Goal: Task Accomplishment & Management: Complete application form

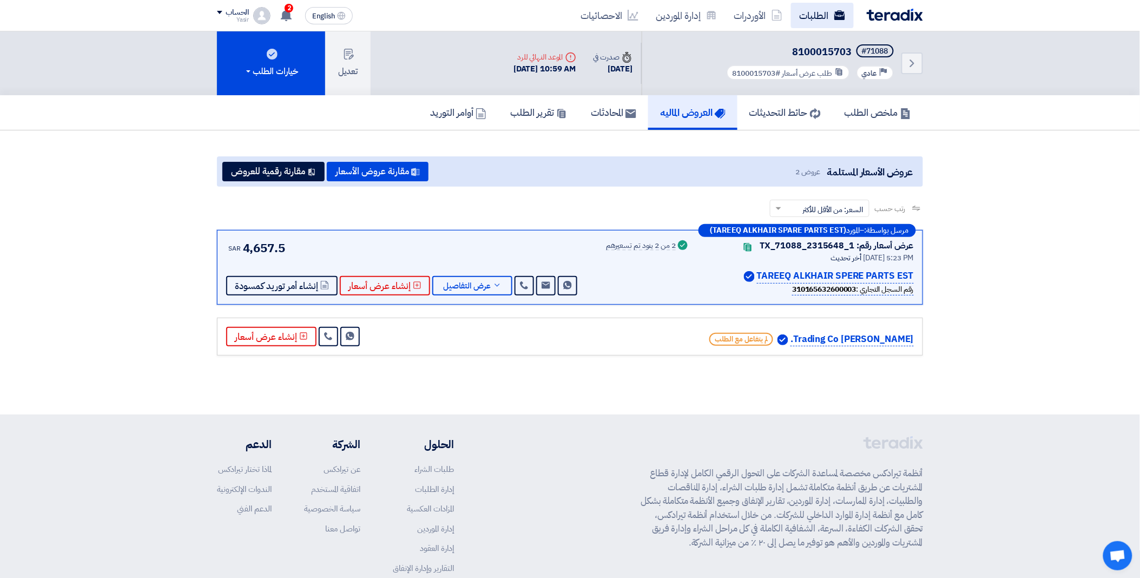
click at [822, 13] on link "الطلبات" at bounding box center [822, 15] width 63 height 25
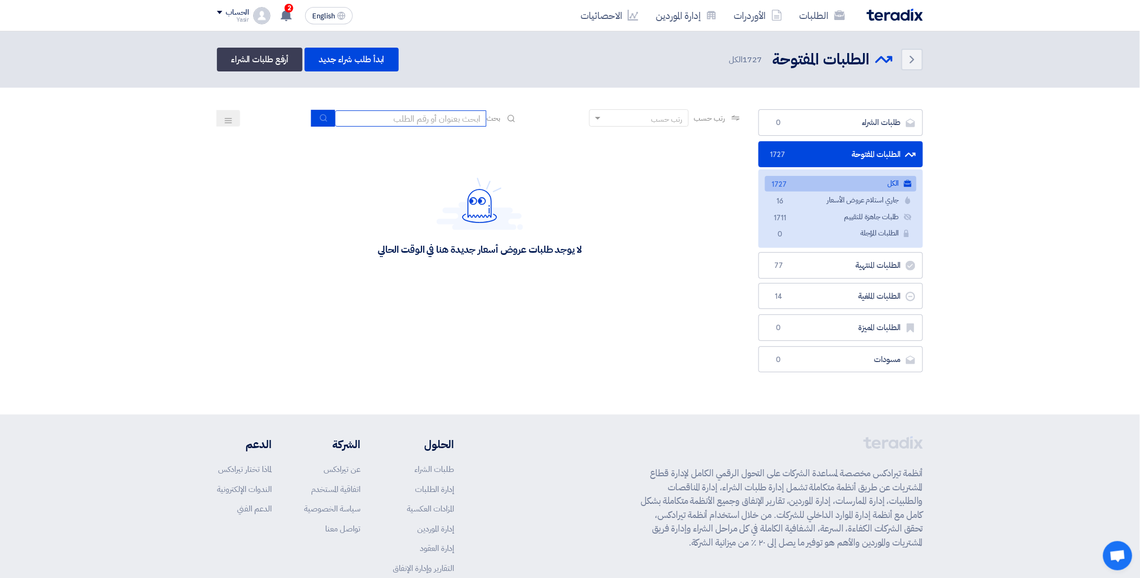
click at [446, 117] on input at bounding box center [410, 118] width 151 height 16
type input "70483"
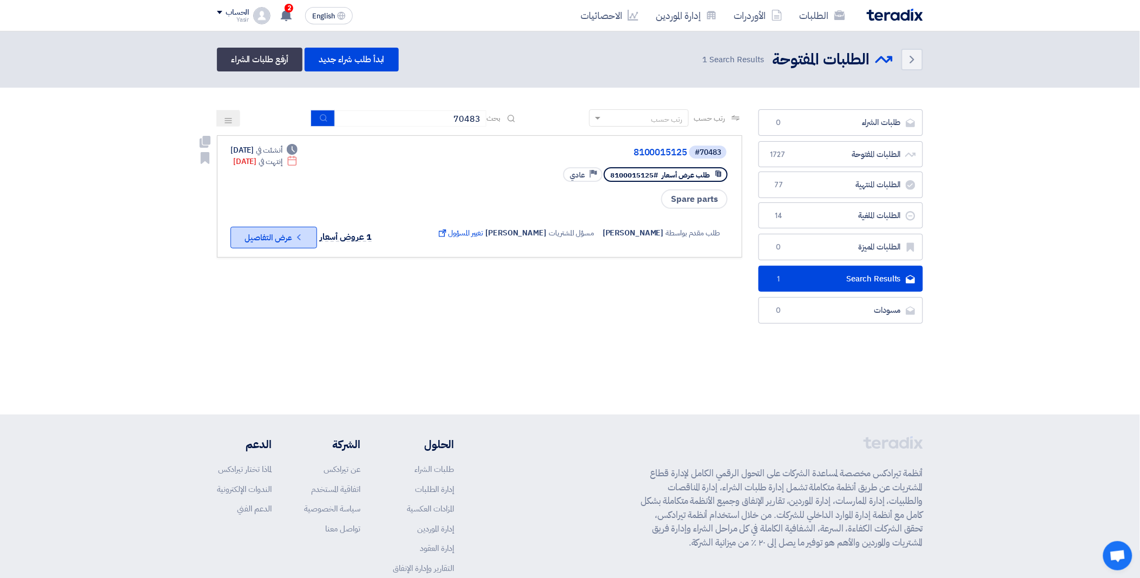
click at [267, 240] on button "Check details عرض التفاصيل" at bounding box center [273, 238] width 87 height 22
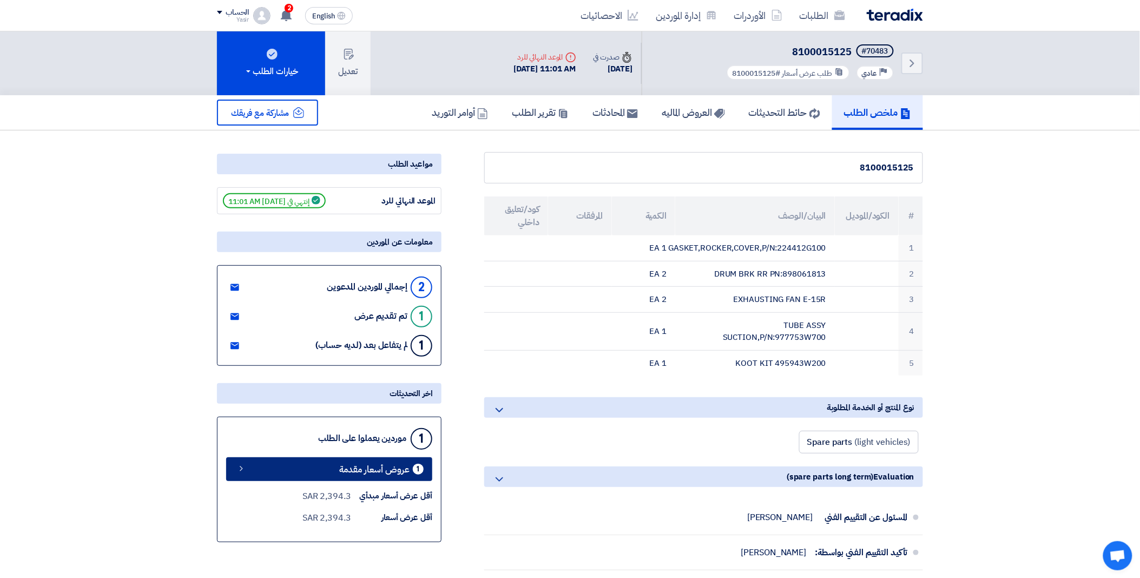
click at [365, 468] on span "عروض أسعار مقدمة" at bounding box center [374, 469] width 70 height 8
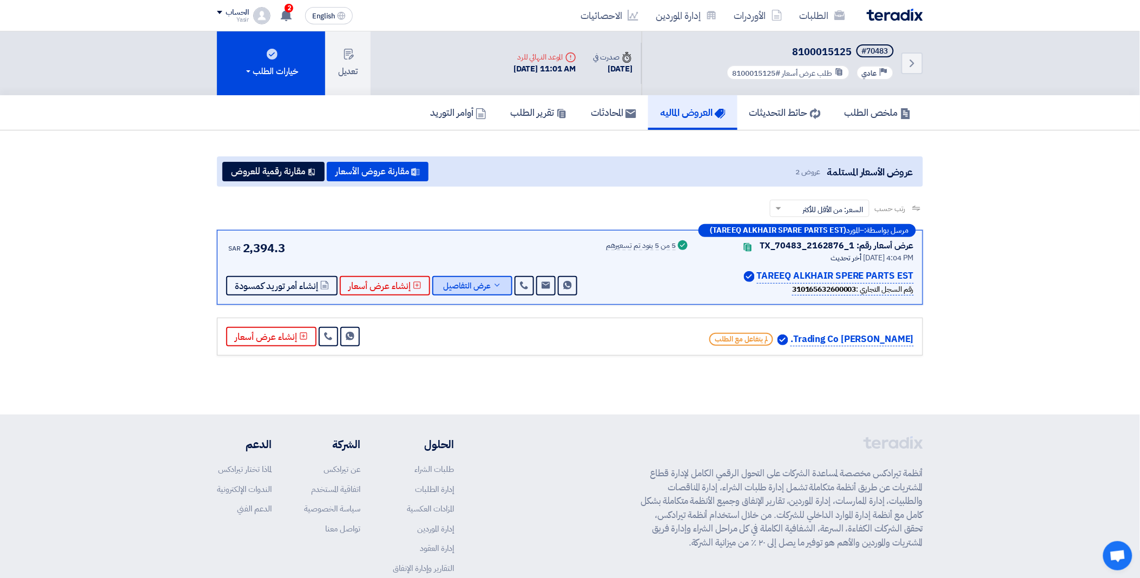
click at [464, 282] on span "عرض التفاصيل" at bounding box center [467, 286] width 48 height 8
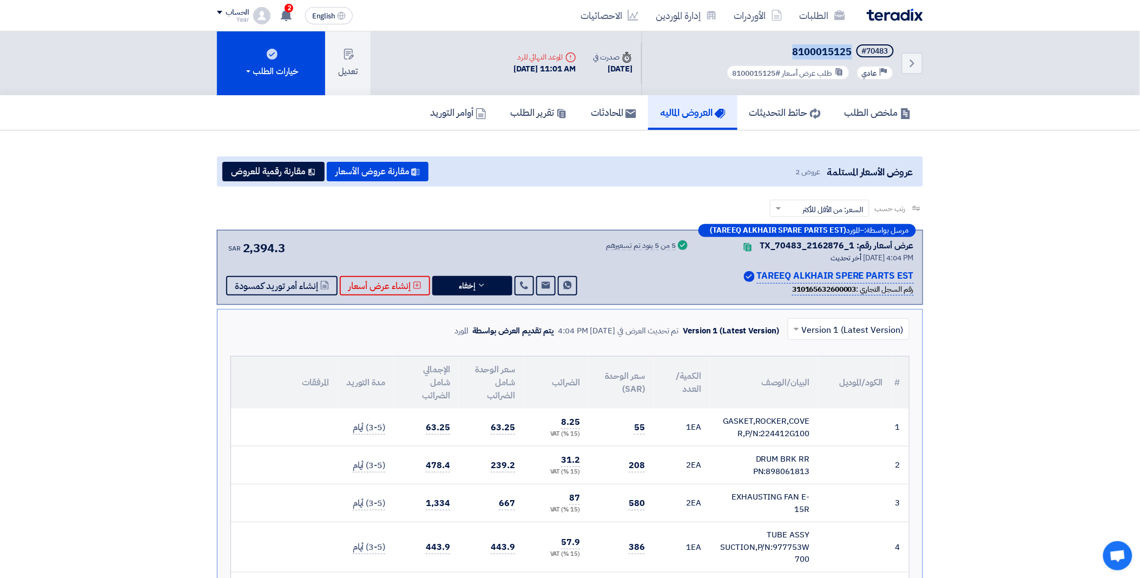
drag, startPoint x: 850, startPoint y: 50, endPoint x: 772, endPoint y: 50, distance: 77.9
click at [772, 50] on h5 "#70483 8100015125" at bounding box center [809, 51] width 171 height 15
copy span "8100015125"
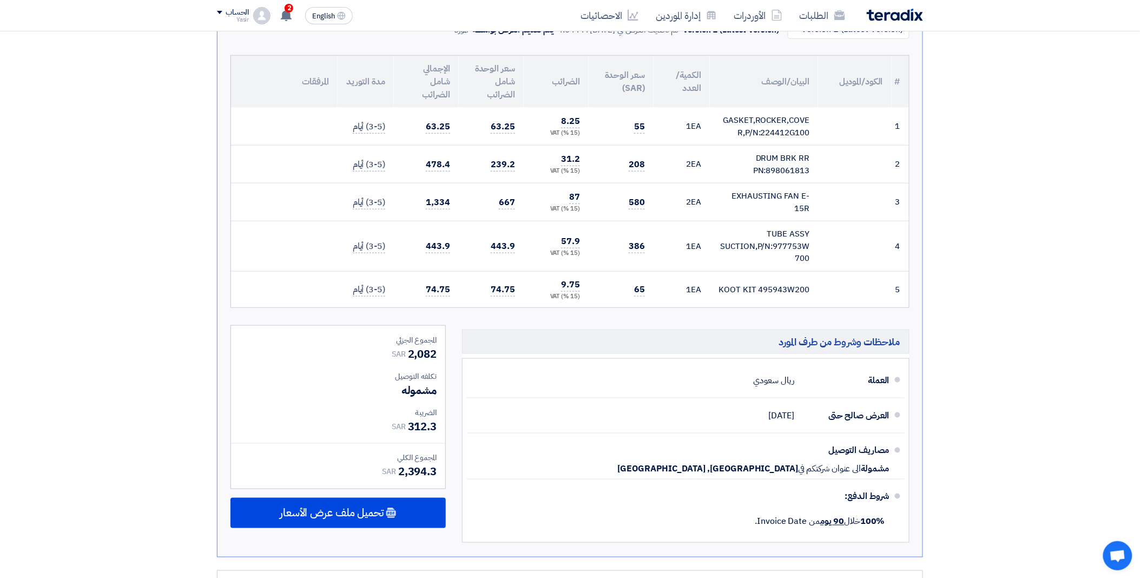
scroll to position [300, 0]
click at [370, 508] on span "تحميل ملف عرض الأسعار" at bounding box center [332, 513] width 104 height 10
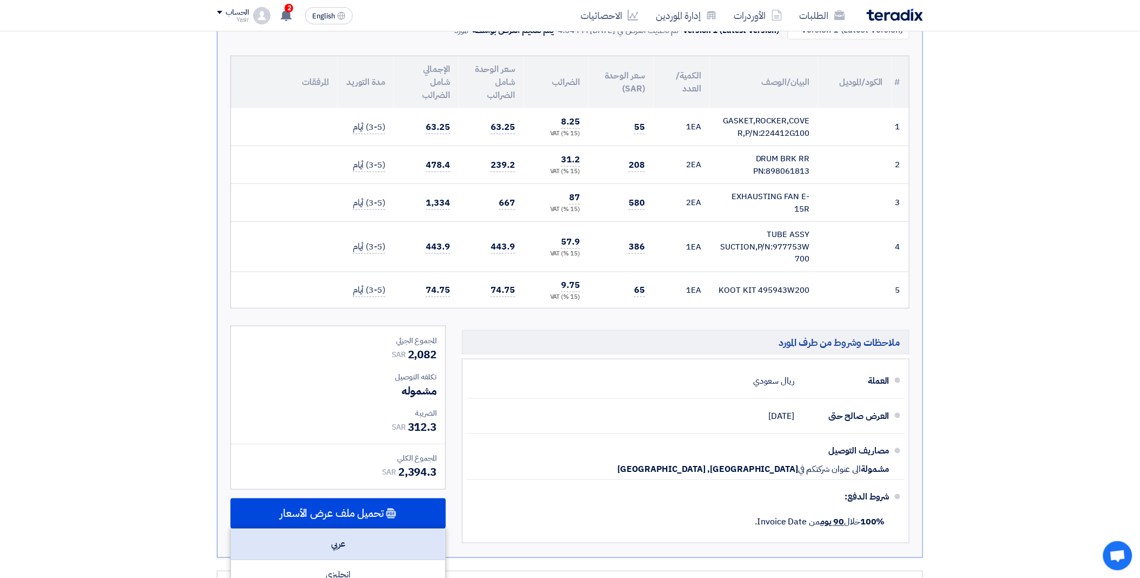
drag, startPoint x: 370, startPoint y: 505, endPoint x: 349, endPoint y: 538, distance: 38.7
click at [349, 538] on div "عربي" at bounding box center [338, 544] width 214 height 31
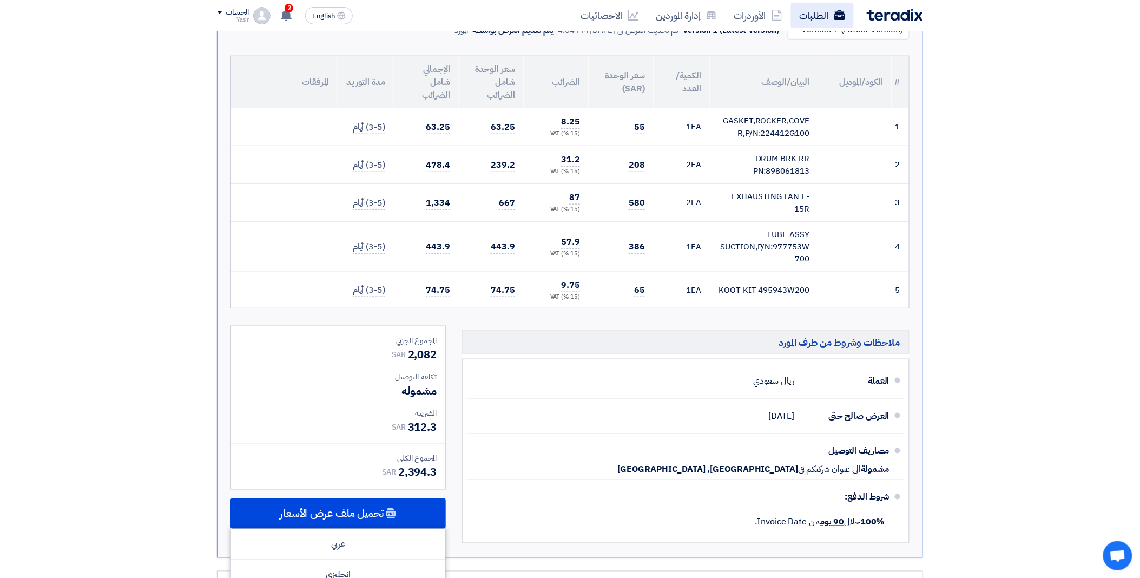
click at [800, 7] on link "الطلبات" at bounding box center [822, 15] width 63 height 25
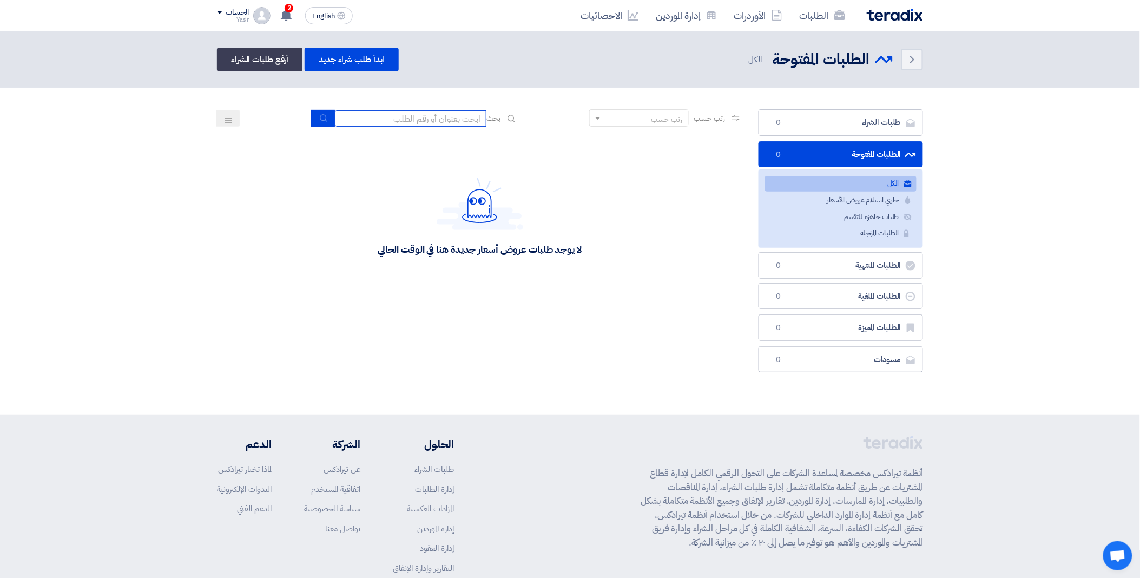
click at [420, 117] on input at bounding box center [410, 118] width 151 height 16
paste input "8100014598"
click at [315, 115] on button "submit" at bounding box center [323, 118] width 24 height 17
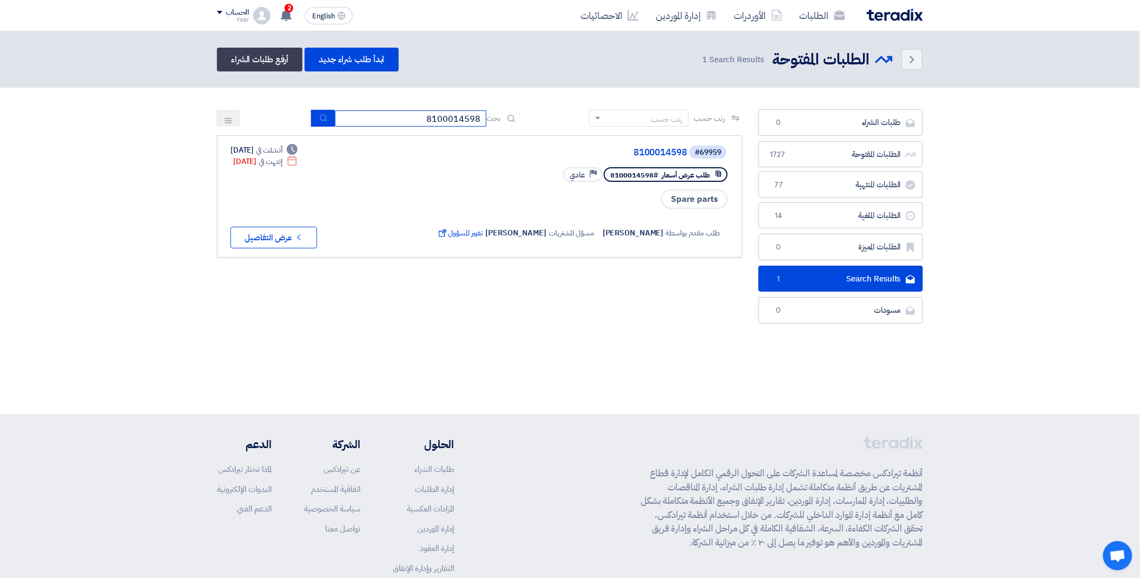
drag, startPoint x: 398, startPoint y: 120, endPoint x: 494, endPoint y: 121, distance: 95.7
click at [494, 121] on div "بحث 8100014598" at bounding box center [415, 118] width 206 height 17
paste input "5839"
type input "8100015839"
click at [314, 117] on button "submit" at bounding box center [323, 118] width 24 height 17
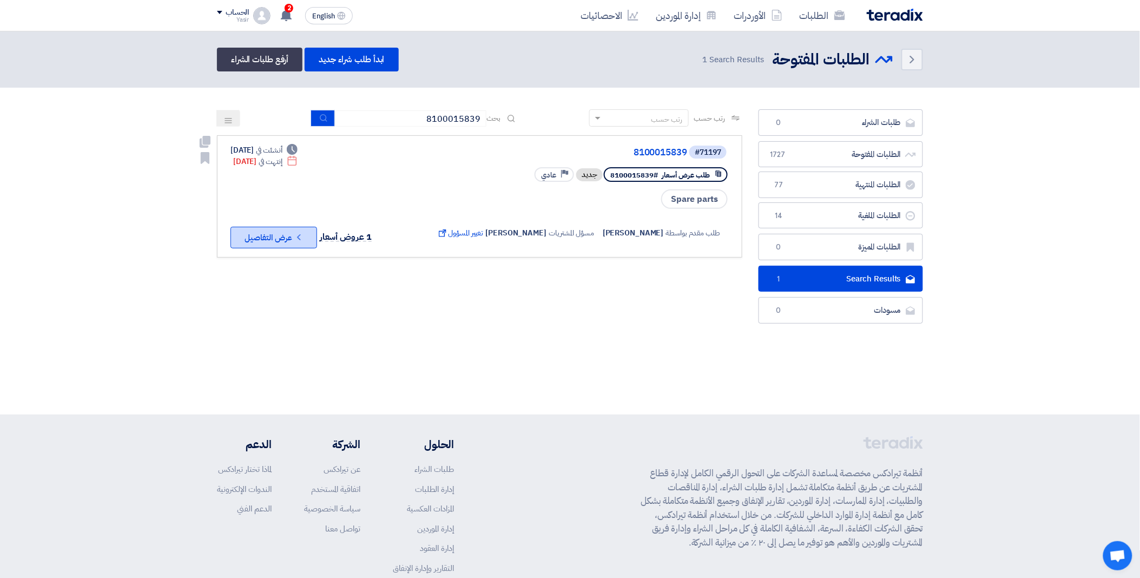
click at [294, 230] on button "Check details عرض التفاصيل" at bounding box center [273, 238] width 87 height 22
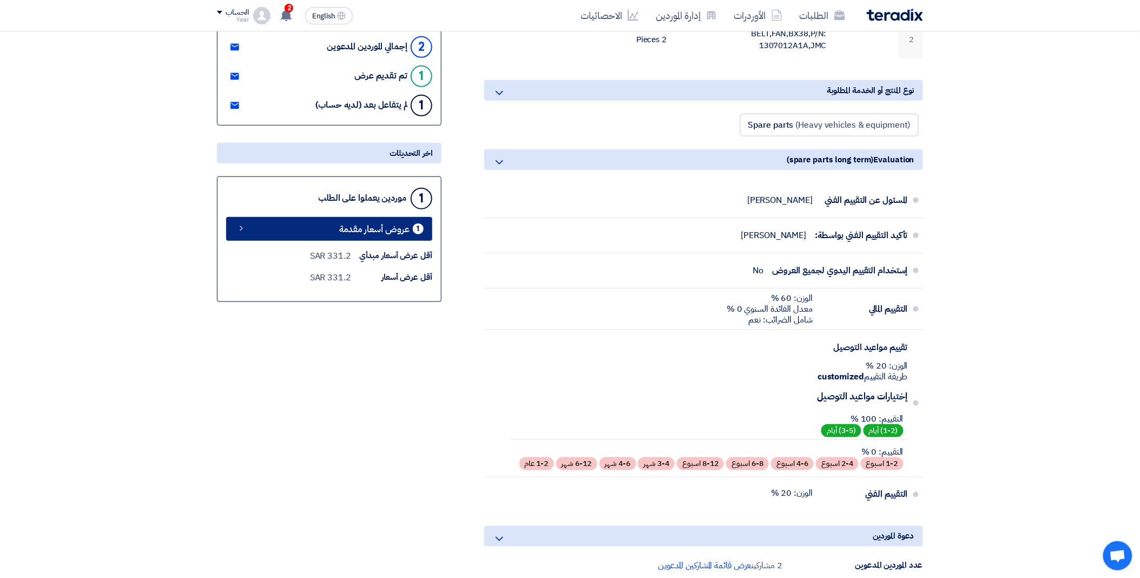
click at [363, 228] on span "عروض أسعار مقدمة" at bounding box center [374, 229] width 70 height 8
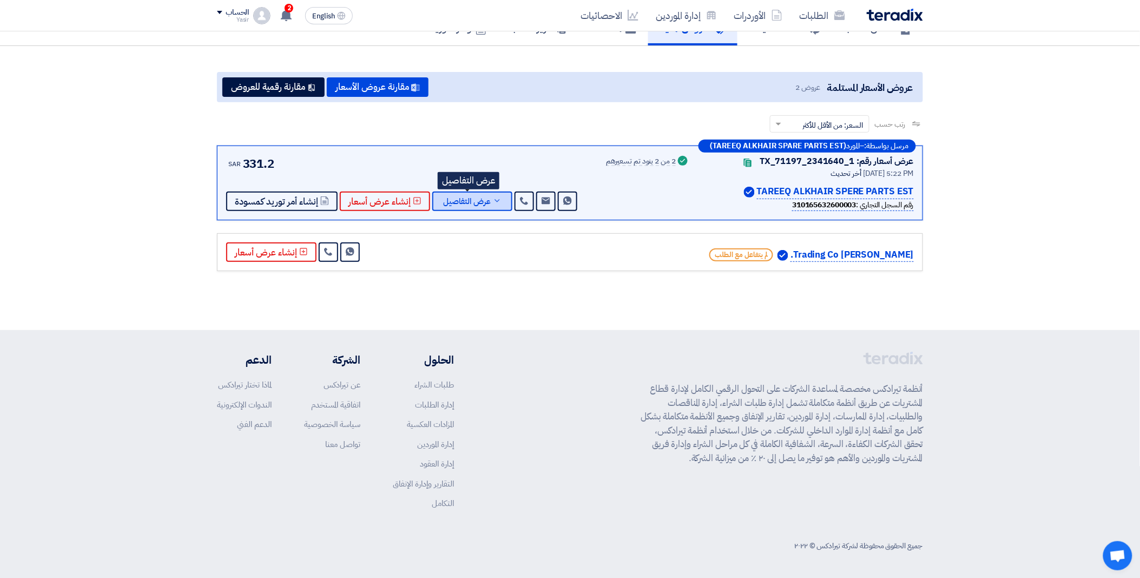
click at [494, 193] on button "عرض التفاصيل" at bounding box center [472, 200] width 80 height 19
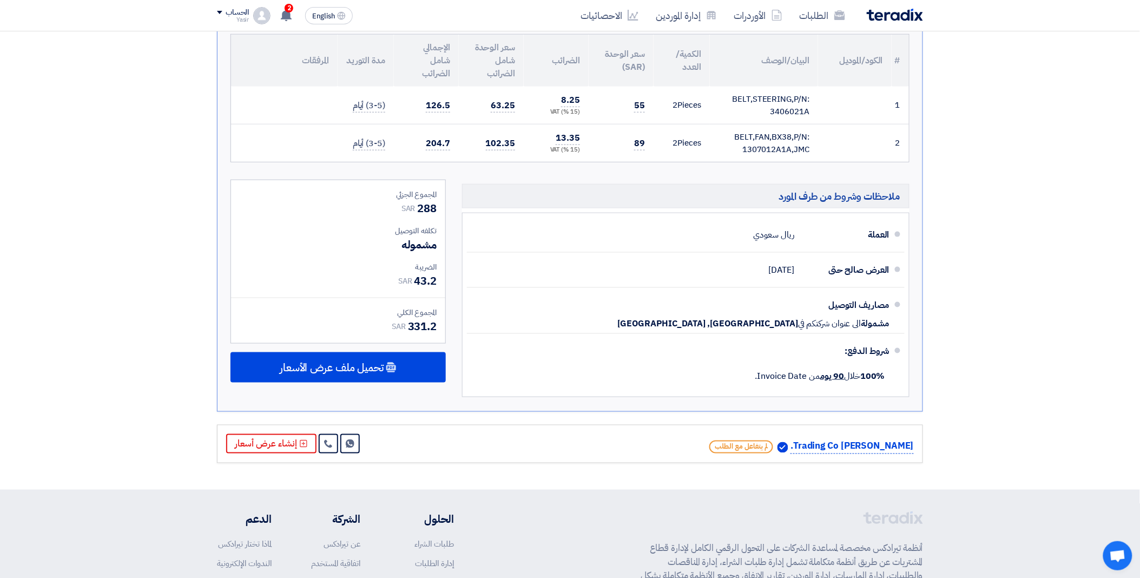
scroll to position [385, 0]
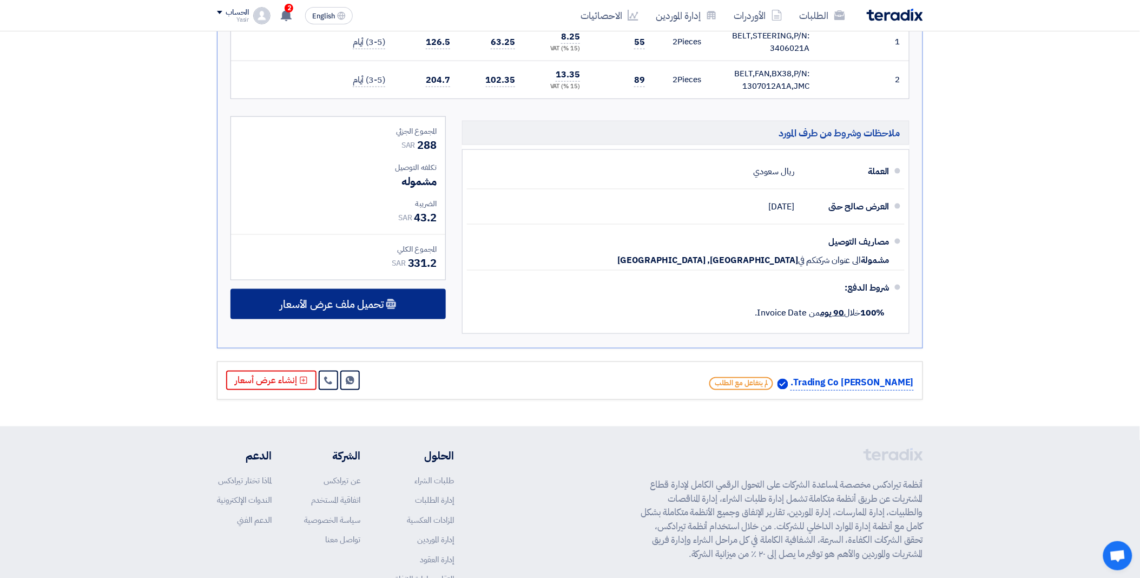
click at [352, 299] on span "تحميل ملف عرض الأسعار" at bounding box center [332, 304] width 104 height 10
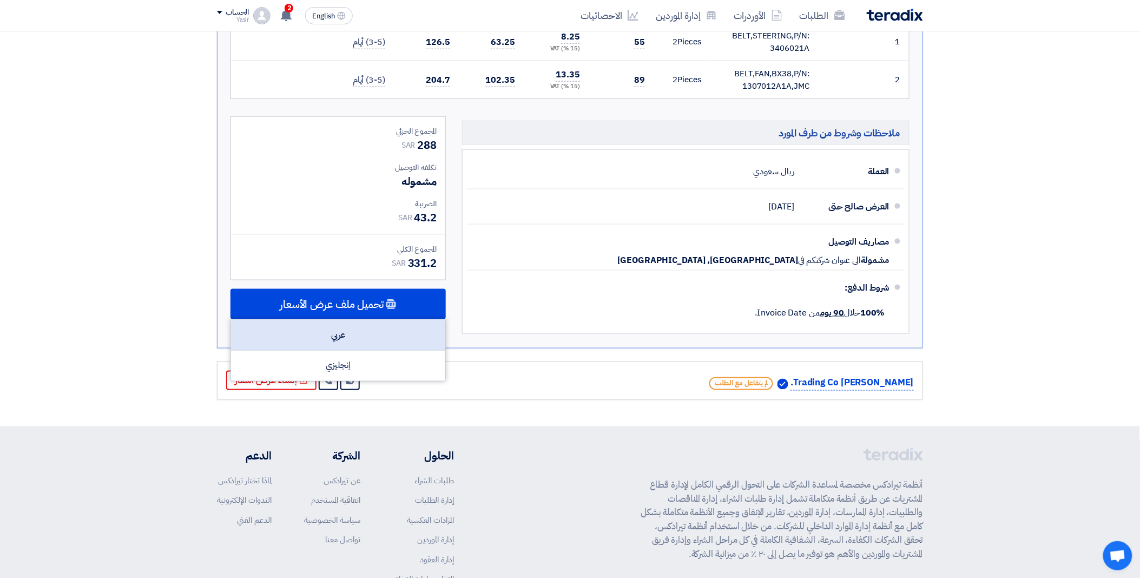
click at [357, 334] on div "عربي" at bounding box center [338, 335] width 214 height 31
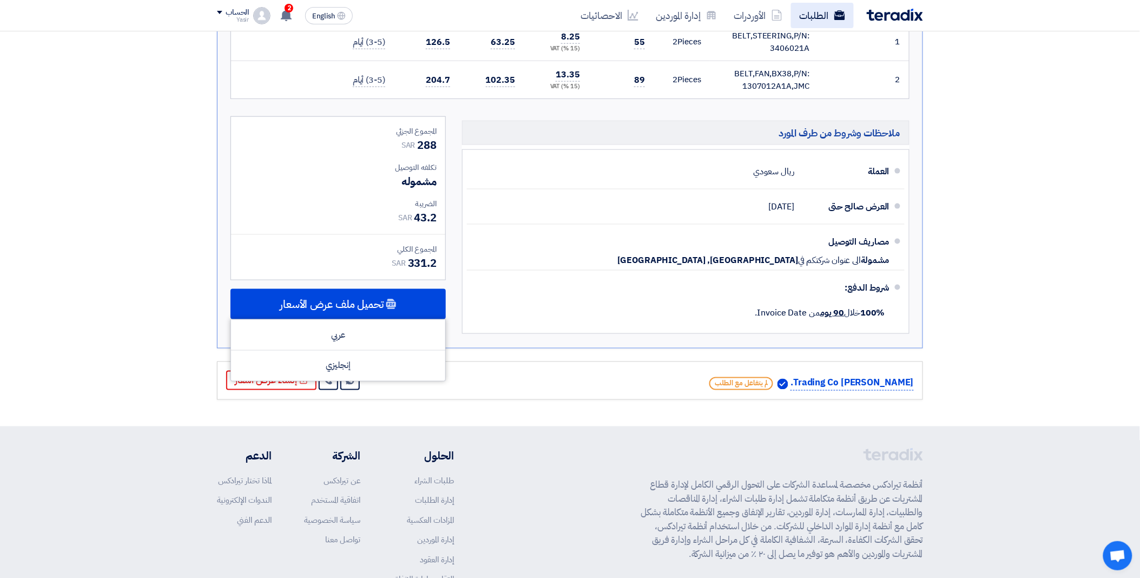
click at [823, 23] on link "الطلبات" at bounding box center [822, 15] width 63 height 25
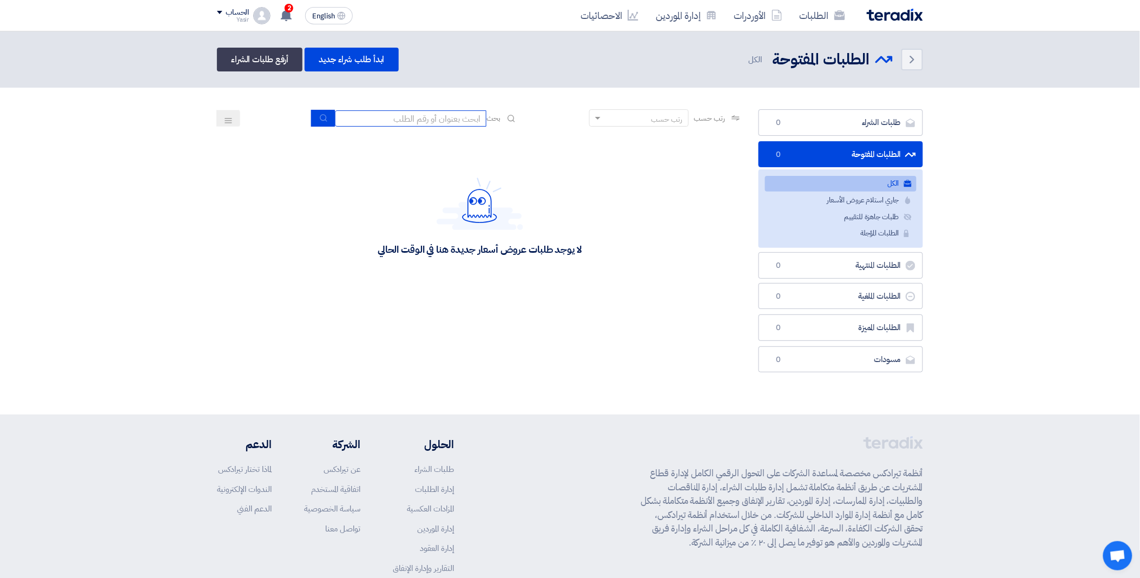
click at [418, 115] on input at bounding box center [410, 118] width 151 height 16
paste input "8100015849"
click at [323, 116] on use "submit" at bounding box center [323, 117] width 7 height 7
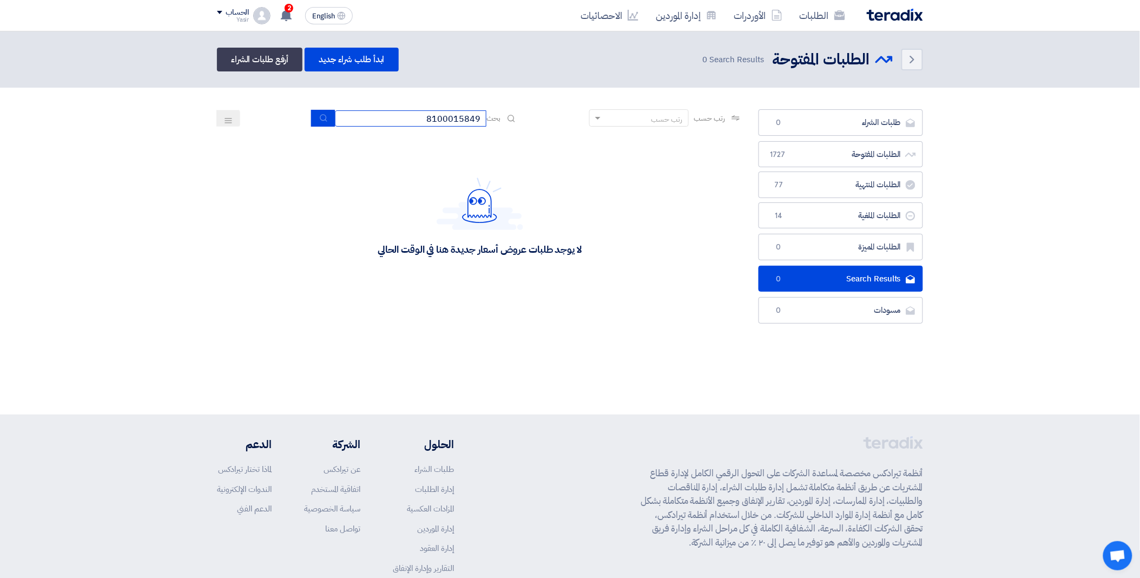
drag, startPoint x: 429, startPoint y: 116, endPoint x: 486, endPoint y: 114, distance: 56.8
click at [486, 114] on div "بحث 8100015849" at bounding box center [415, 118] width 206 height 17
paste input "1"
type input "8100015841"
click at [319, 120] on icon "submit" at bounding box center [323, 118] width 9 height 9
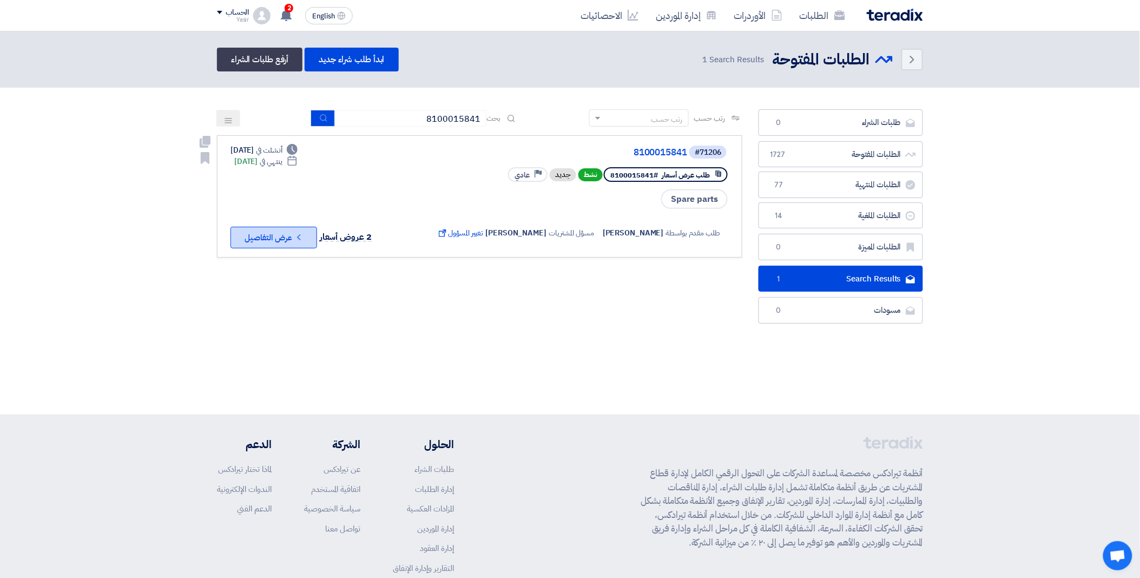
click at [285, 227] on button "Check details عرض التفاصيل" at bounding box center [273, 238] width 87 height 22
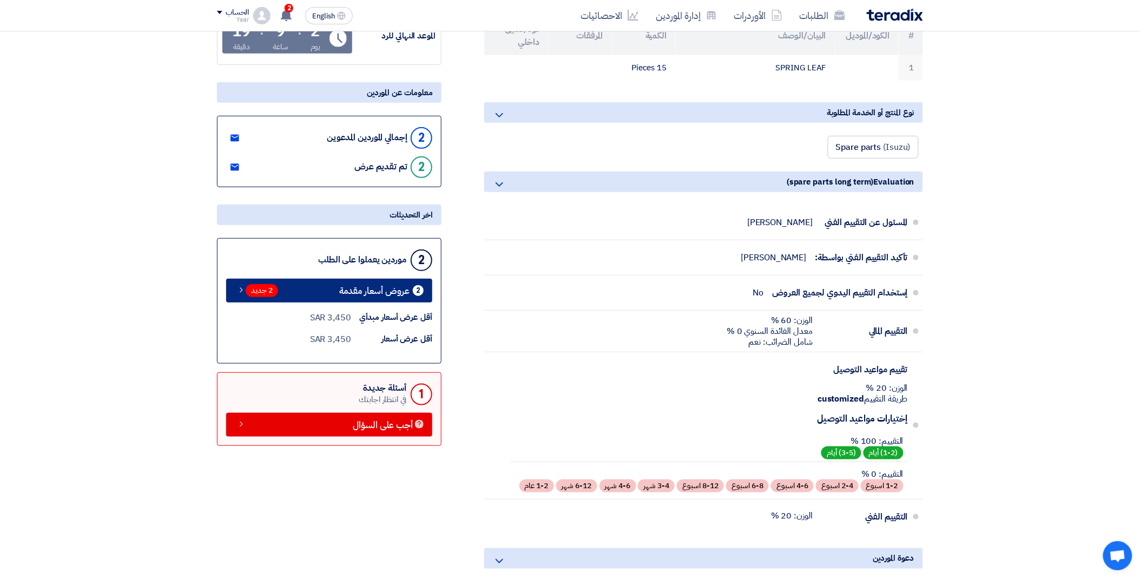
click at [292, 294] on link "2 عروض أسعار مقدمة 2 جديد" at bounding box center [329, 291] width 206 height 24
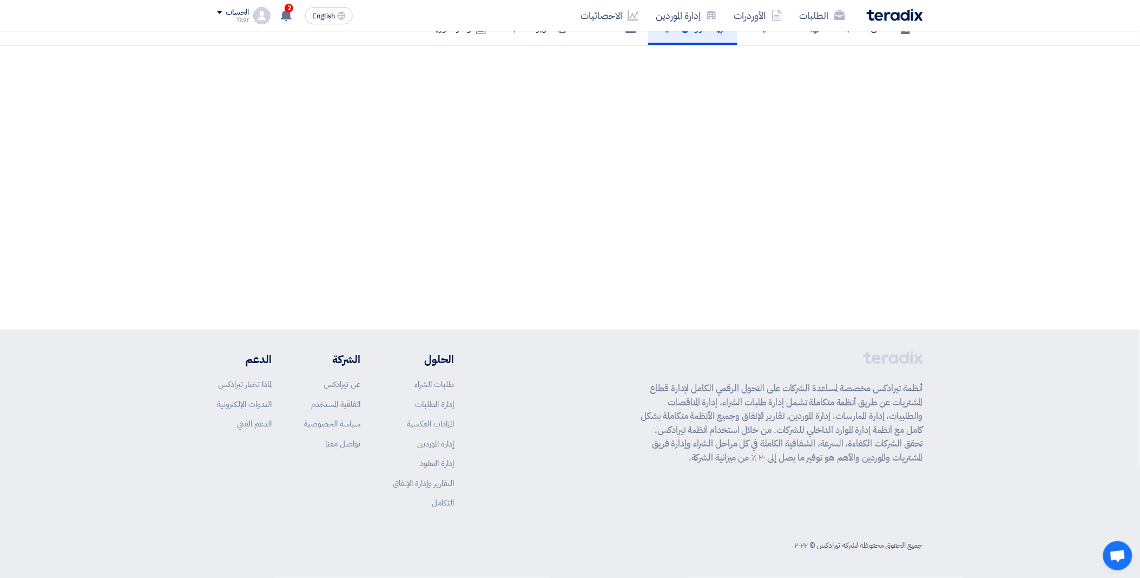
scroll to position [84, 0]
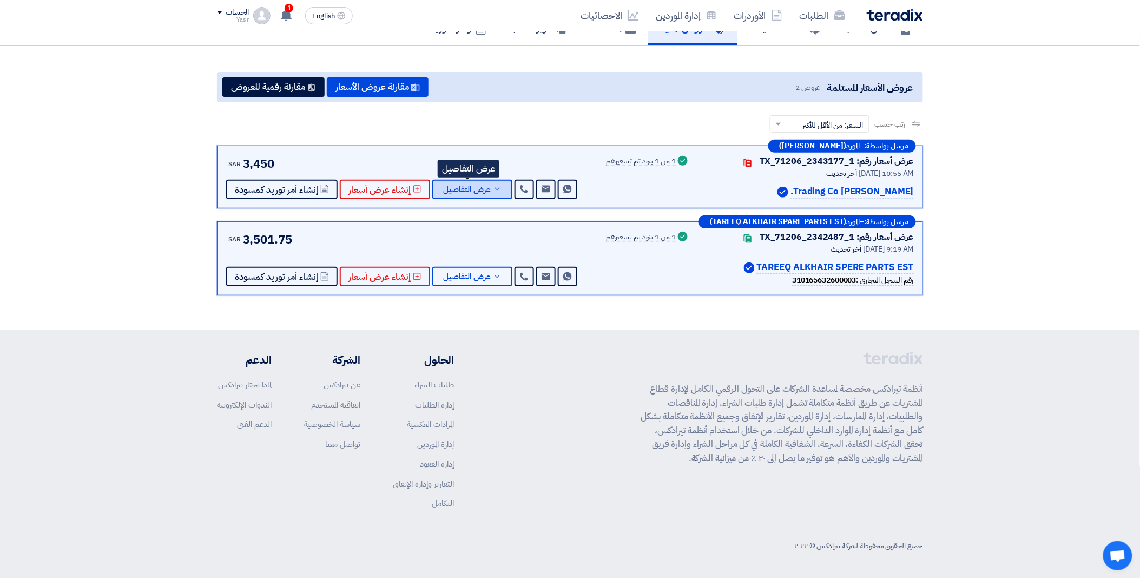
click at [473, 188] on span "عرض التفاصيل" at bounding box center [467, 190] width 48 height 8
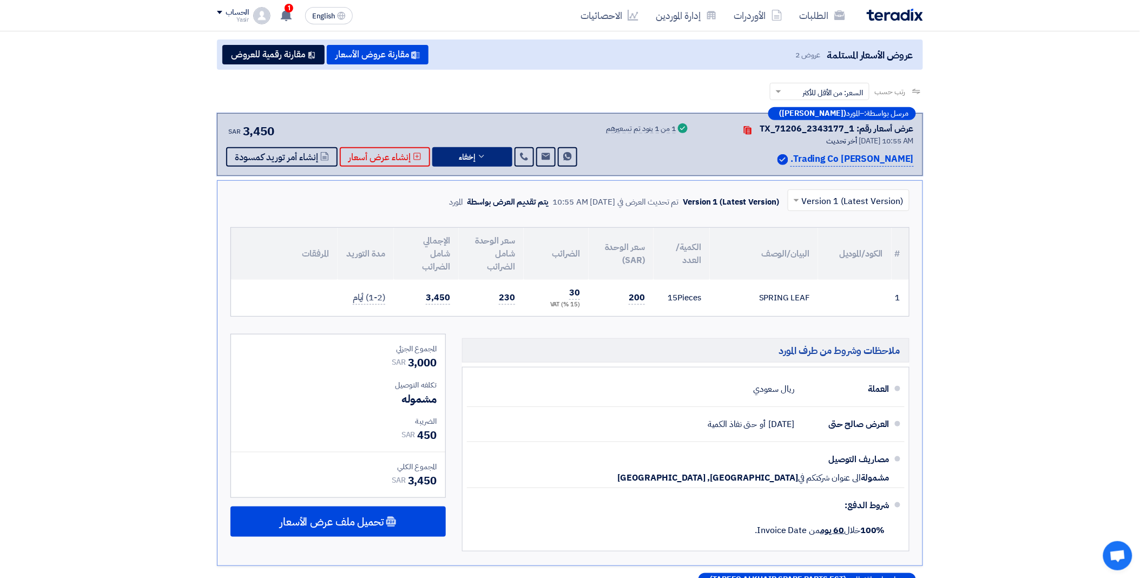
scroll to position [144, 0]
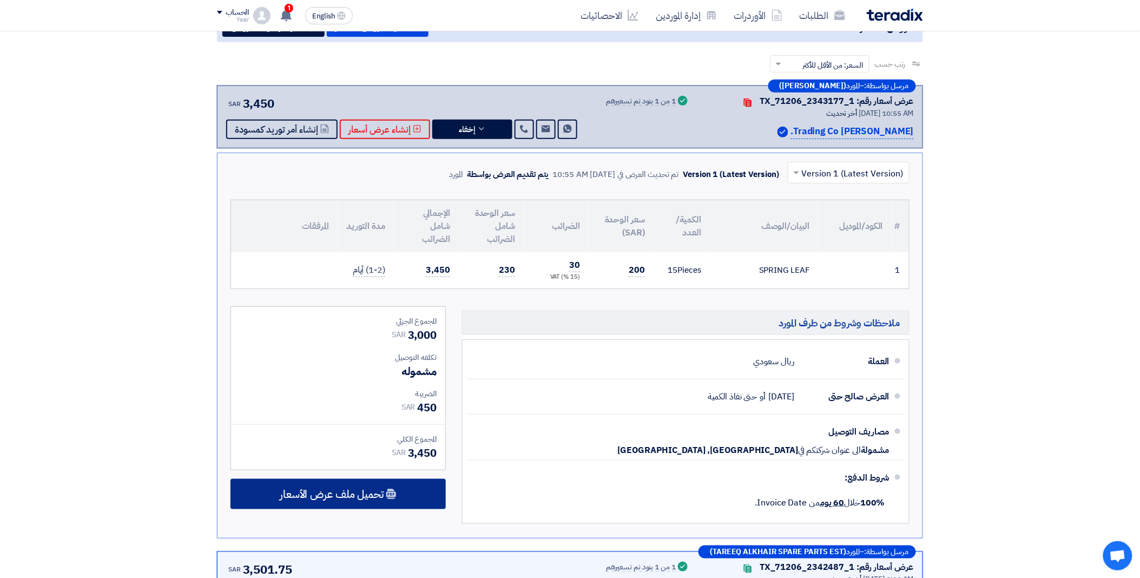
click at [320, 497] on span "تحميل ملف عرض الأسعار" at bounding box center [332, 494] width 104 height 10
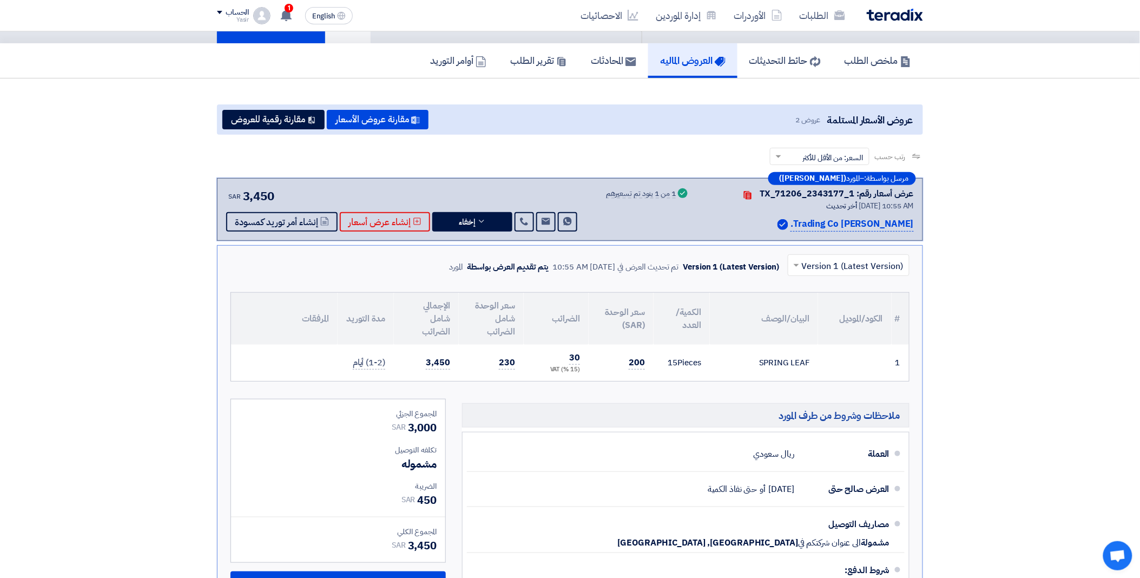
scroll to position [0, 0]
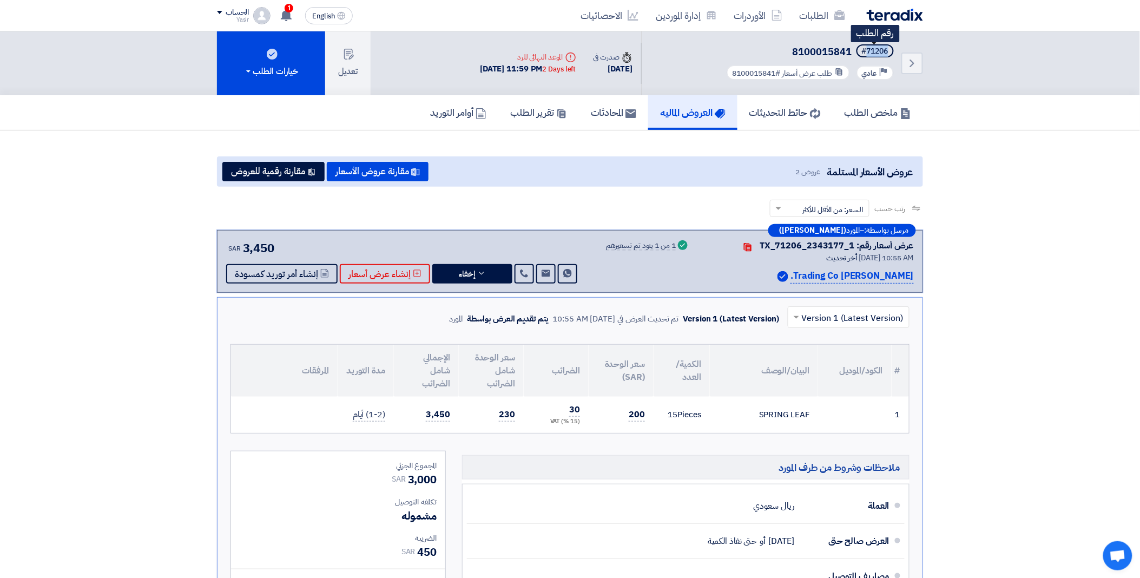
drag, startPoint x: 868, startPoint y: 49, endPoint x: 891, endPoint y: 49, distance: 23.3
click at [891, 49] on span "#71206" at bounding box center [874, 50] width 37 height 13
copy div "71206"
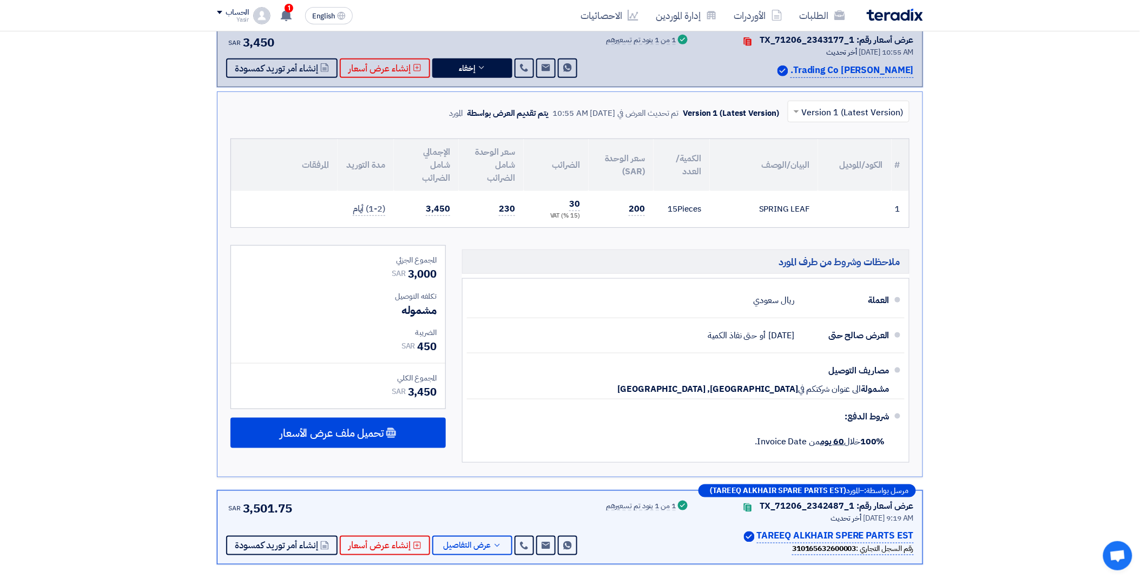
scroll to position [240, 0]
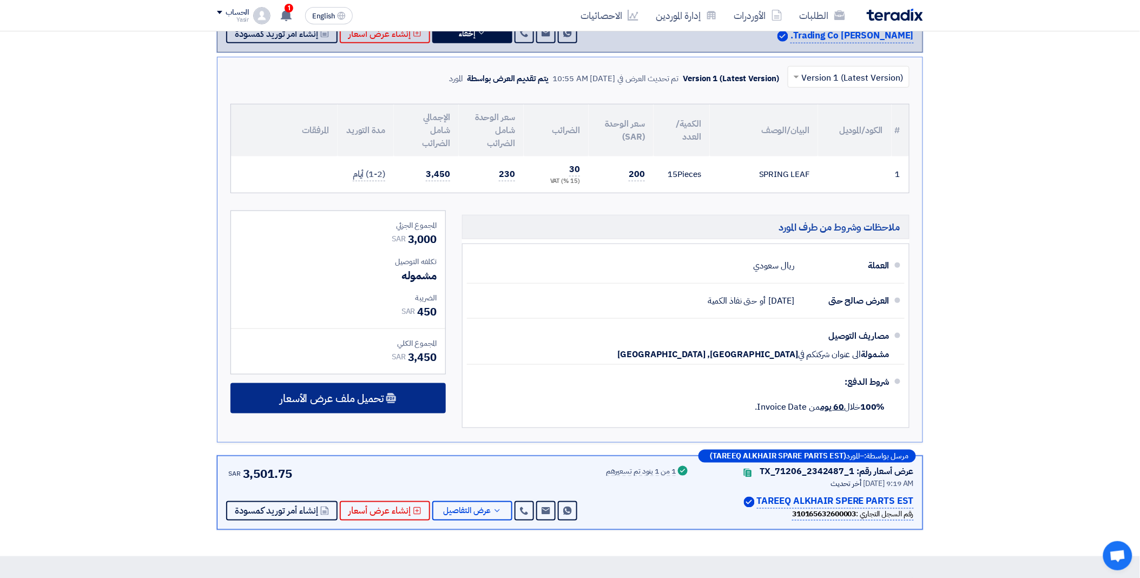
click at [341, 399] on span "تحميل ملف عرض الأسعار" at bounding box center [332, 398] width 104 height 10
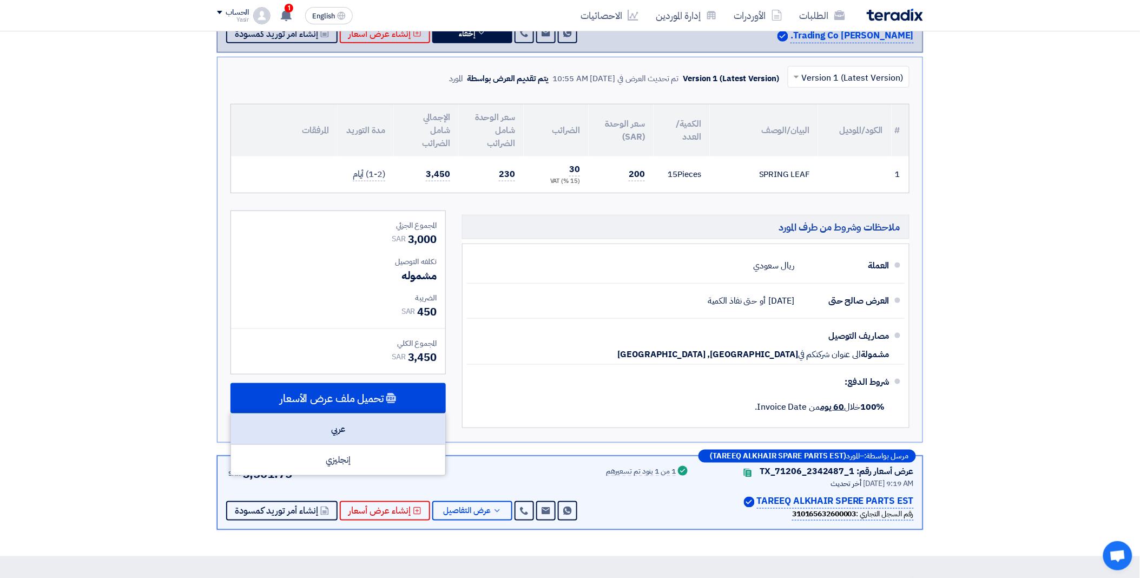
click at [341, 423] on div "عربي" at bounding box center [338, 429] width 214 height 31
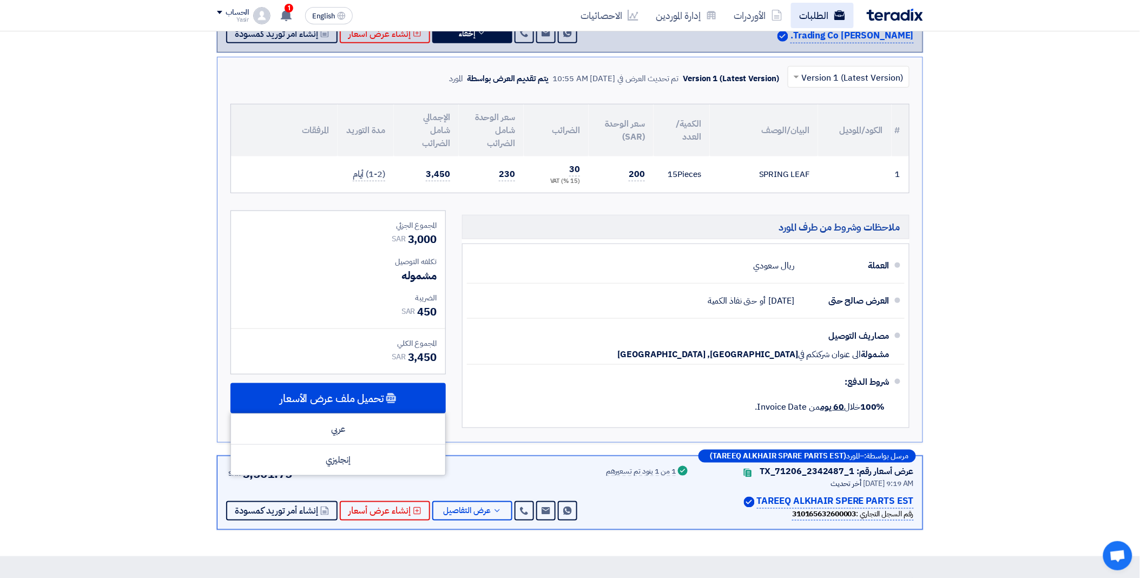
click at [802, 14] on link "الطلبات" at bounding box center [822, 15] width 63 height 25
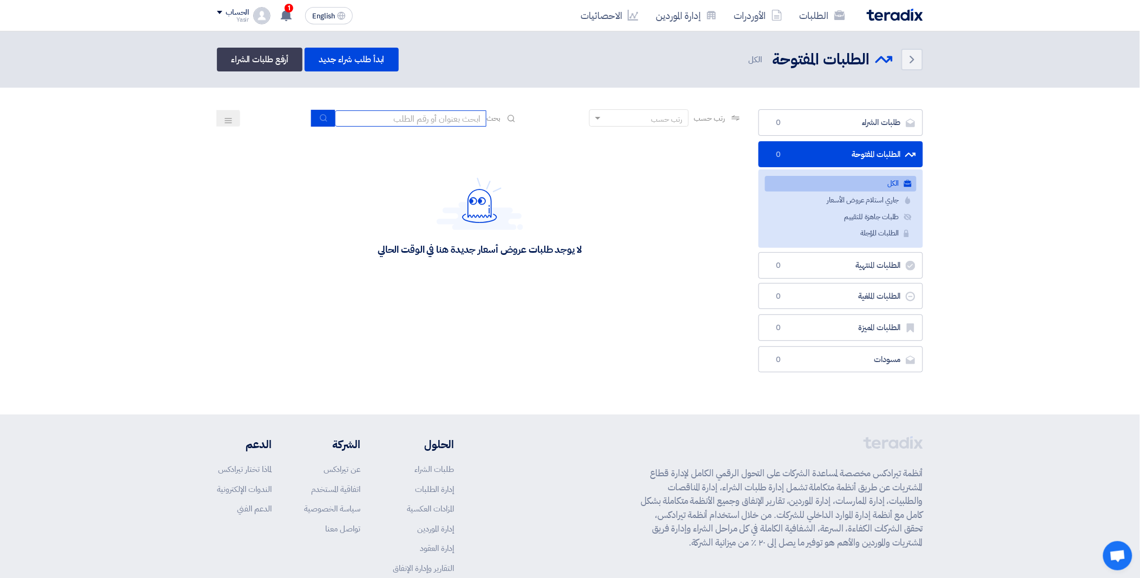
click at [394, 112] on input at bounding box center [410, 118] width 151 height 16
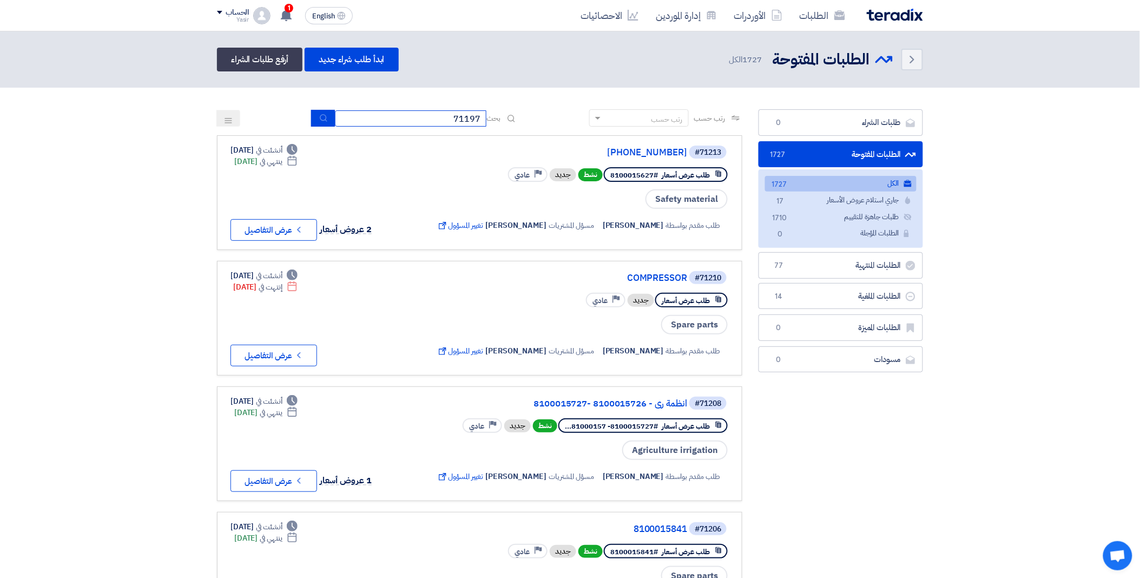
type input "71197"
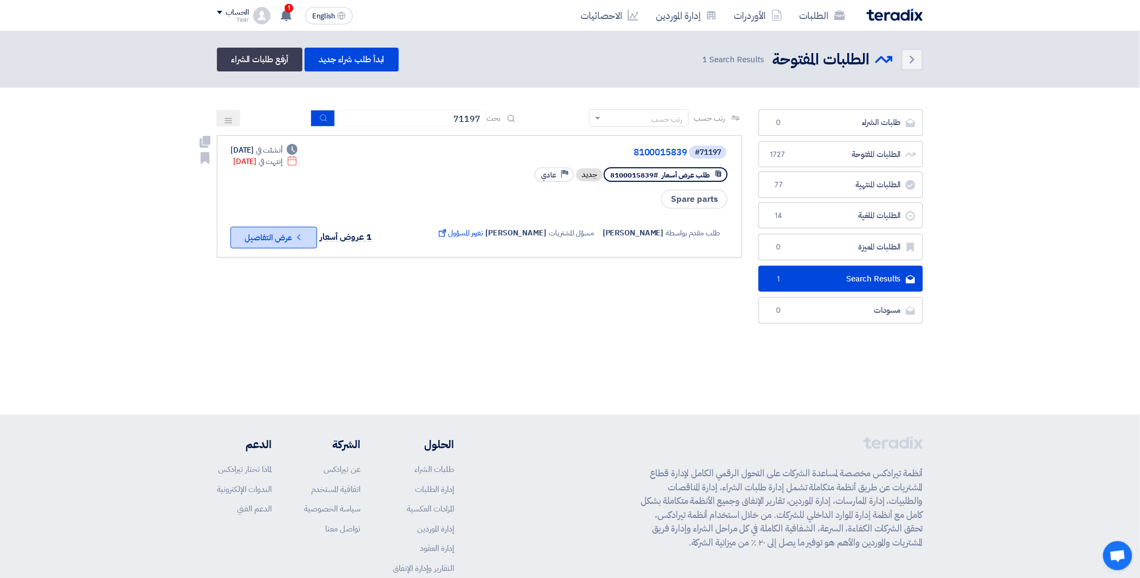
click at [288, 238] on button "Check details عرض التفاصيل" at bounding box center [273, 238] width 87 height 22
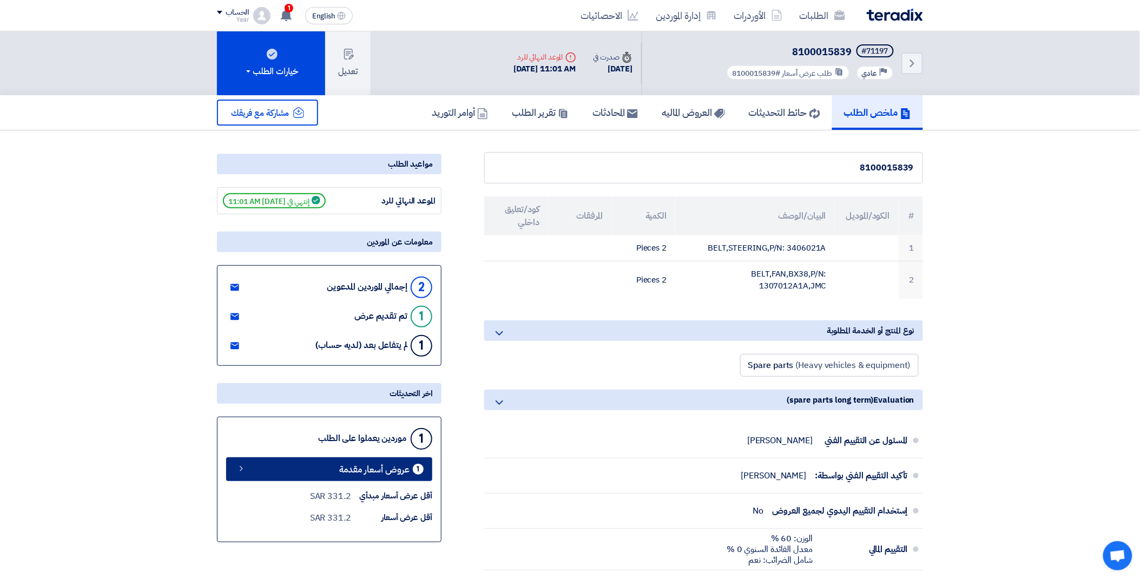
click at [352, 465] on span "عروض أسعار مقدمة" at bounding box center [374, 469] width 70 height 8
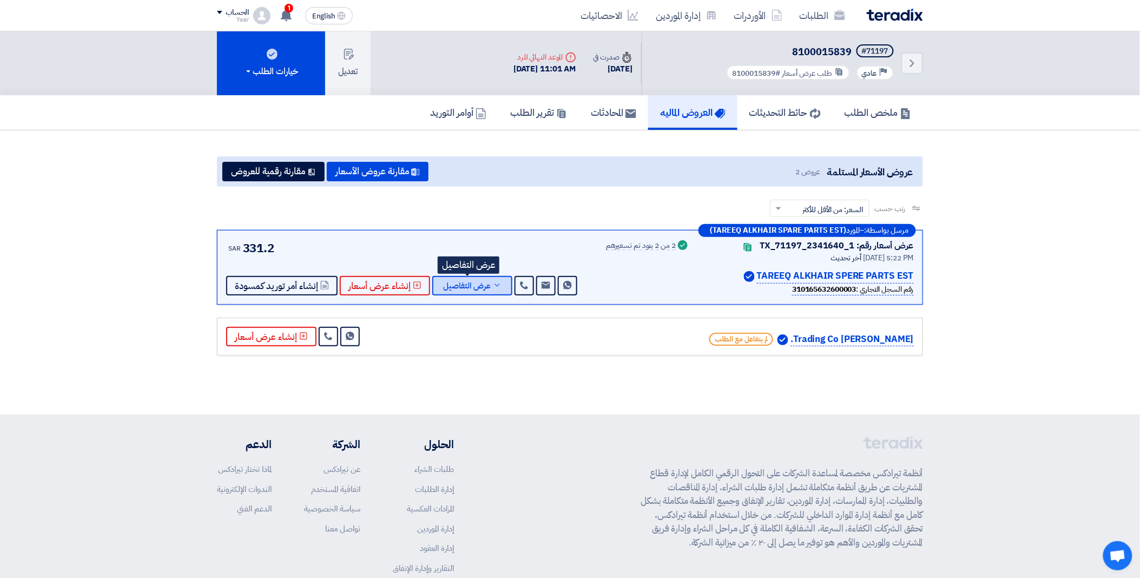
click at [469, 284] on span "عرض التفاصيل" at bounding box center [467, 286] width 48 height 8
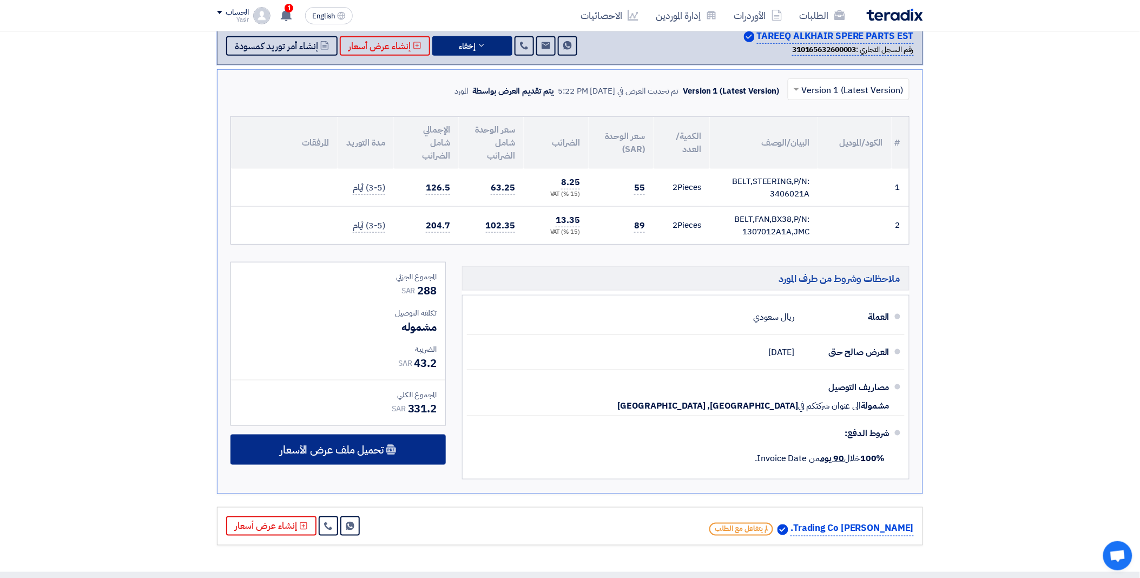
scroll to position [240, 0]
click at [368, 451] on span "تحميل ملف عرض الأسعار" at bounding box center [332, 449] width 104 height 10
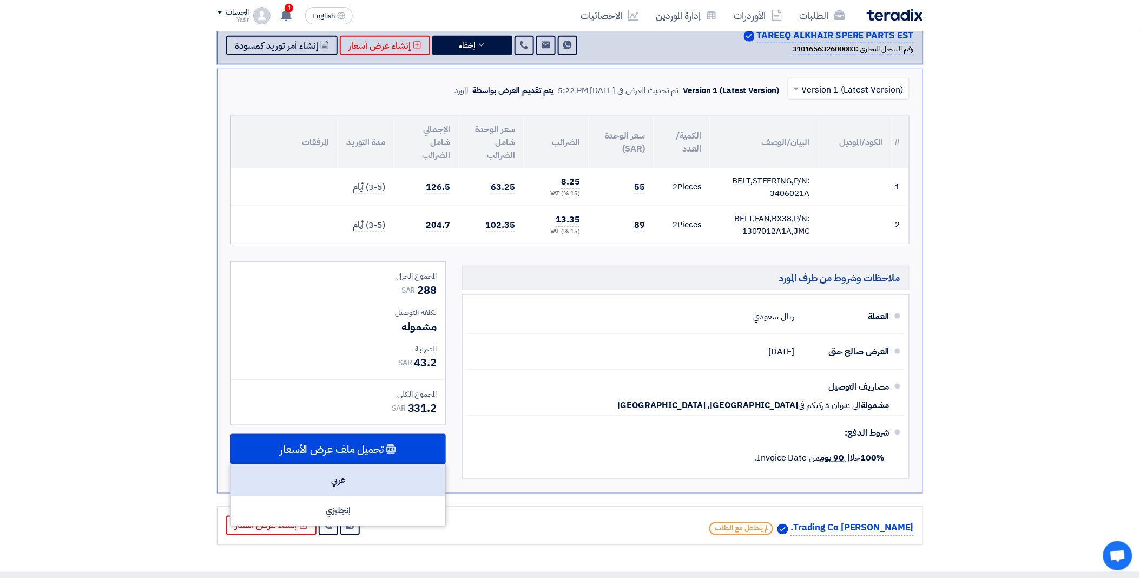
click at [359, 471] on div "عربي" at bounding box center [338, 480] width 214 height 31
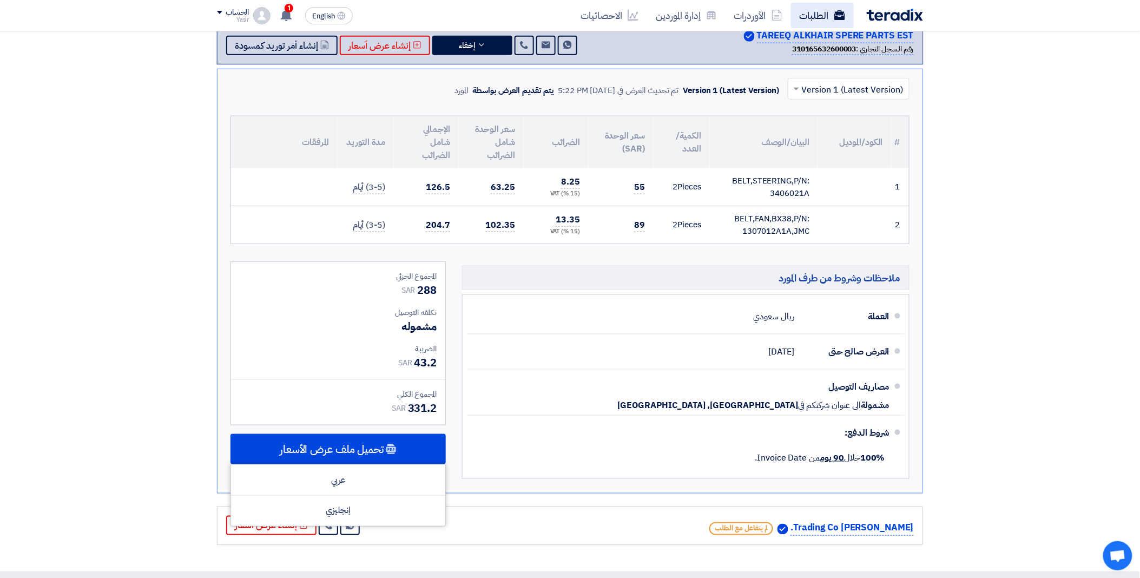
click at [831, 14] on link "الطلبات" at bounding box center [822, 15] width 63 height 25
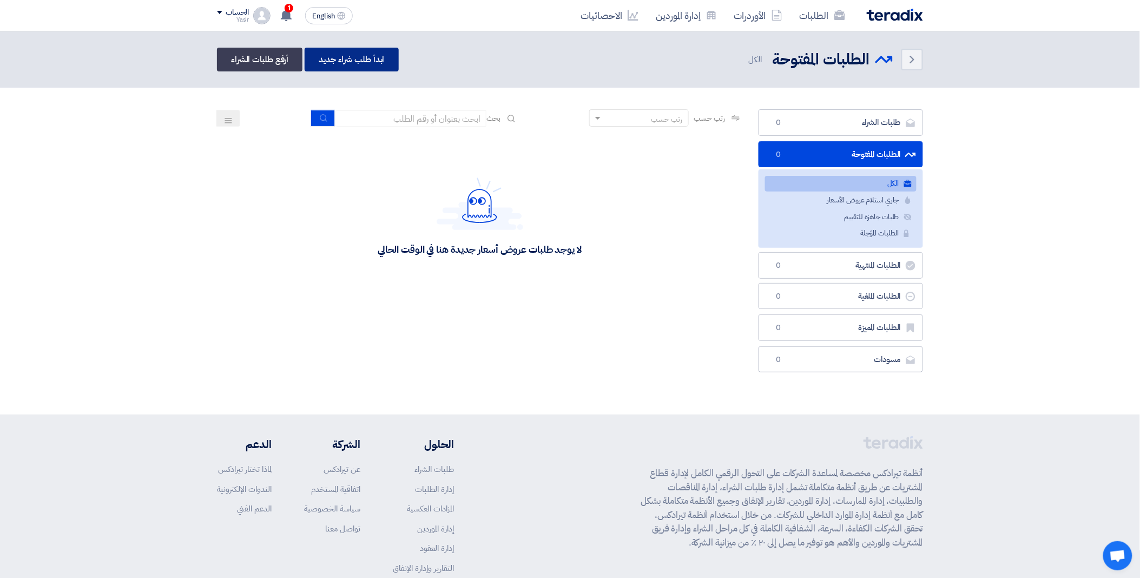
click at [347, 60] on link "ابدأ طلب شراء جديد" at bounding box center [352, 60] width 94 height 24
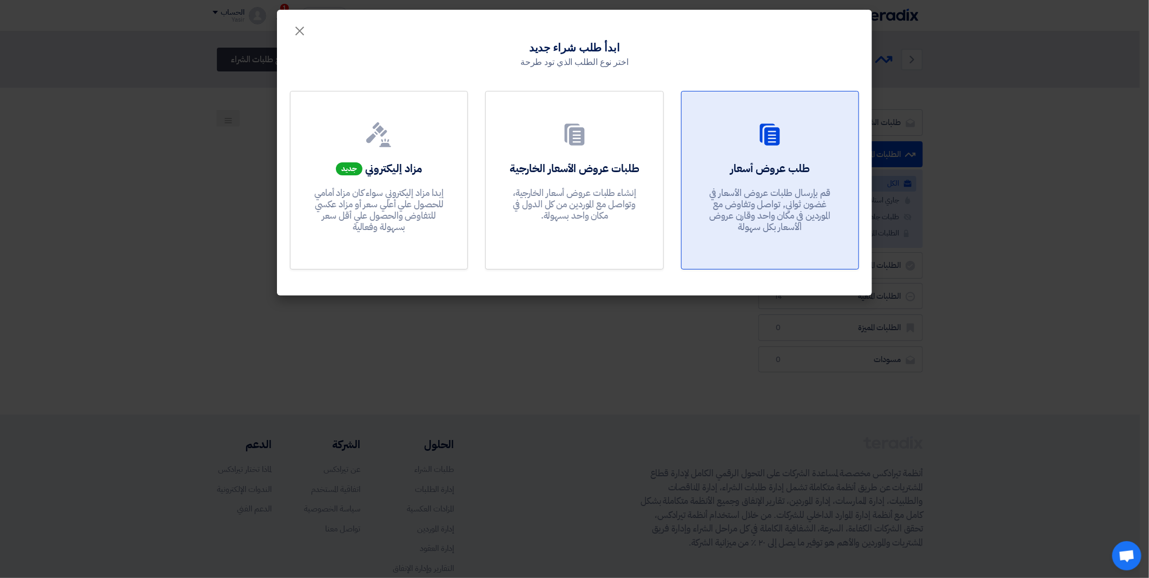
click at [792, 158] on link "طلب عروض أسعار قم بإرسال طلبات عروض الأسعار في غضون ثواني, تواصل وتفاوض مع المو…" at bounding box center [770, 180] width 178 height 178
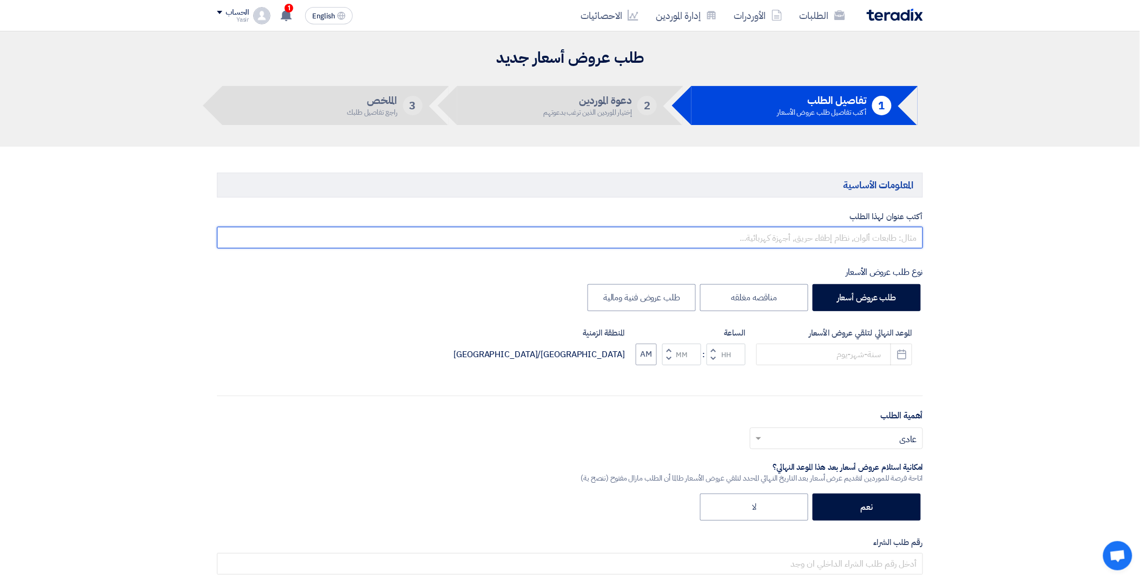
click at [788, 237] on input "text" at bounding box center [570, 238] width 706 height 22
paste input "8100015849"
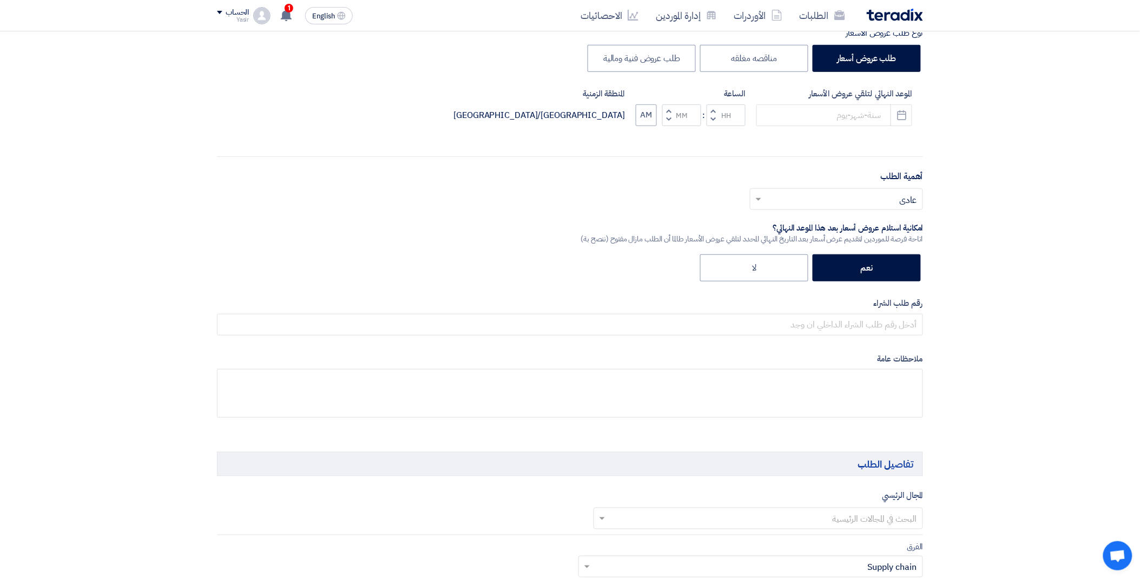
scroll to position [240, 0]
type input "8100015849"
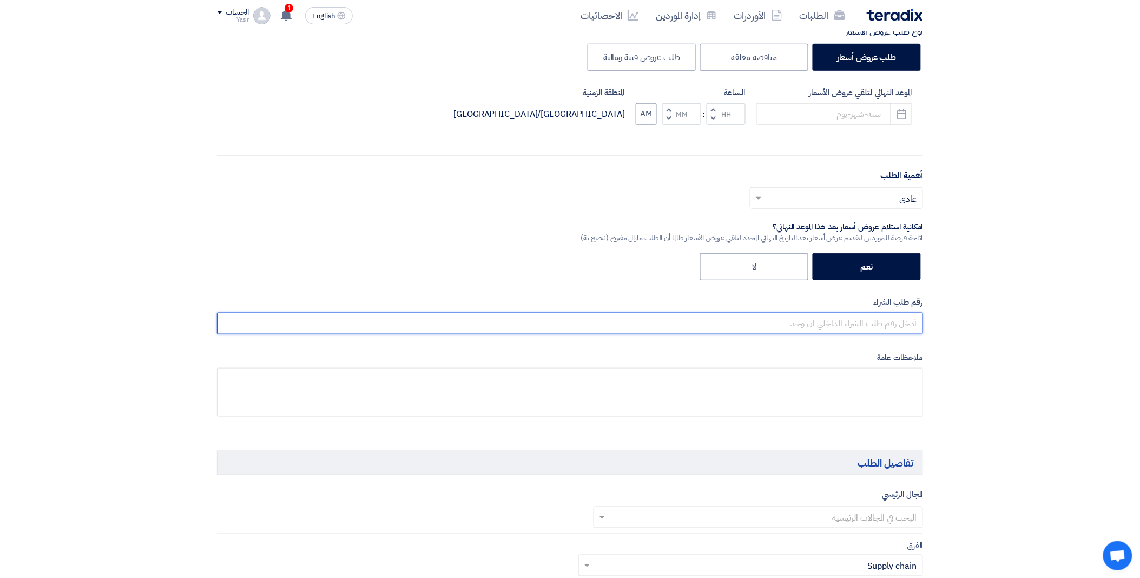
click at [822, 323] on input "text" at bounding box center [570, 324] width 706 height 22
paste input "8100015849"
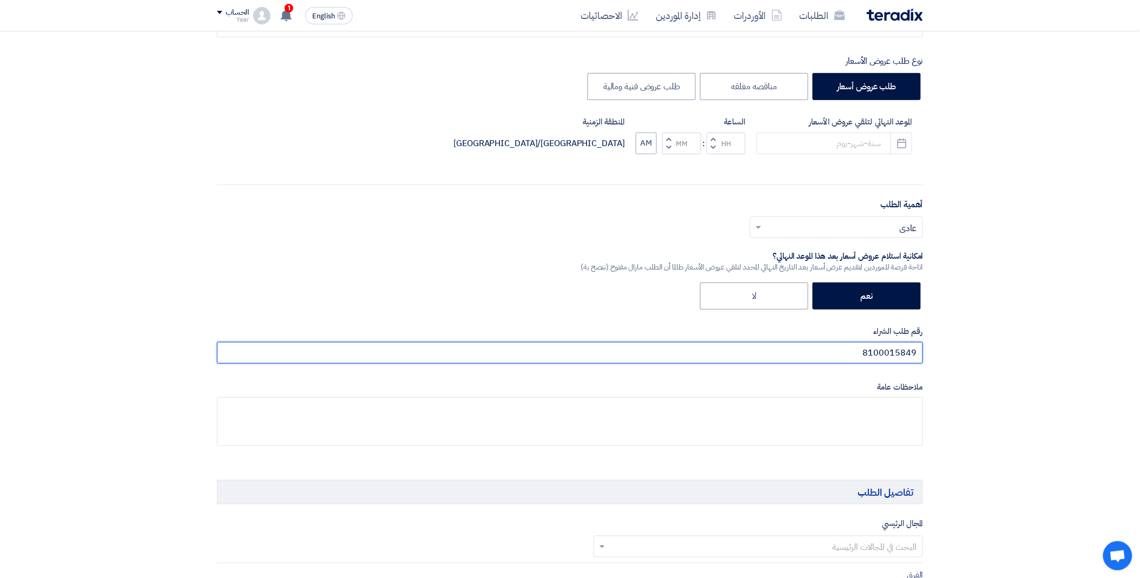
scroll to position [60, 0]
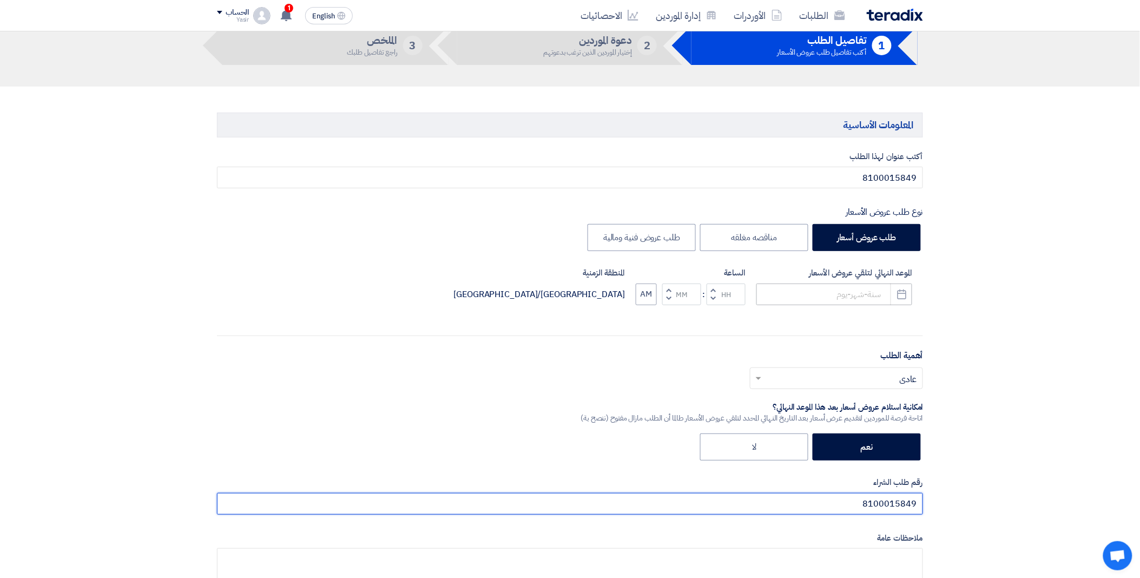
type input "8100015849"
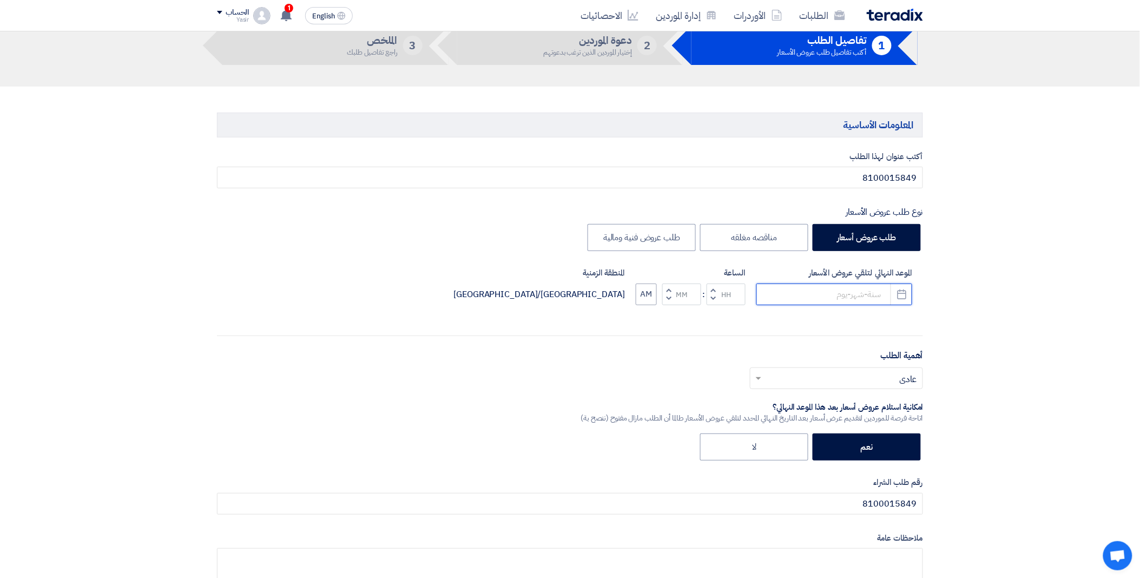
click at [828, 286] on input at bounding box center [834, 294] width 156 height 22
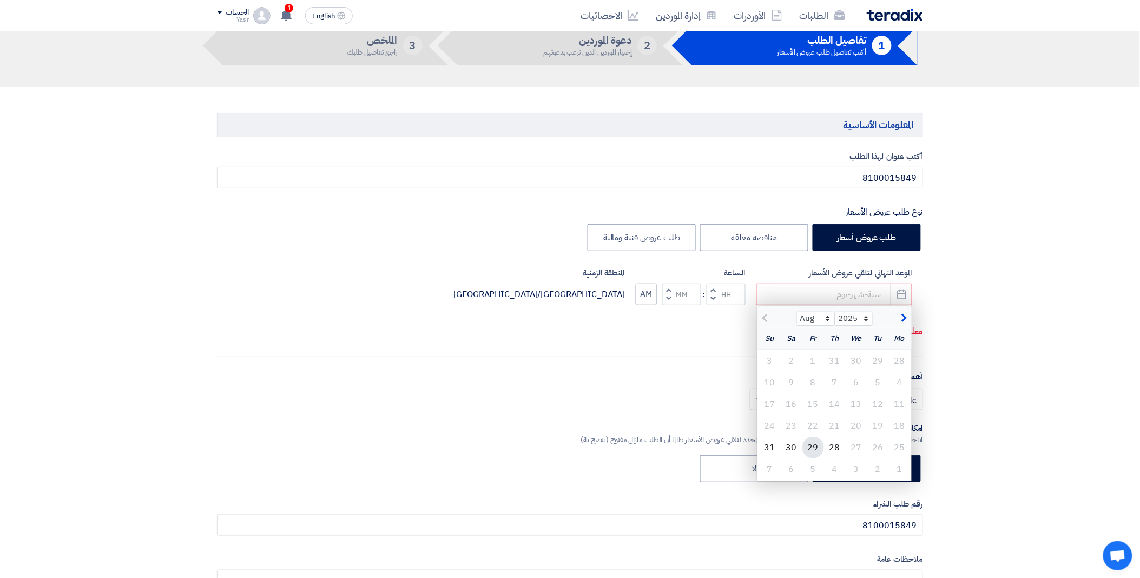
click at [819, 452] on div "29" at bounding box center [813, 447] width 22 height 22
type input "[DATE]"
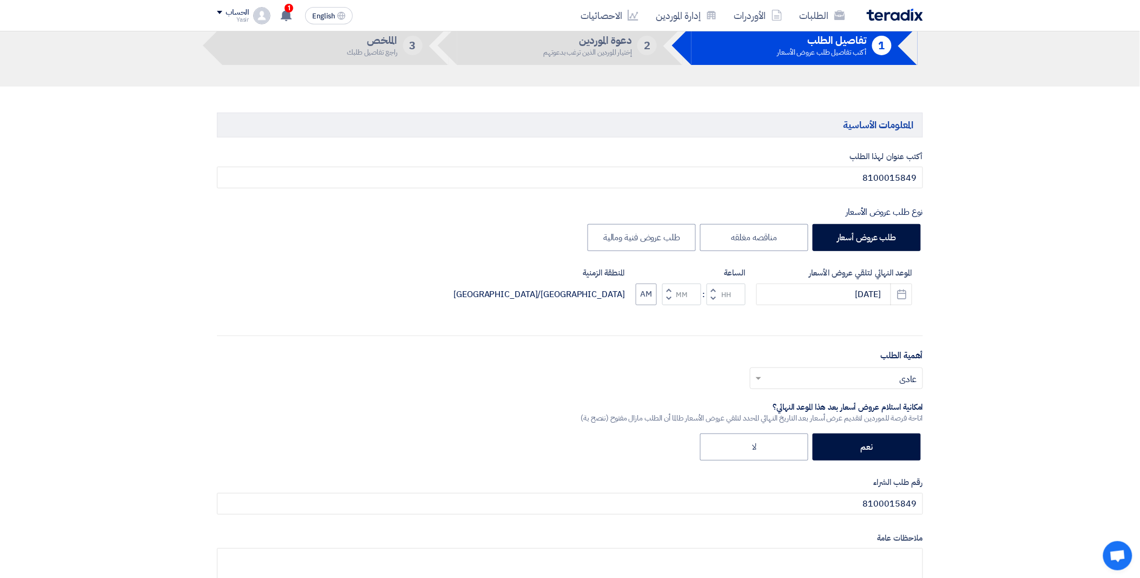
click at [715, 299] on button "Decrement hours" at bounding box center [712, 299] width 13 height 14
type input "11"
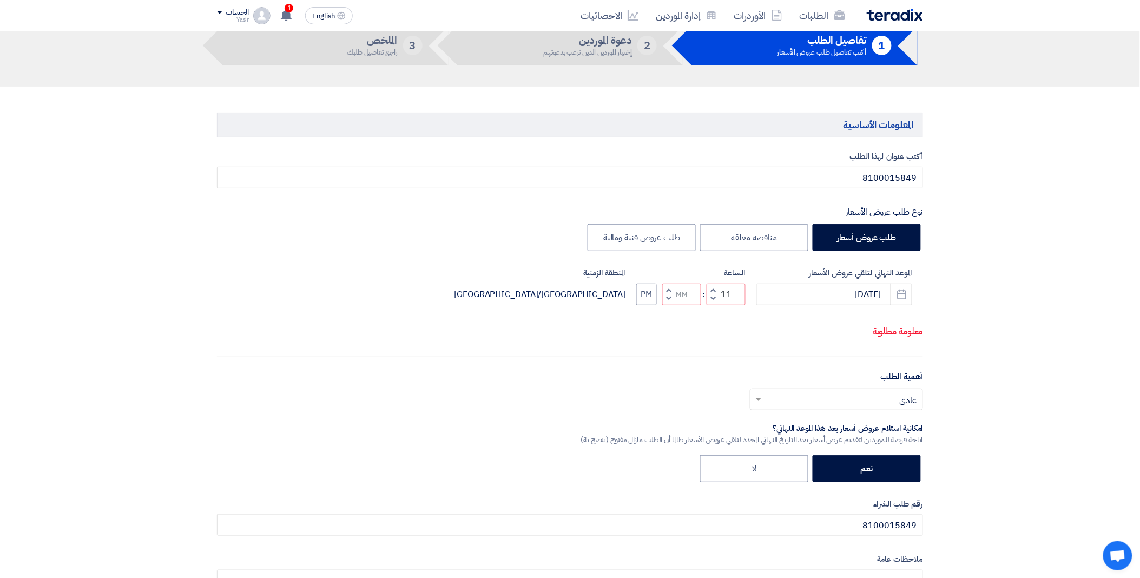
click at [671, 290] on span "button" at bounding box center [669, 290] width 4 height 8
type input "01"
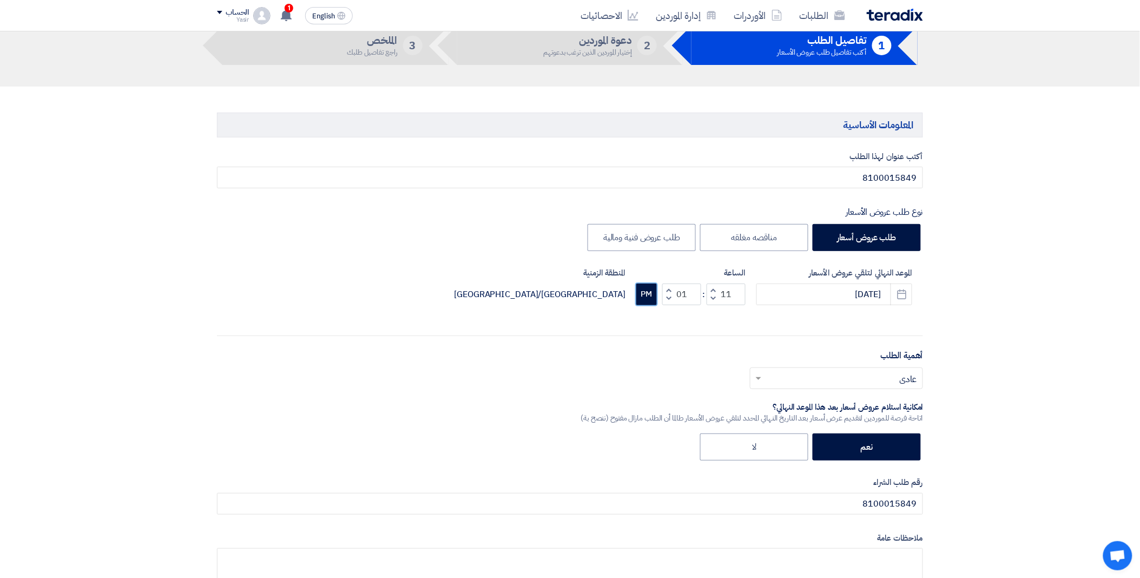
click at [647, 294] on button "PM" at bounding box center [646, 294] width 21 height 22
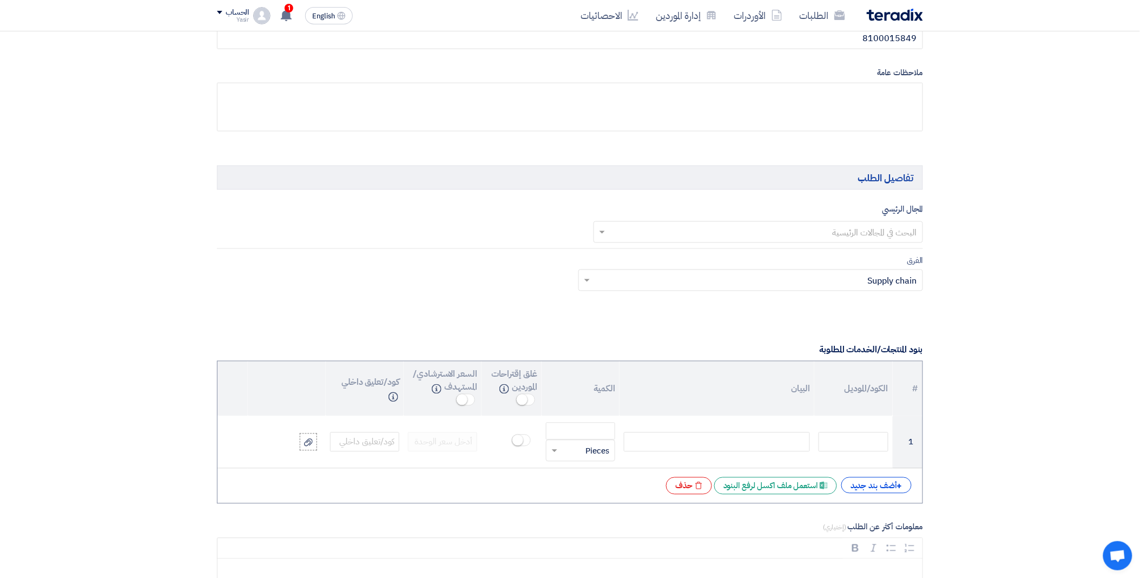
scroll to position [541, 0]
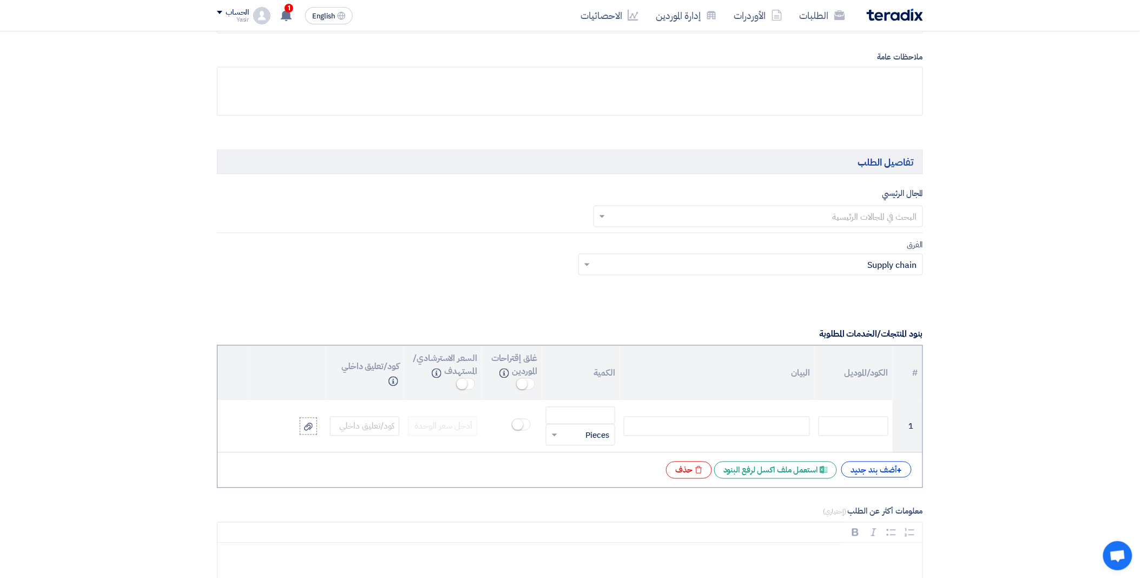
click at [718, 217] on input "text" at bounding box center [764, 217] width 308 height 18
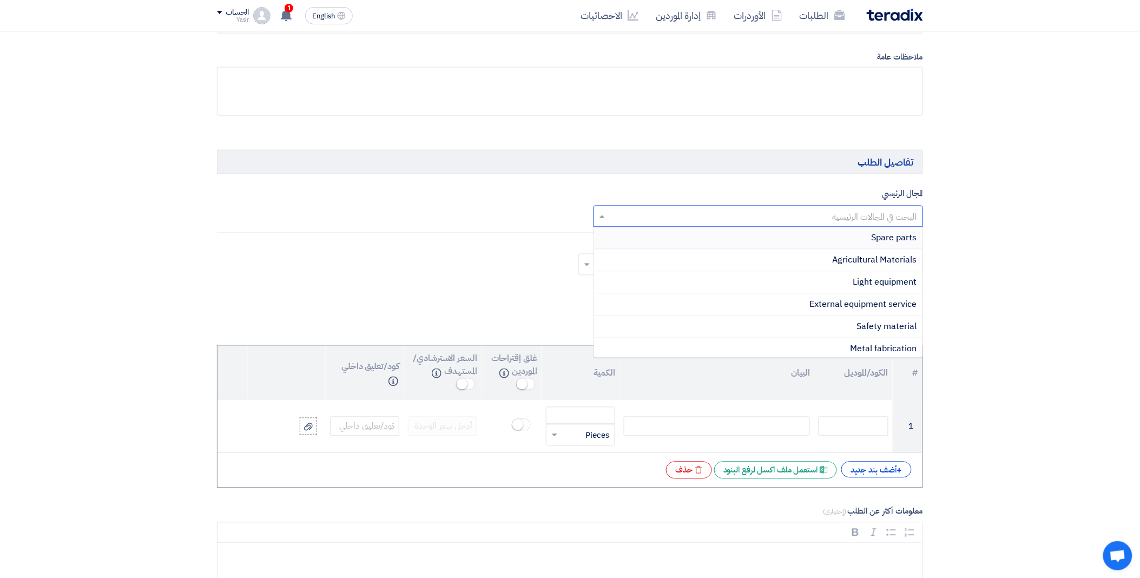
click at [835, 235] on div "Spare parts" at bounding box center [758, 238] width 329 height 22
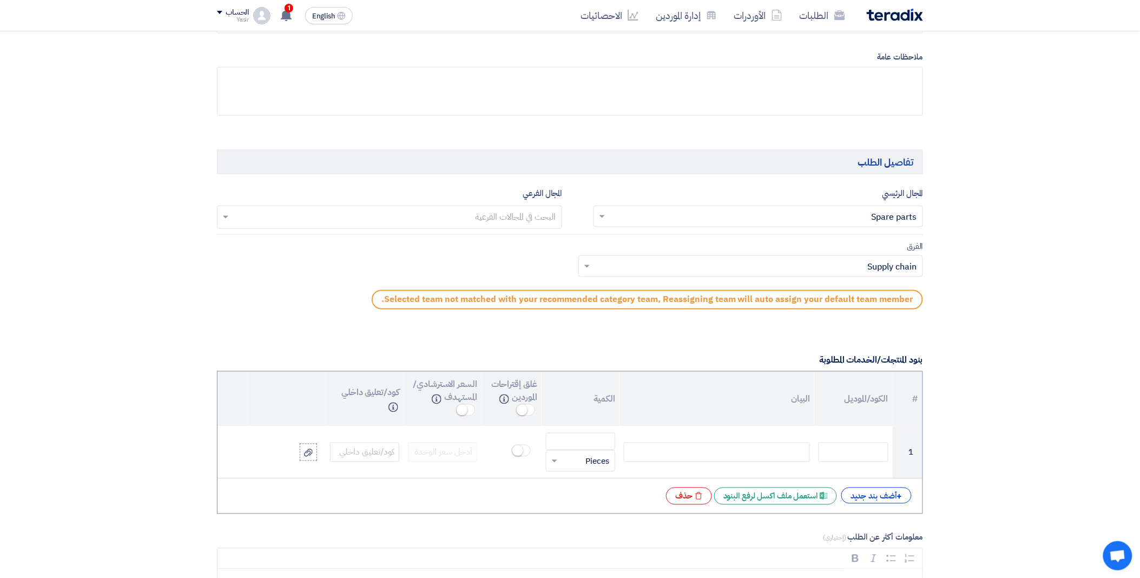
click at [515, 210] on input "text" at bounding box center [389, 218] width 334 height 18
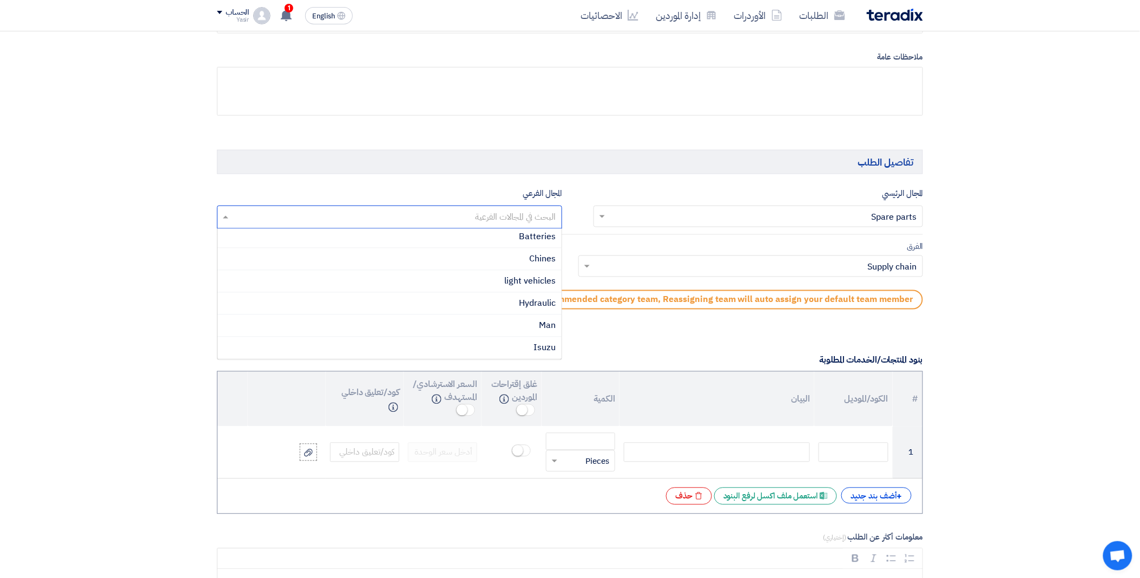
scroll to position [225, 0]
click at [525, 300] on div "Isuzu" at bounding box center [389, 304] width 344 height 22
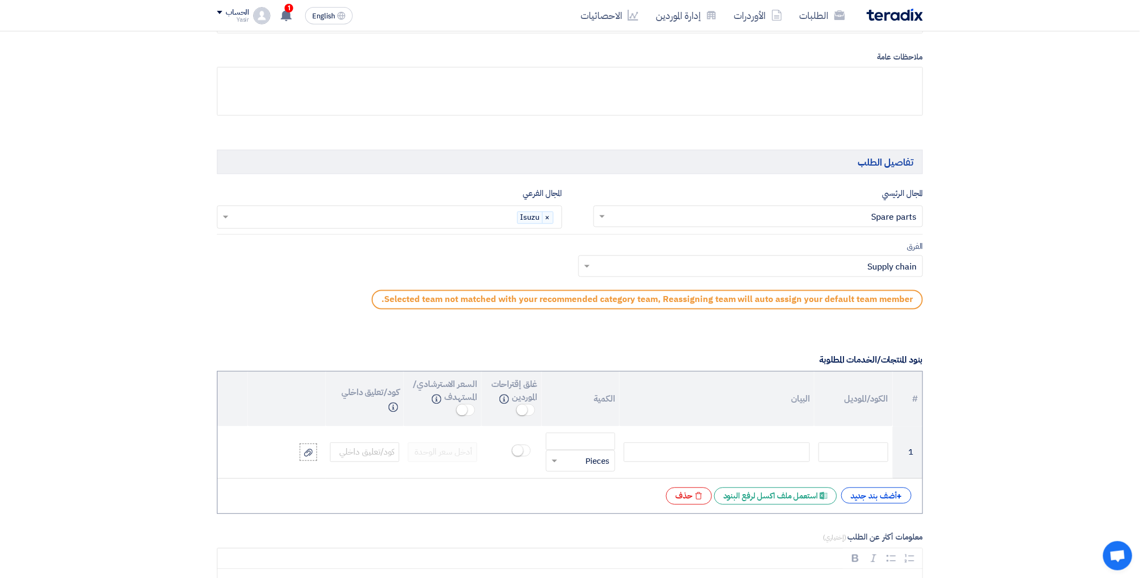
click at [607, 272] on input "text" at bounding box center [756, 268] width 323 height 18
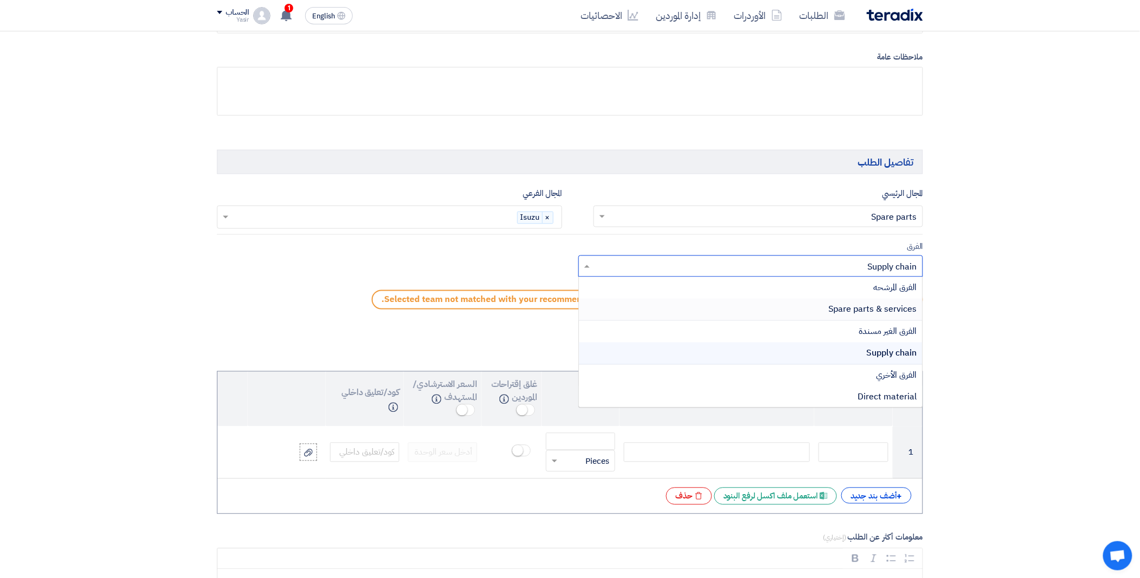
click at [679, 308] on div "Spare parts & services" at bounding box center [751, 310] width 344 height 22
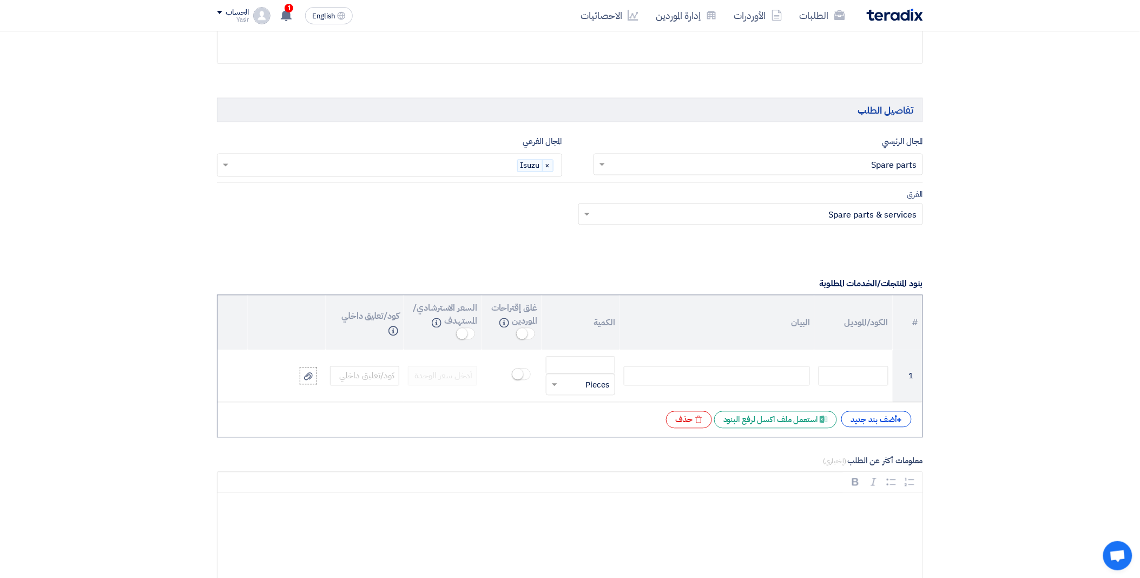
scroll to position [721, 0]
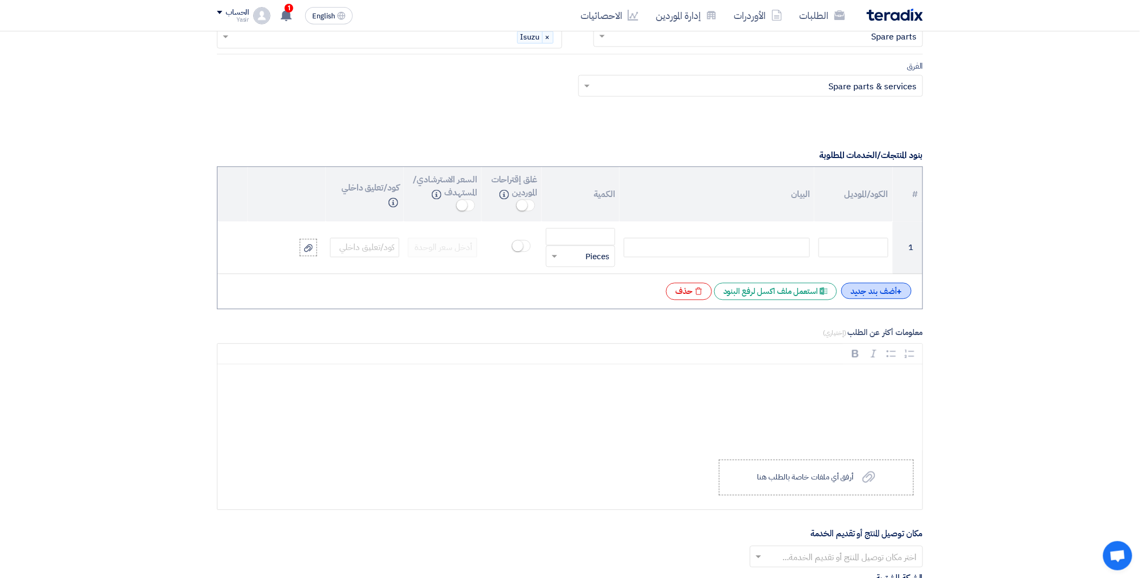
click at [895, 293] on div "+ أضف بند جديد" at bounding box center [876, 291] width 70 height 16
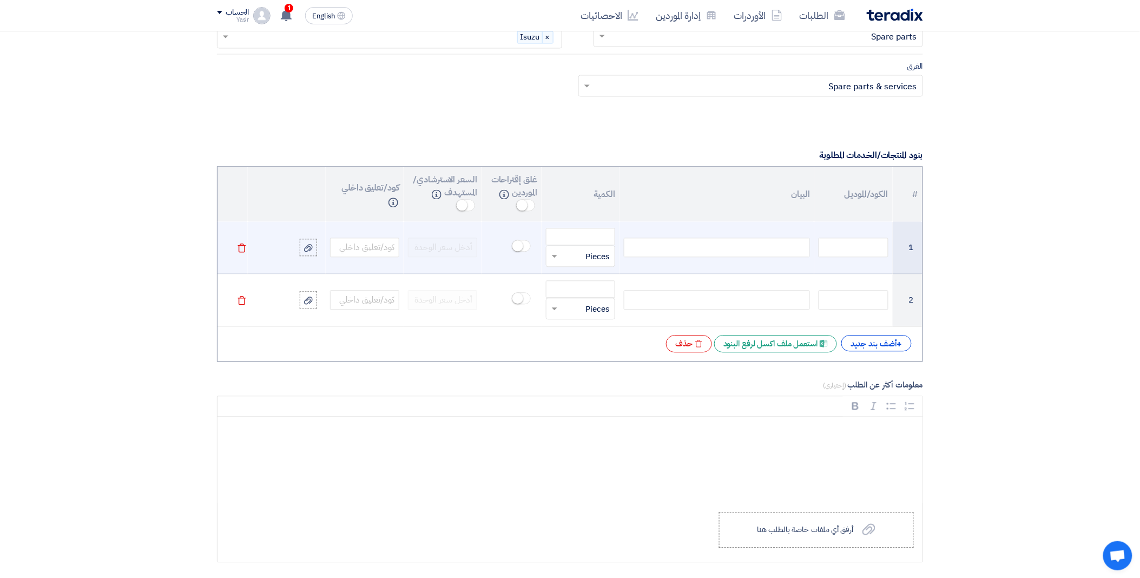
click at [717, 247] on div at bounding box center [717, 247] width 186 height 19
paste div
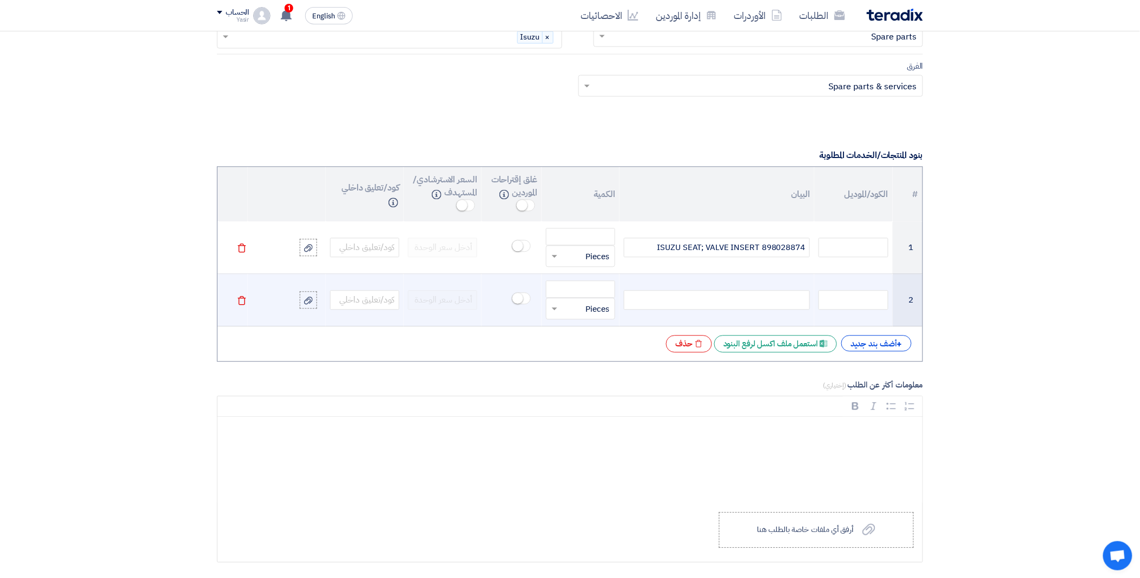
click at [734, 303] on div at bounding box center [717, 299] width 186 height 19
paste div
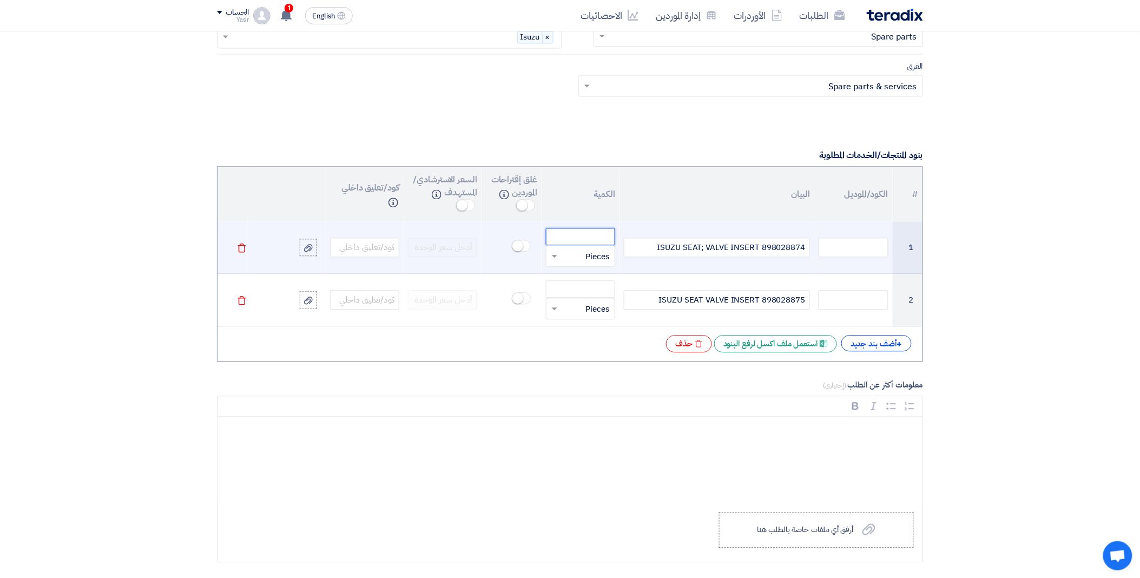
click at [582, 239] on input "number" at bounding box center [580, 236] width 69 height 17
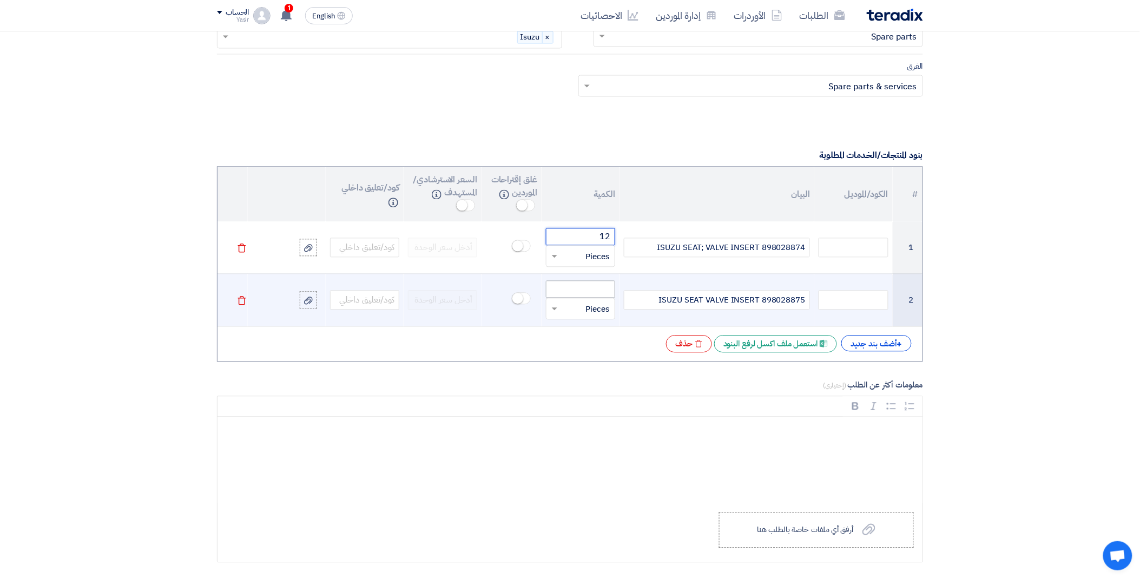
type input "12"
click at [576, 294] on input "number" at bounding box center [580, 289] width 69 height 17
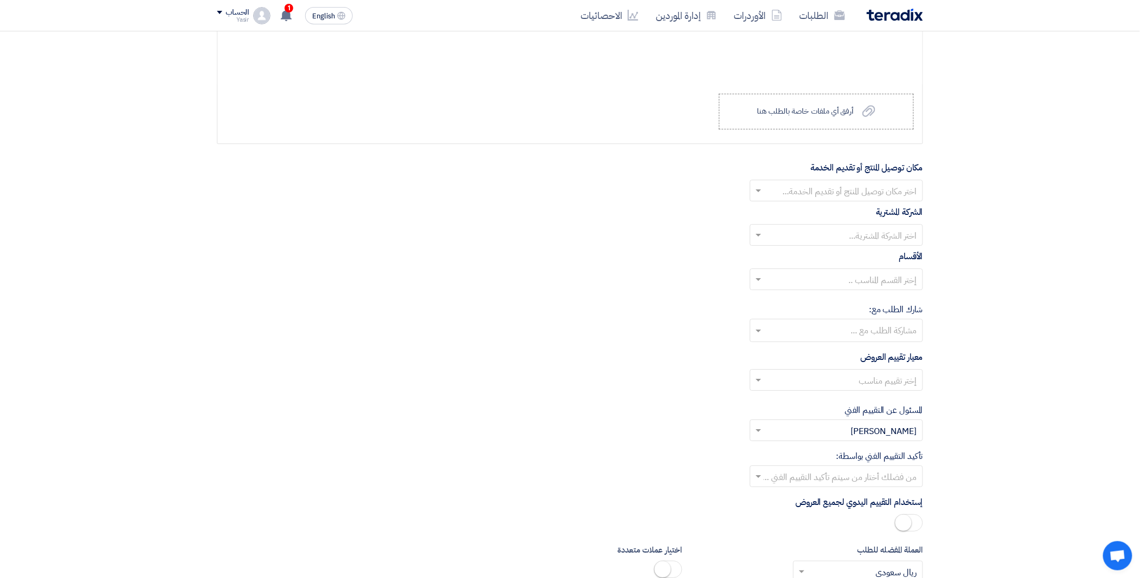
scroll to position [1142, 0]
type input "12"
click at [779, 193] on input "text" at bounding box center [841, 190] width 151 height 18
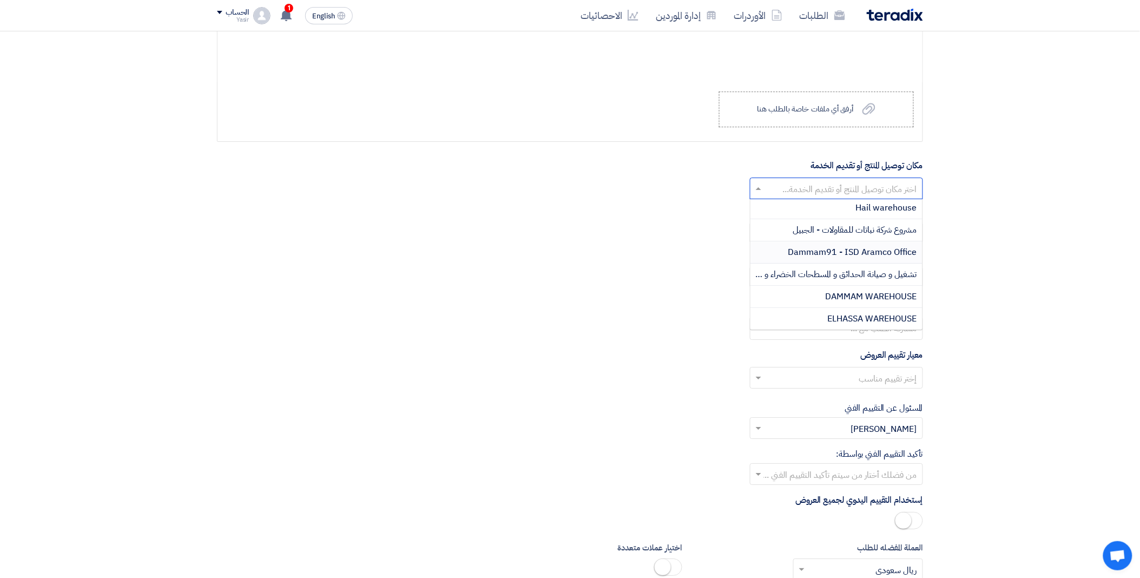
scroll to position [180, 0]
click at [832, 299] on span "DAMMAM WAREHOUSE" at bounding box center [870, 295] width 91 height 13
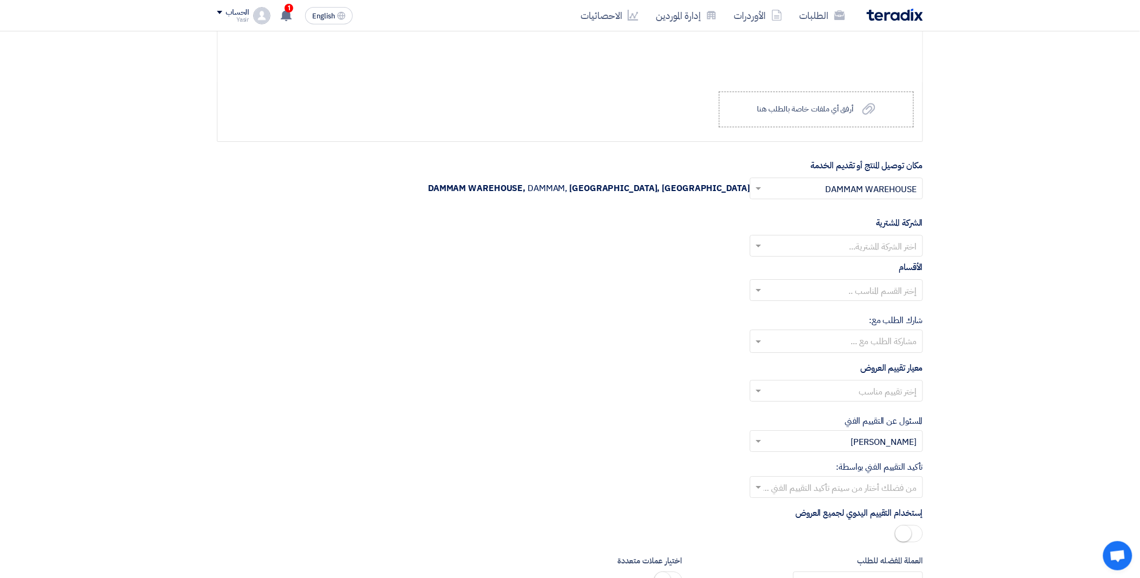
click at [782, 247] on input "text" at bounding box center [841, 247] width 151 height 18
click at [825, 272] on div "Nabatat for contracting" at bounding box center [836, 267] width 172 height 22
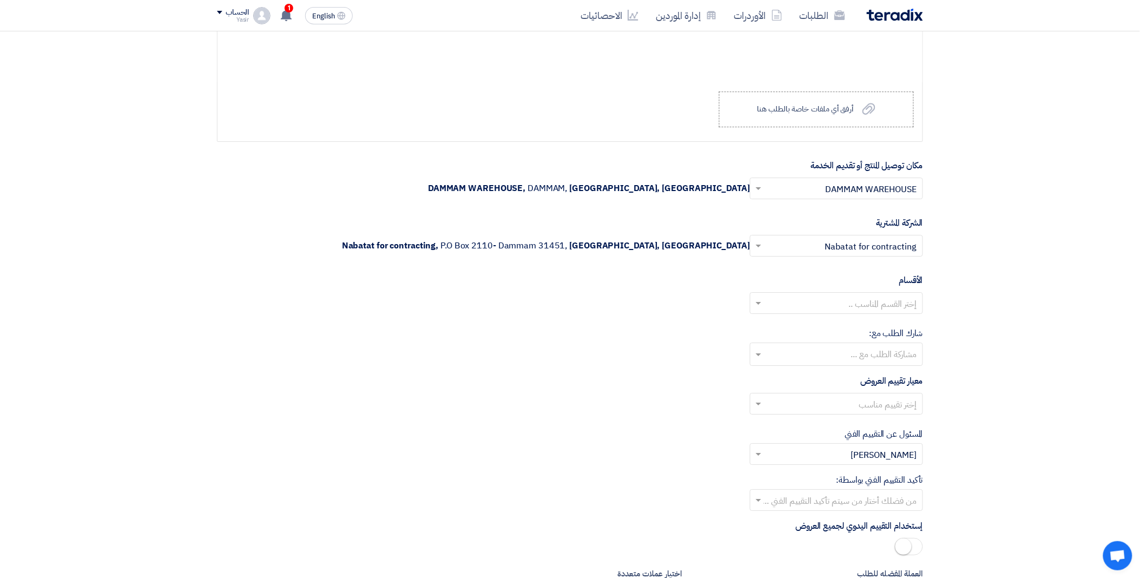
click at [806, 312] on input "text" at bounding box center [841, 304] width 151 height 18
click at [831, 330] on div "General Department" at bounding box center [836, 325] width 172 height 22
click at [798, 406] on input "text" at bounding box center [841, 405] width 151 height 18
click at [820, 447] on div "spare parts long term" at bounding box center [836, 447] width 172 height 22
click at [777, 493] on div at bounding box center [836, 500] width 172 height 18
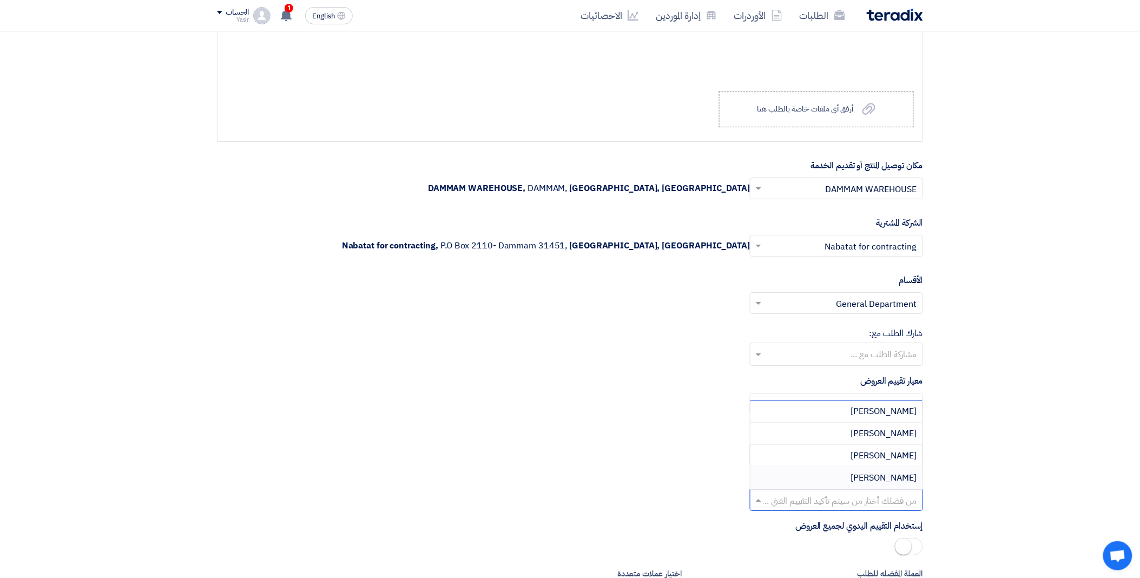
click at [835, 480] on div "[PERSON_NAME]" at bounding box center [836, 478] width 172 height 22
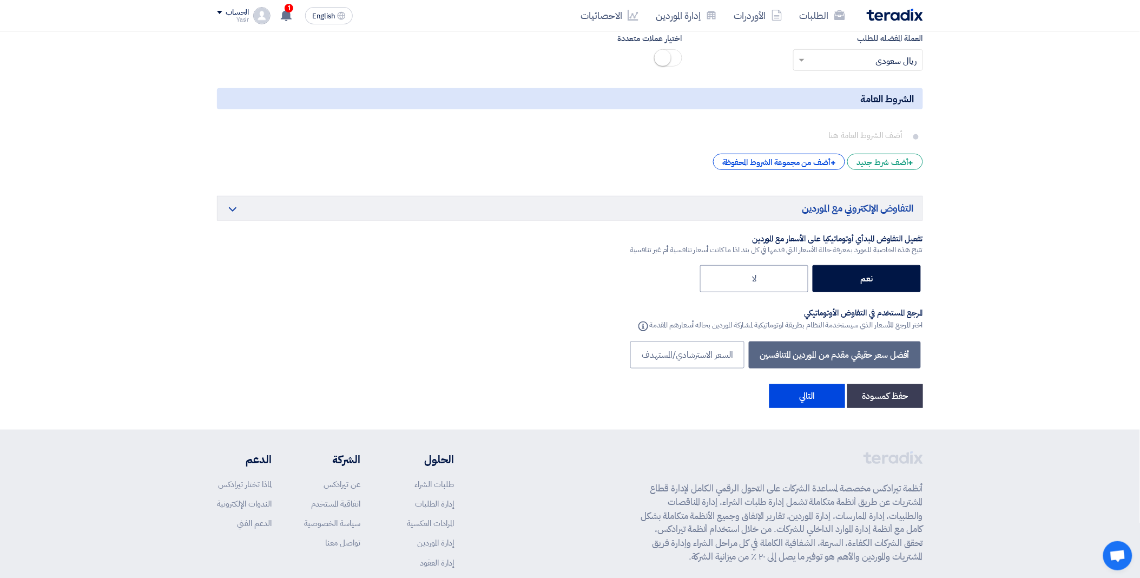
scroll to position [1683, 0]
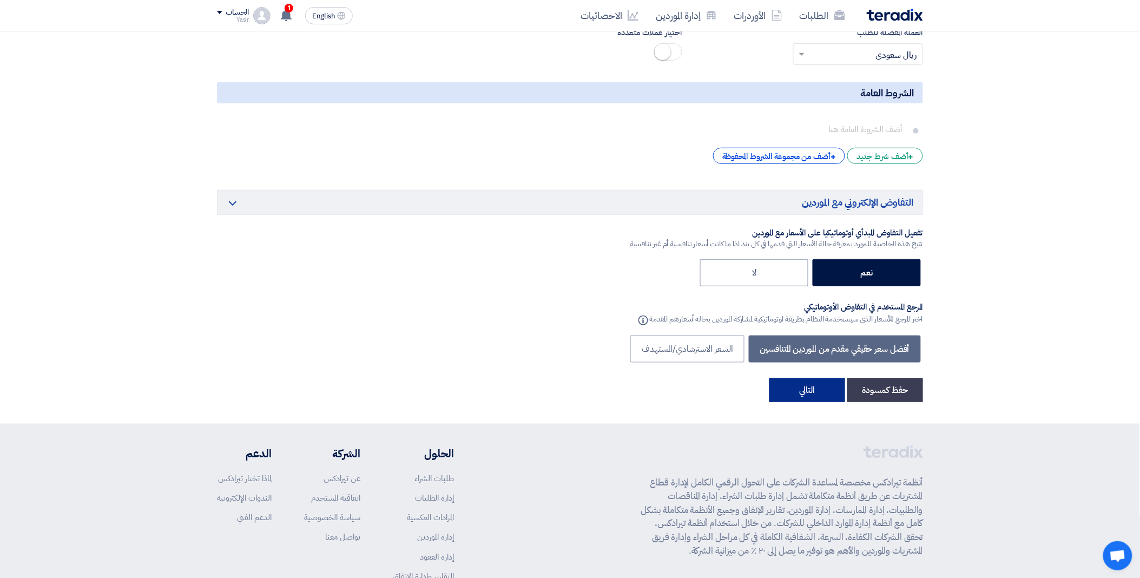
click at [812, 396] on button "التالي" at bounding box center [807, 390] width 76 height 24
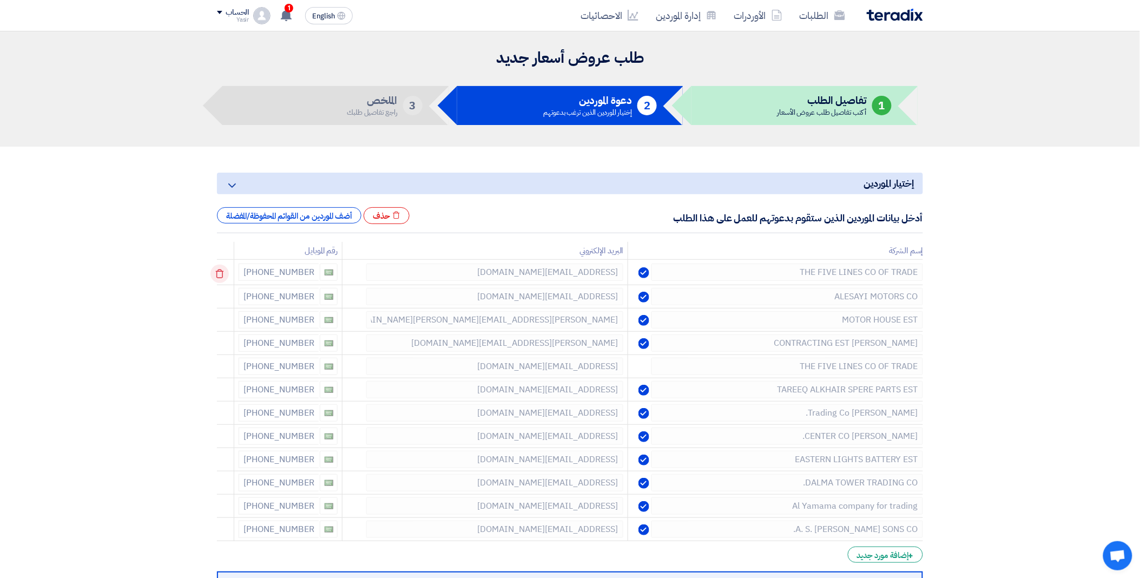
click at [216, 269] on icon at bounding box center [219, 273] width 18 height 18
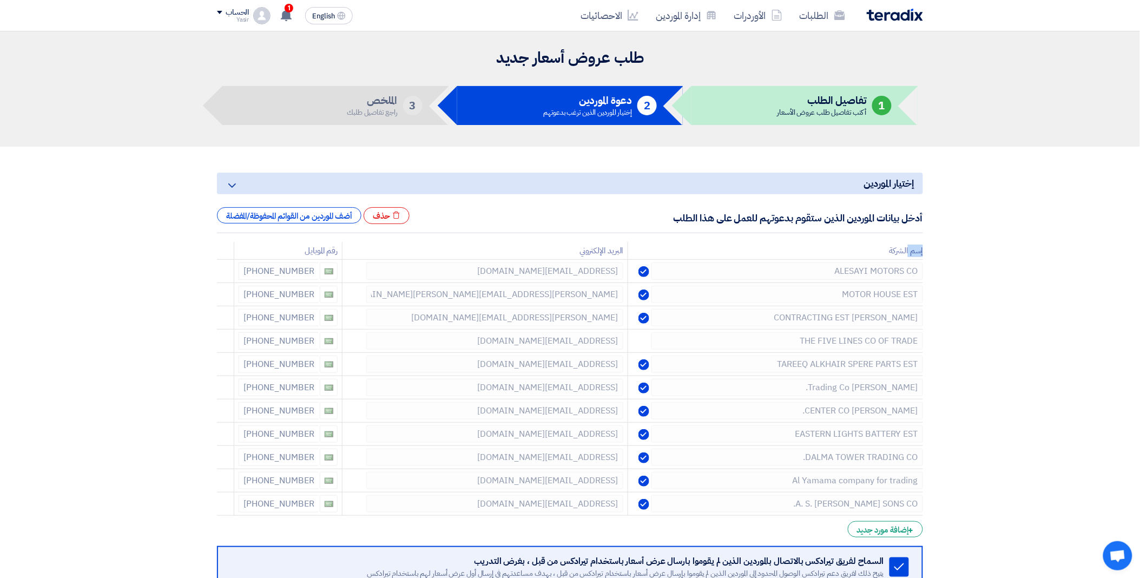
click at [216, 269] on div "إختيار الموردين Minimize/Maximize Category أدخل بيانات الموردين الذين ستقوم بدع…" at bounding box center [570, 419] width 722 height 502
drag, startPoint x: 216, startPoint y: 269, endPoint x: 224, endPoint y: 269, distance: 8.1
click at [224, 269] on div at bounding box center [226, 270] width 9 height 17
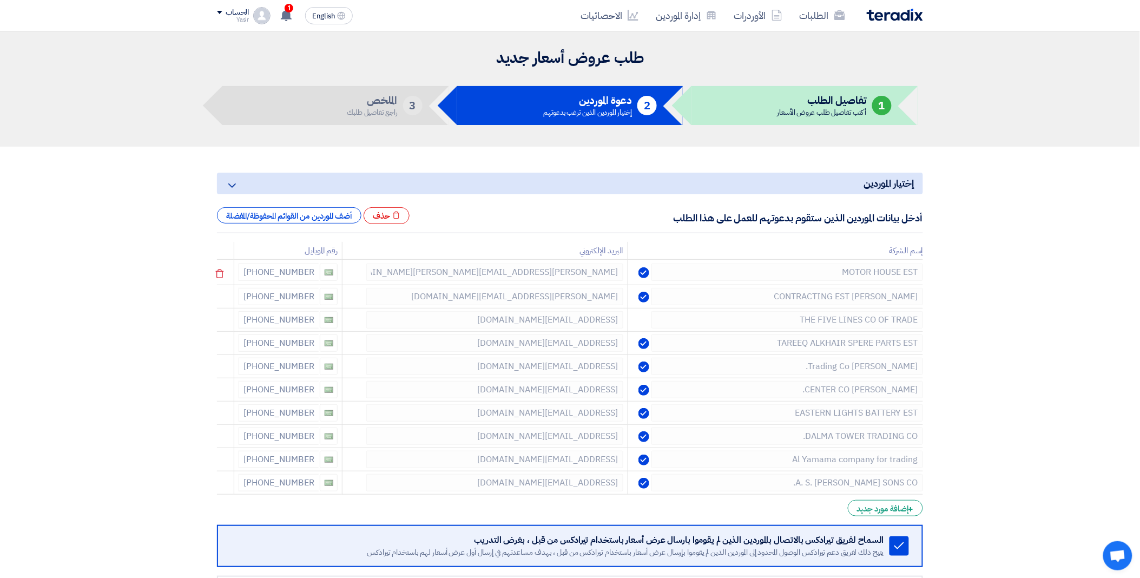
click at [224, 269] on icon at bounding box center [219, 273] width 18 height 18
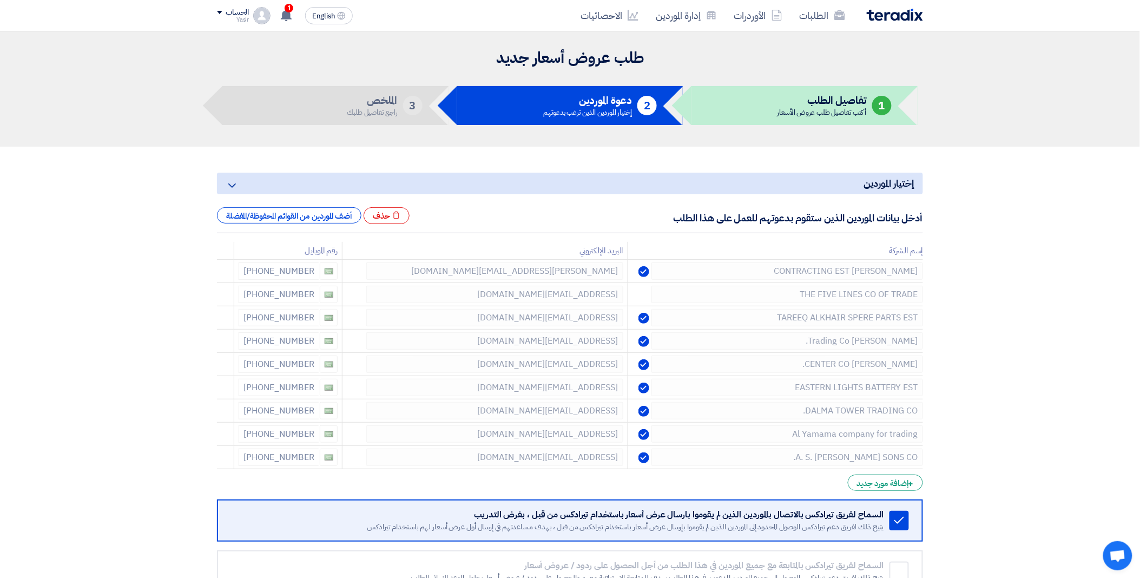
click at [0, 0] on icon at bounding box center [0, 0] width 0 height 0
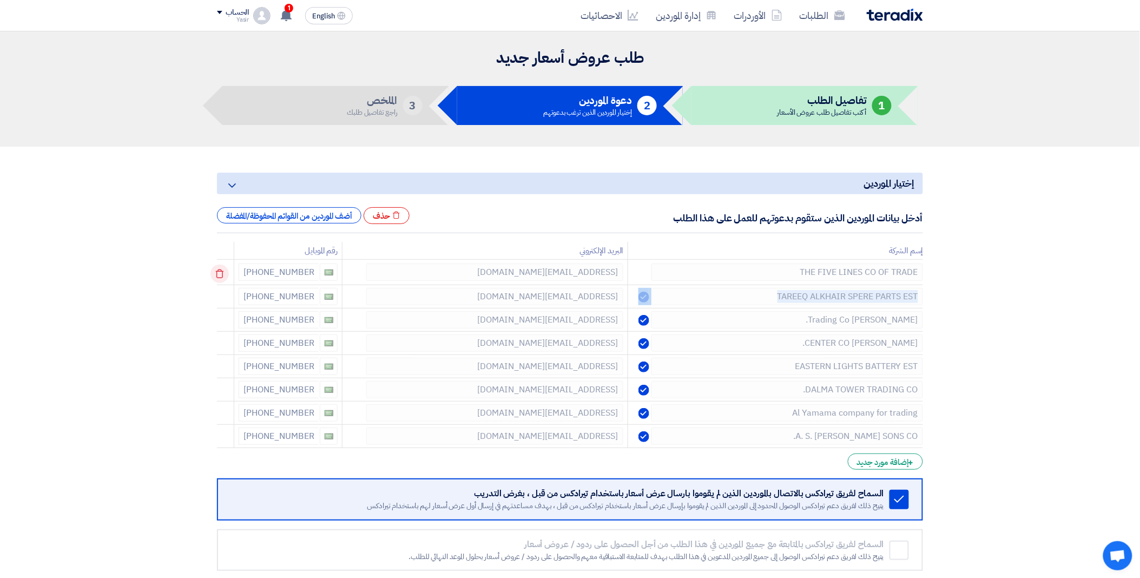
click at [224, 269] on icon at bounding box center [219, 273] width 18 height 18
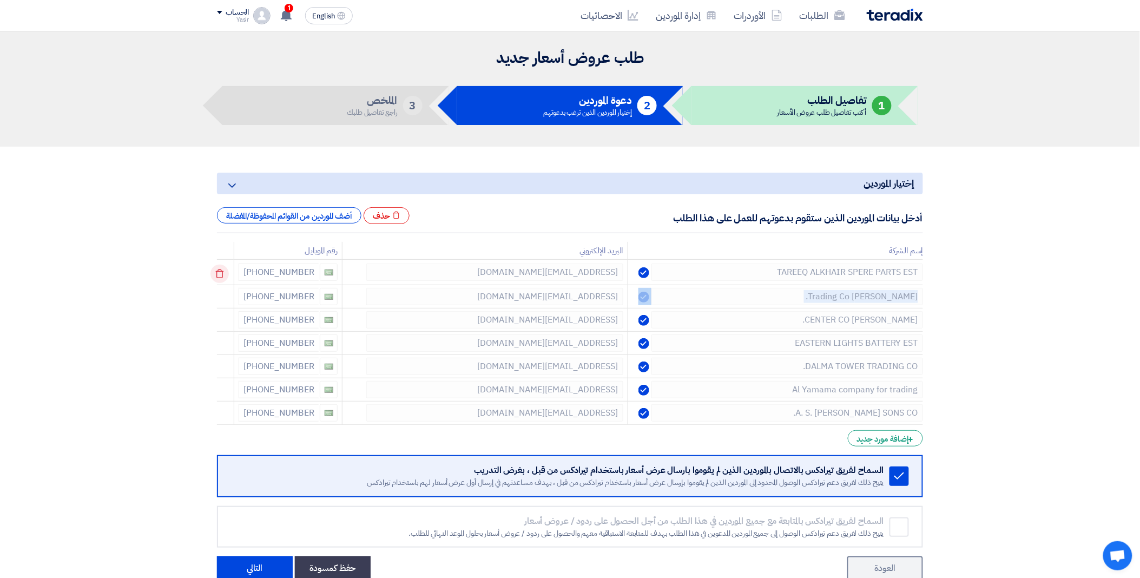
click at [224, 269] on div at bounding box center [226, 272] width 9 height 17
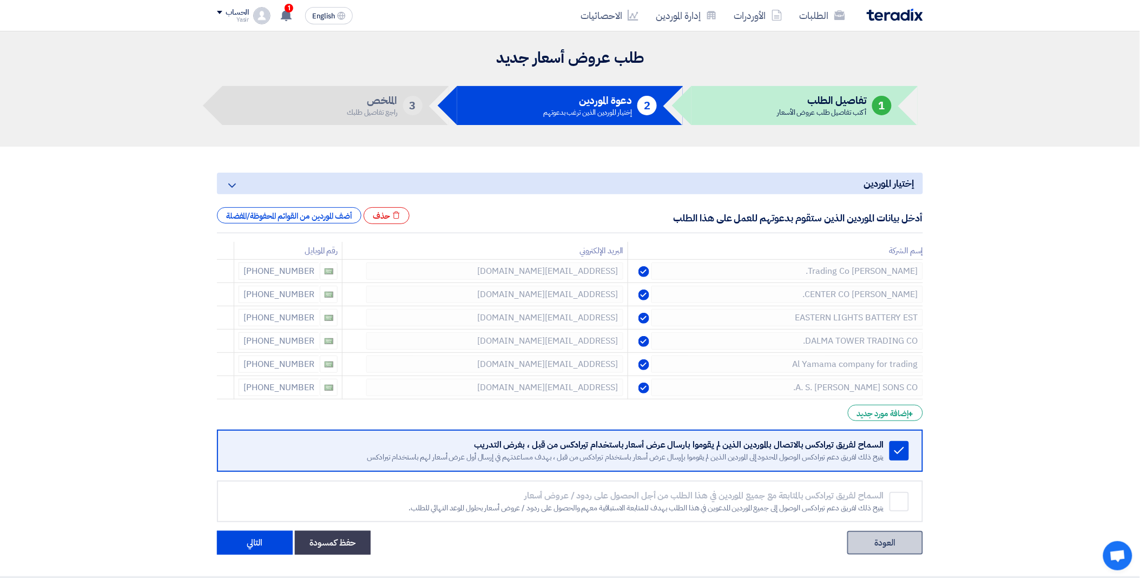
click at [866, 541] on link "العودة" at bounding box center [885, 543] width 76 height 24
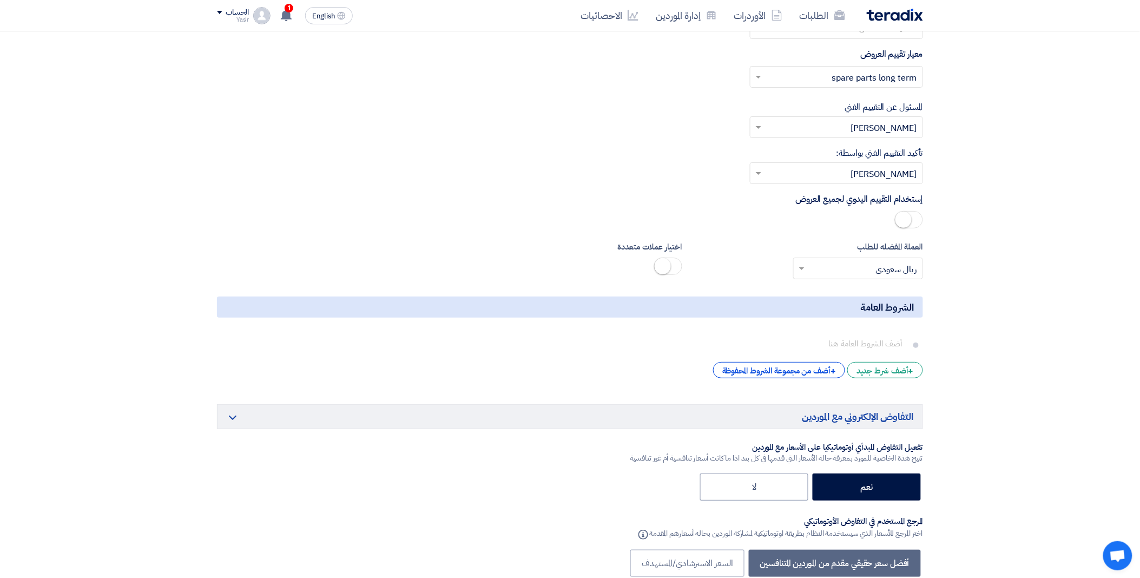
scroll to position [1623, 0]
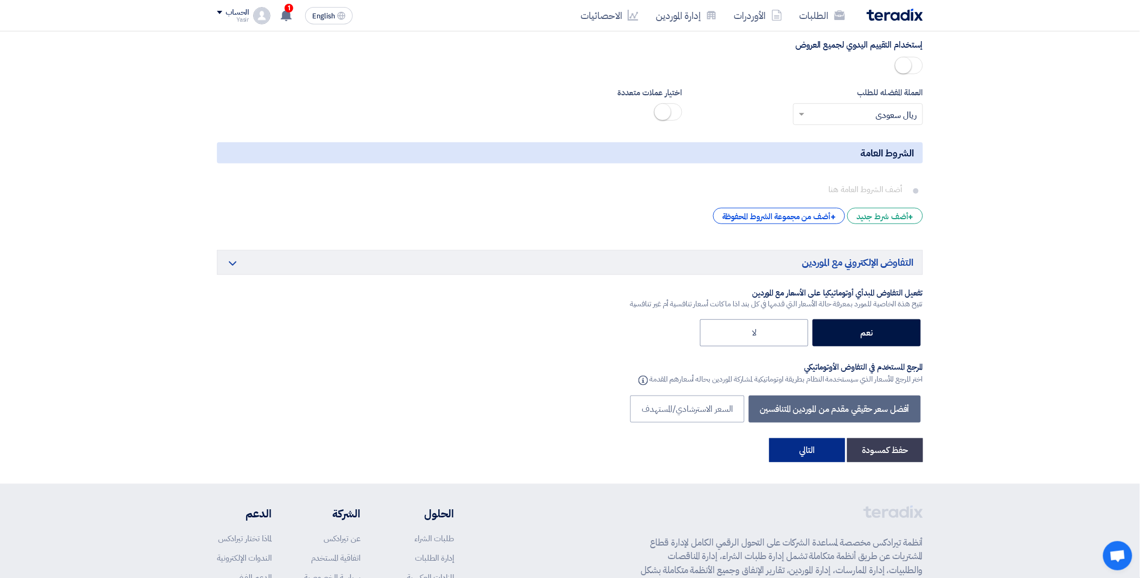
click at [819, 449] on button "التالي" at bounding box center [807, 450] width 76 height 24
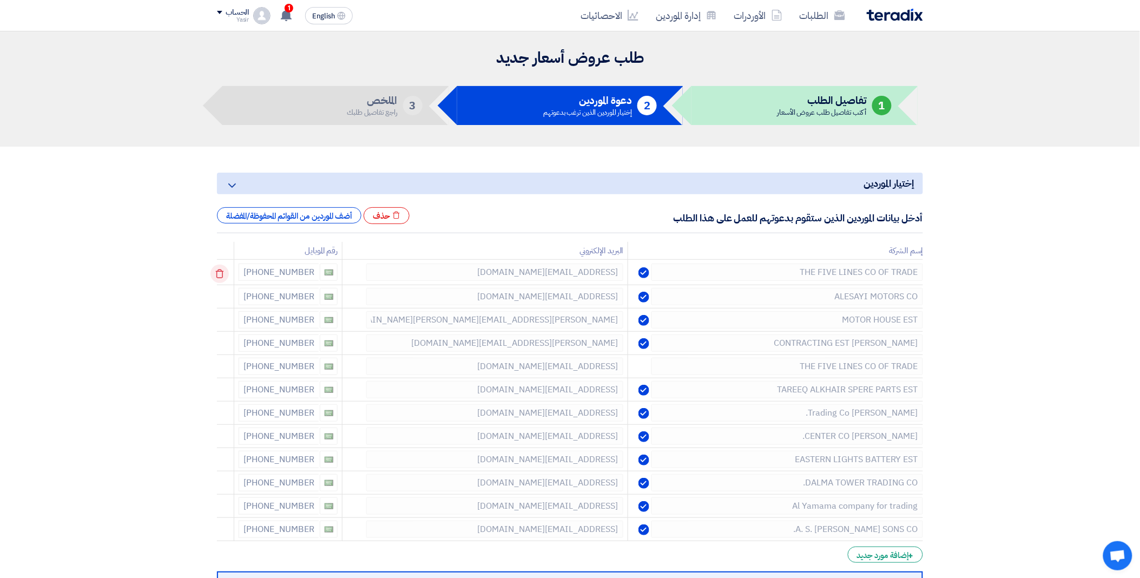
click at [220, 273] on icon at bounding box center [219, 273] width 18 height 18
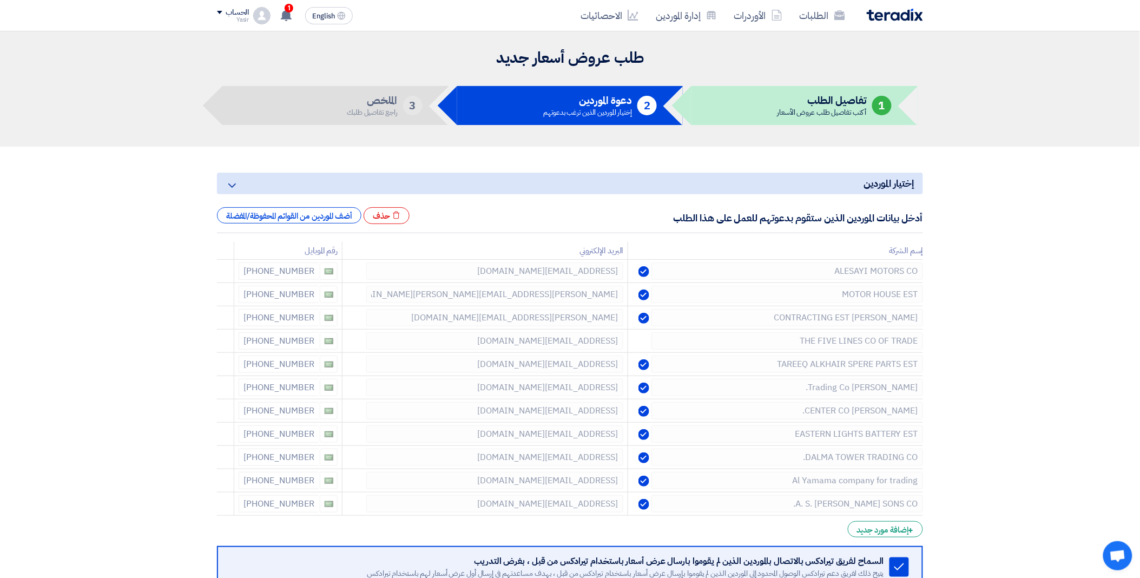
click at [0, 0] on icon at bounding box center [0, 0] width 0 height 0
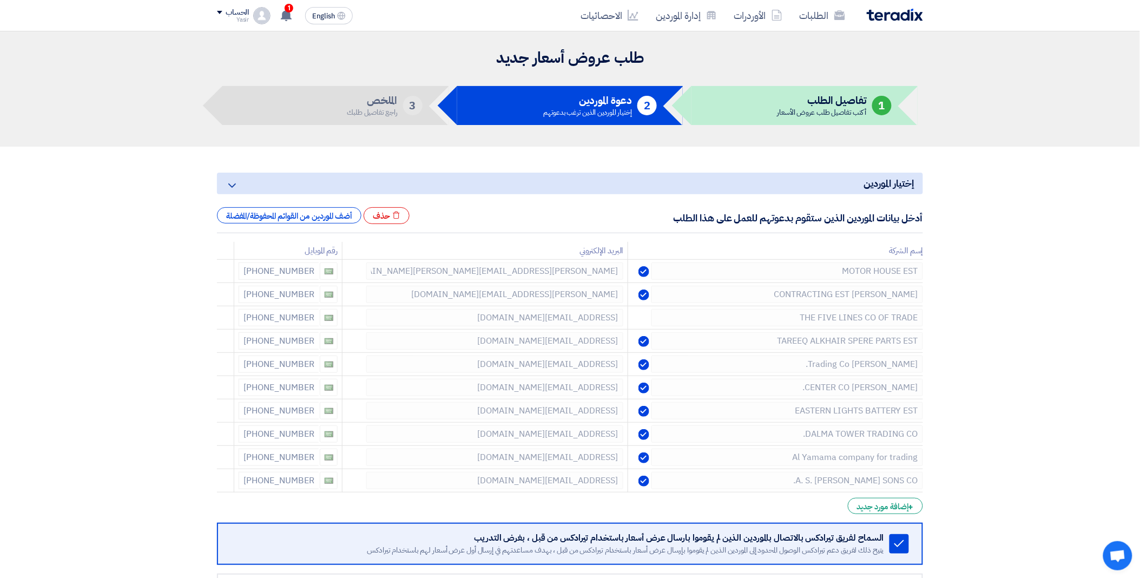
click at [0, 0] on icon at bounding box center [0, 0] width 0 height 0
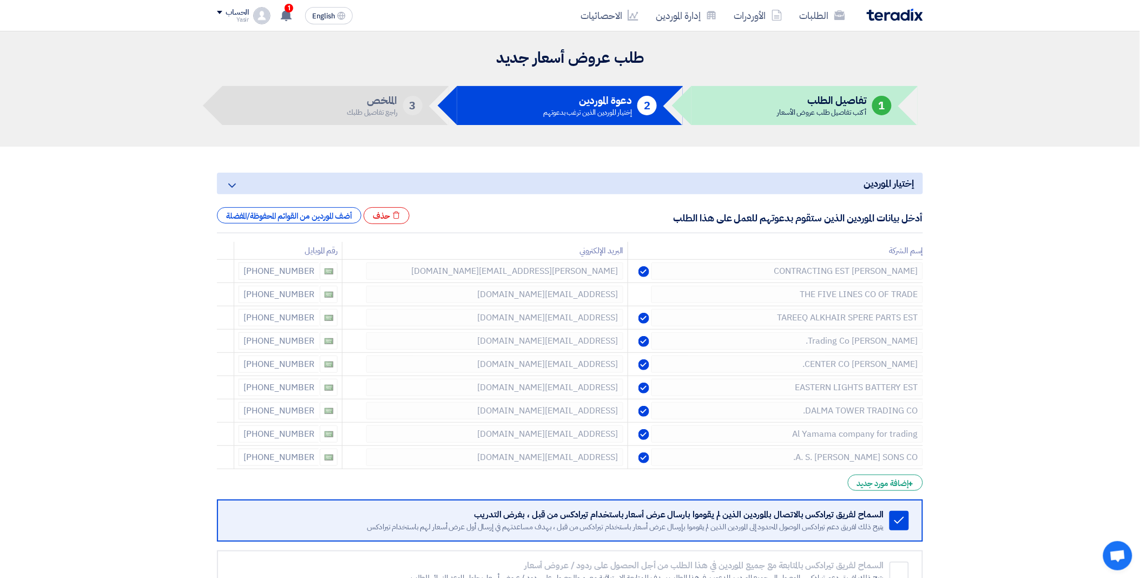
click at [0, 0] on icon at bounding box center [0, 0] width 0 height 0
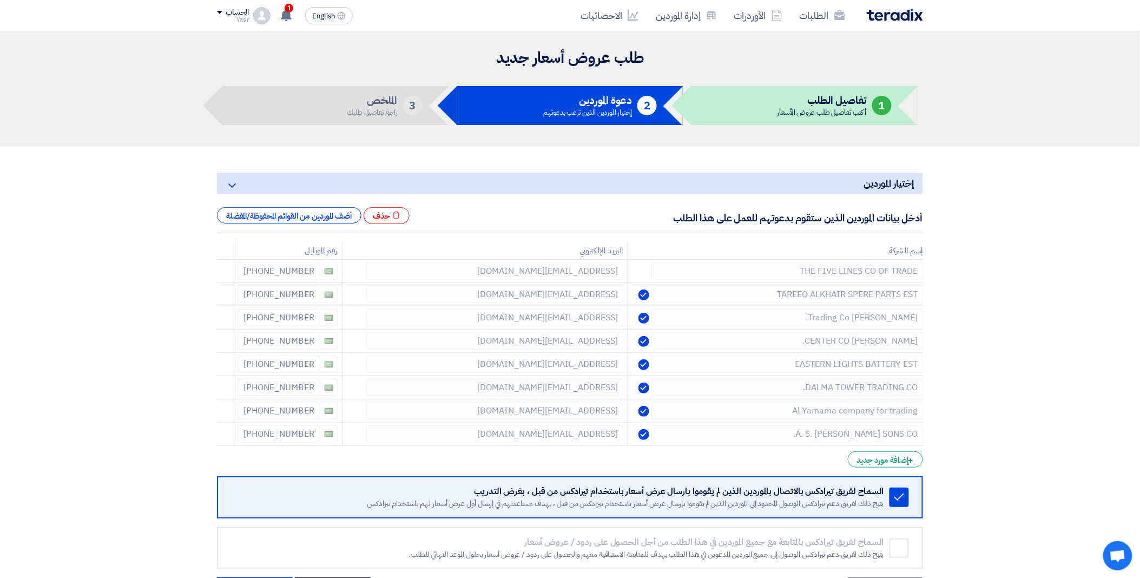
click at [0, 0] on icon at bounding box center [0, 0] width 0 height 0
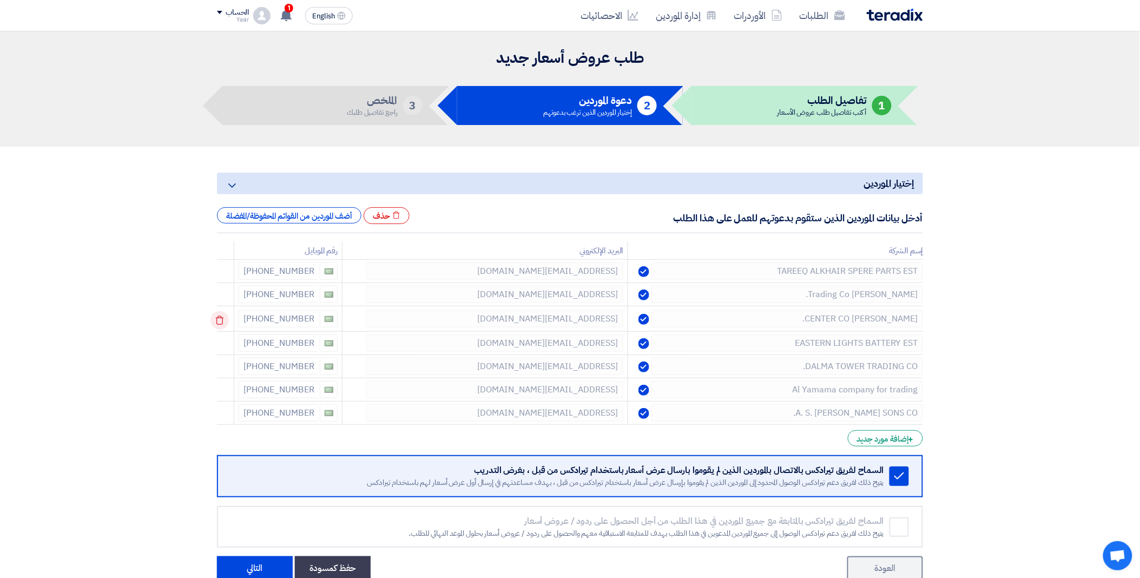
click at [220, 317] on use at bounding box center [220, 320] width 8 height 9
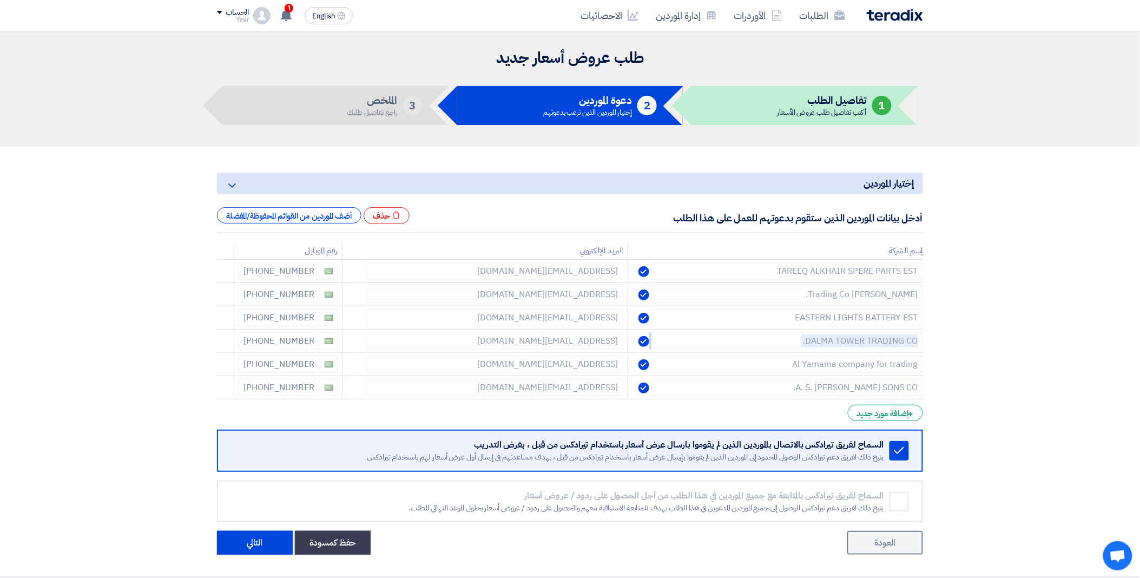
click at [0, 0] on use at bounding box center [0, 0] width 0 height 0
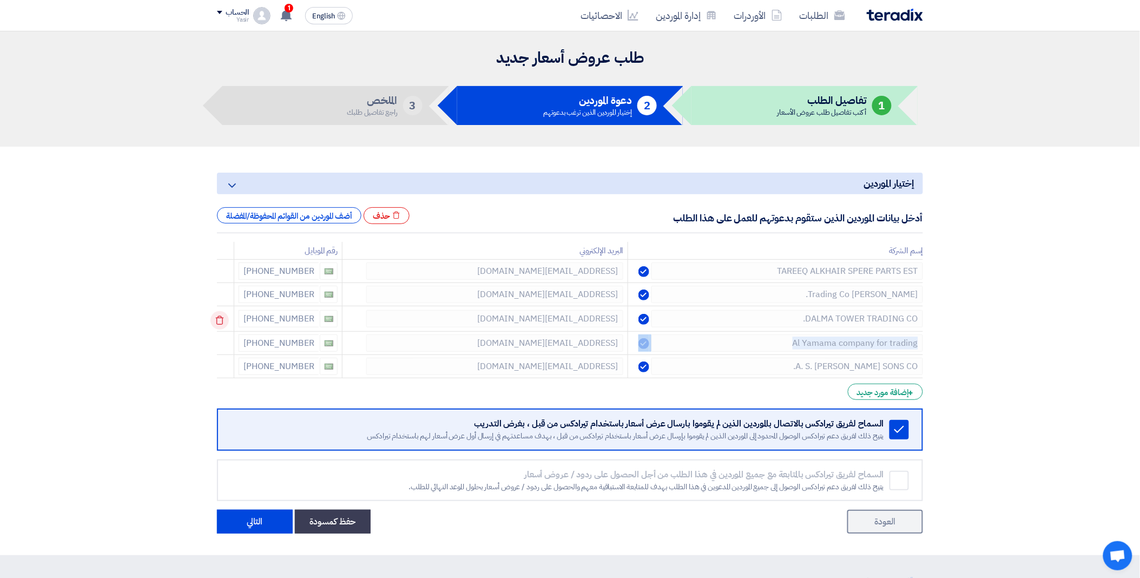
click at [220, 317] on use at bounding box center [220, 320] width 8 height 9
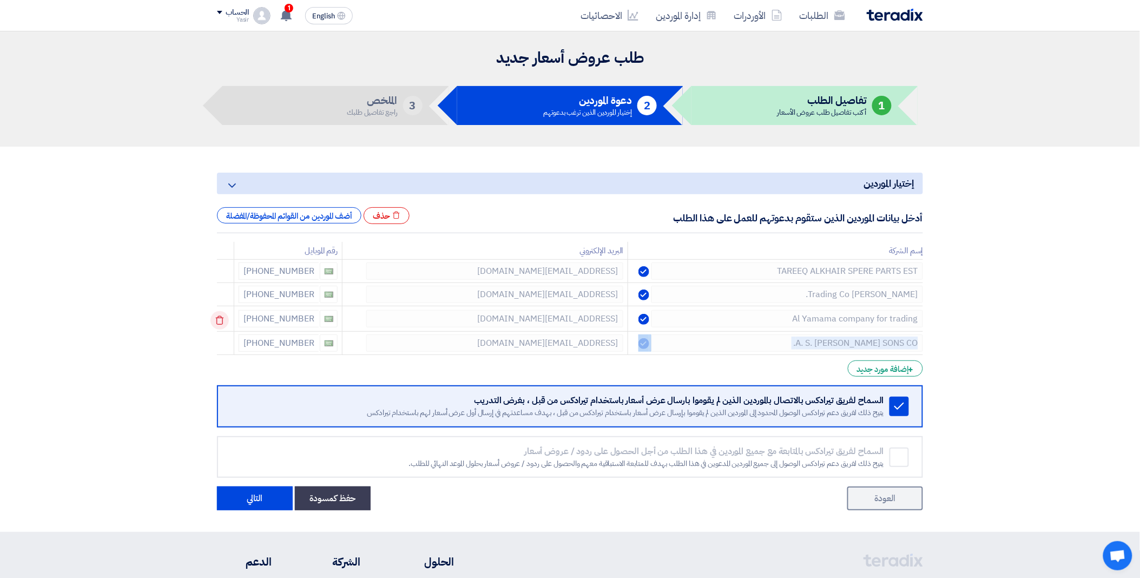
click at [220, 317] on td at bounding box center [225, 318] width 17 height 25
click at [220, 317] on use at bounding box center [220, 320] width 8 height 9
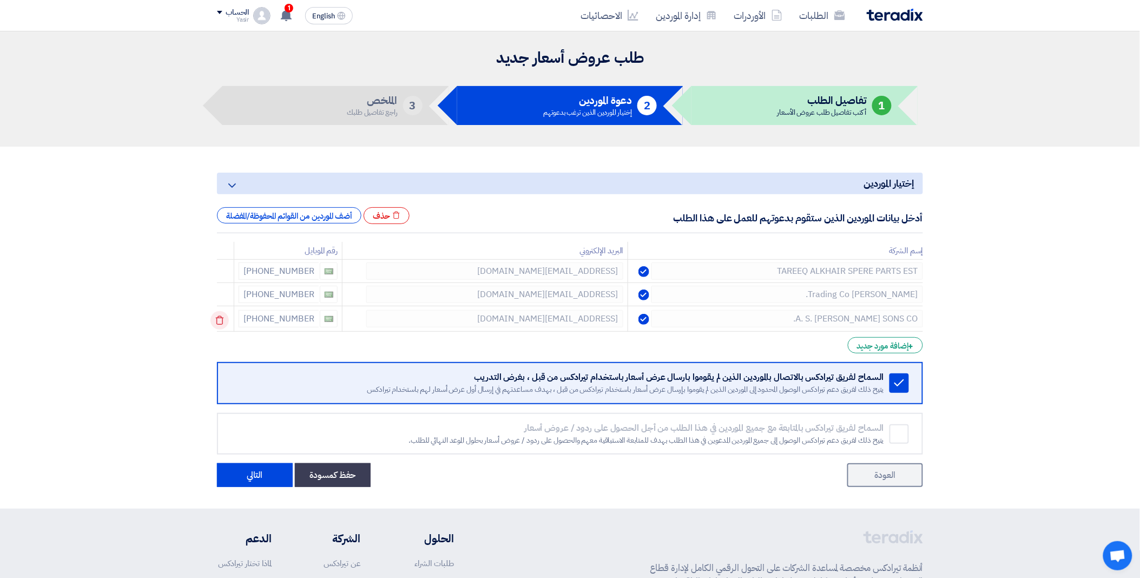
click at [220, 317] on use at bounding box center [220, 320] width 8 height 9
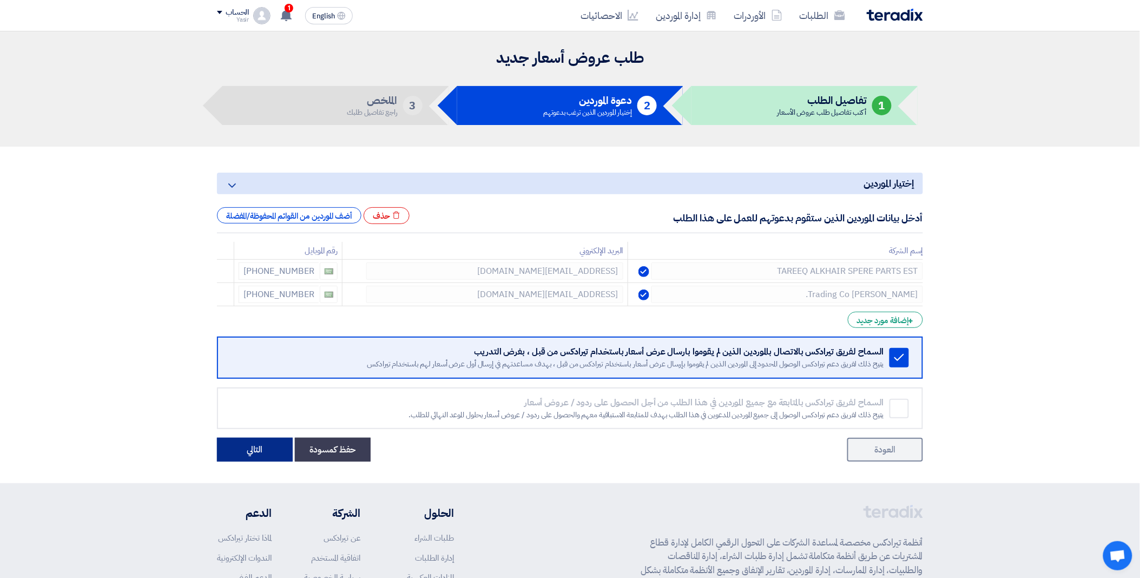
click at [257, 449] on button "التالي" at bounding box center [255, 450] width 76 height 24
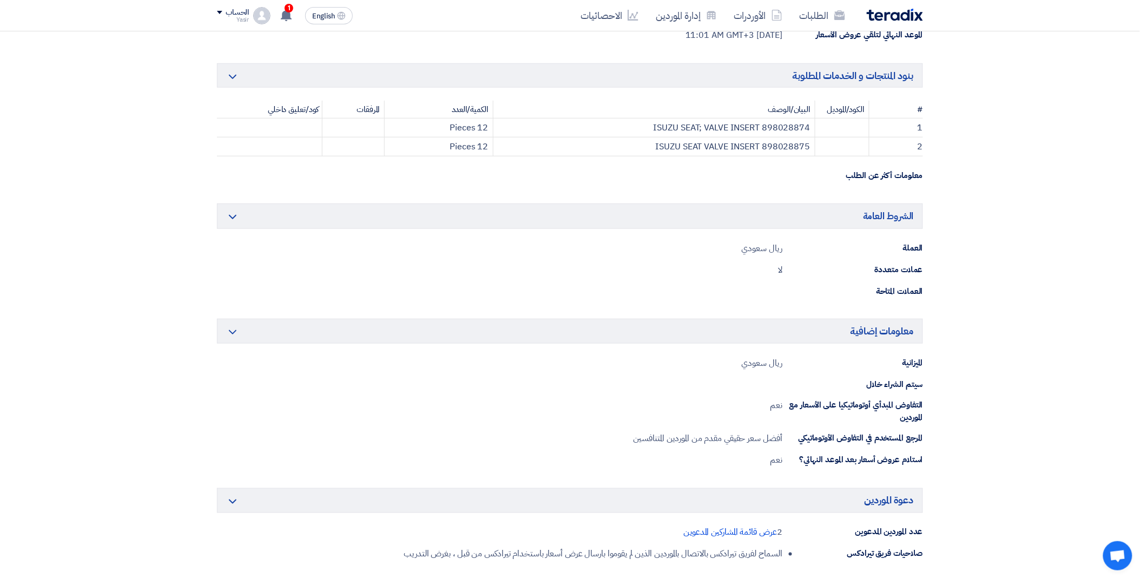
scroll to position [300, 0]
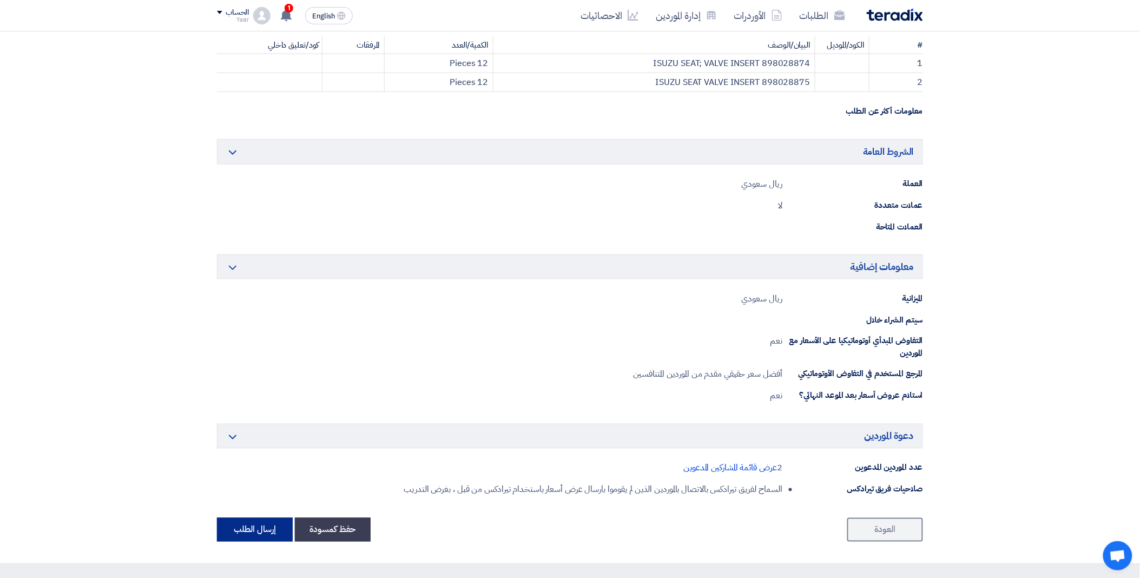
click at [269, 522] on button "إرسال الطلب" at bounding box center [255, 530] width 76 height 24
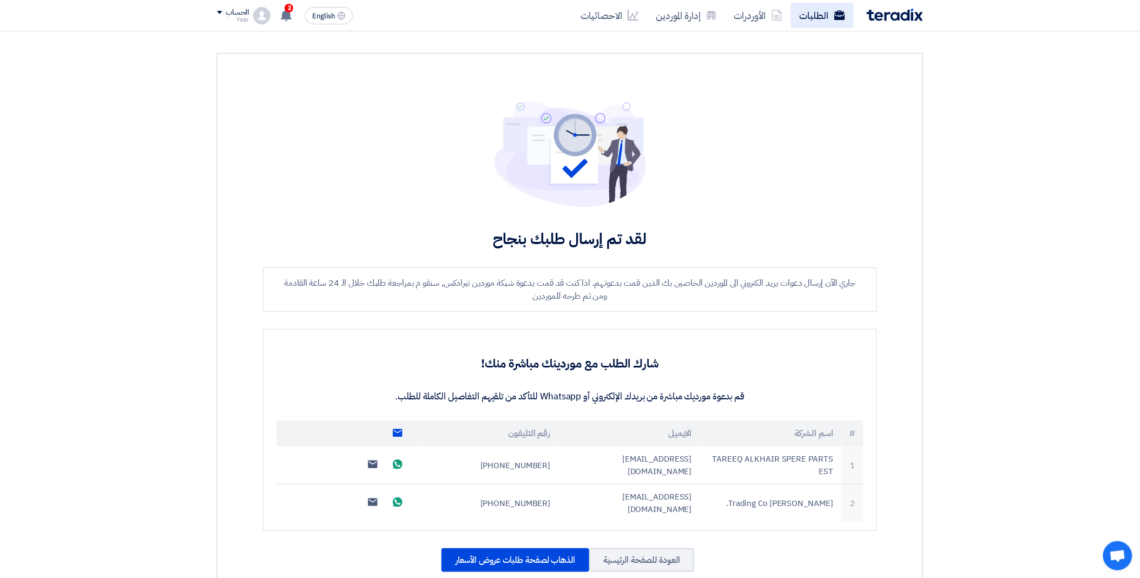
click at [803, 9] on link "الطلبات" at bounding box center [822, 15] width 63 height 25
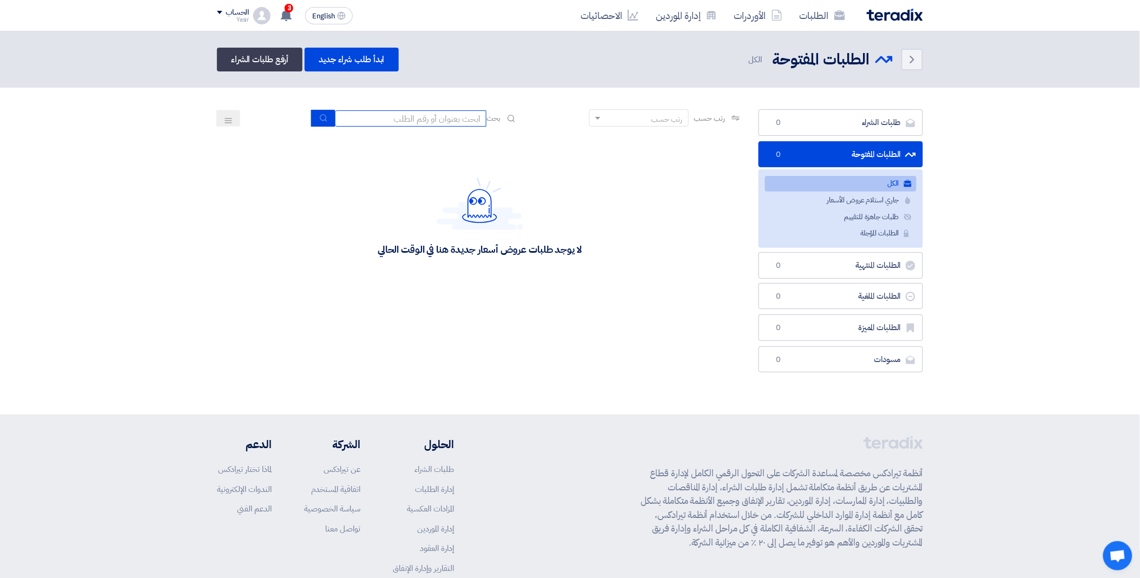
click at [390, 116] on input at bounding box center [410, 118] width 151 height 16
paste input "8100015838"
type input "8100015838"
click at [329, 116] on button "submit" at bounding box center [323, 118] width 24 height 17
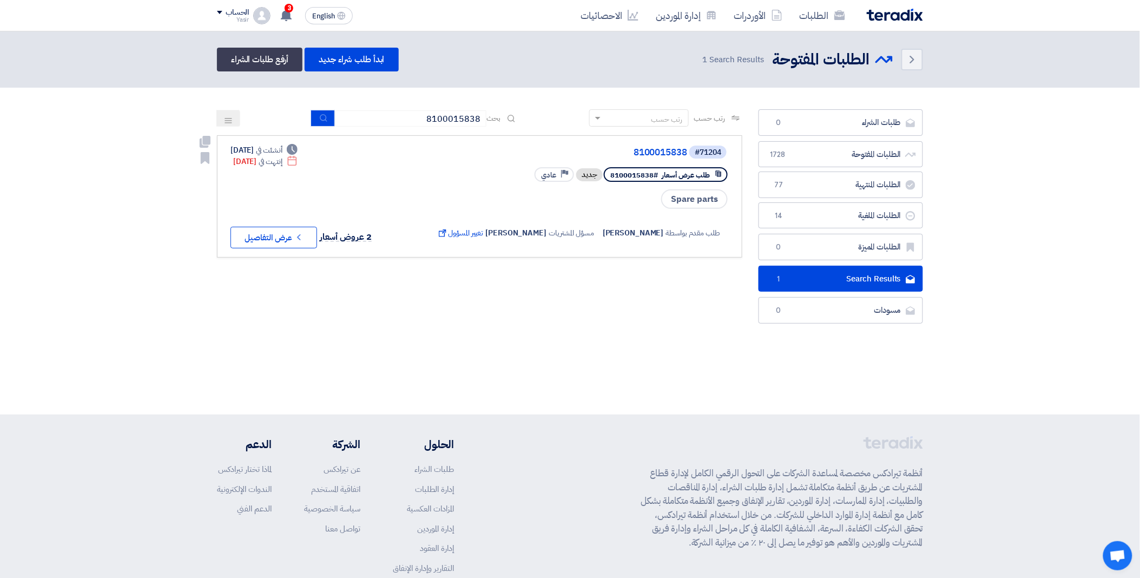
click at [284, 234] on button "Check details عرض التفاصيل" at bounding box center [273, 238] width 87 height 22
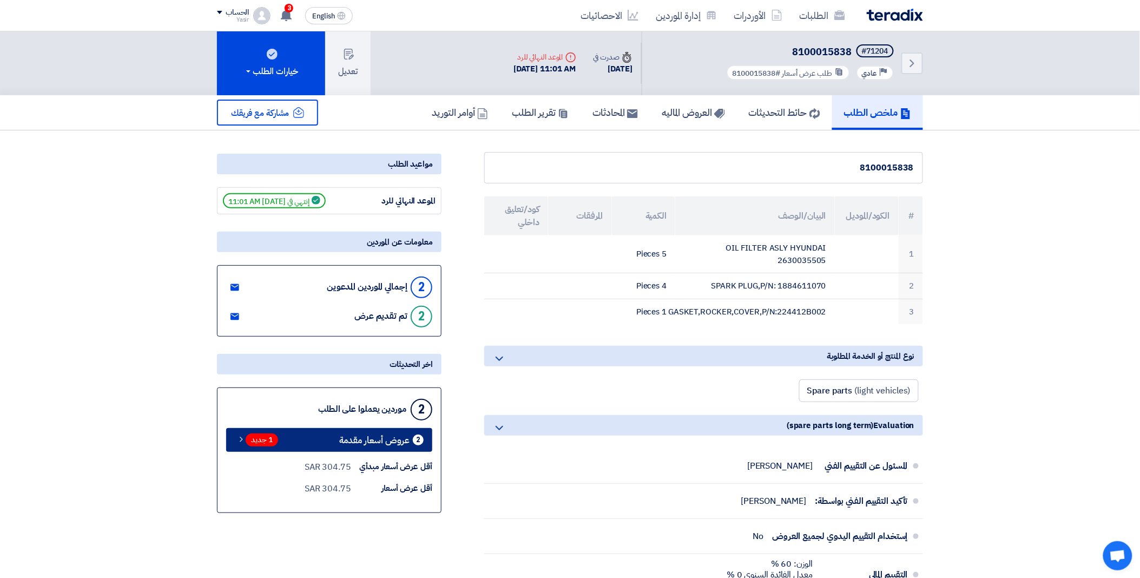
click at [272, 434] on span "1 جديد" at bounding box center [262, 439] width 32 height 13
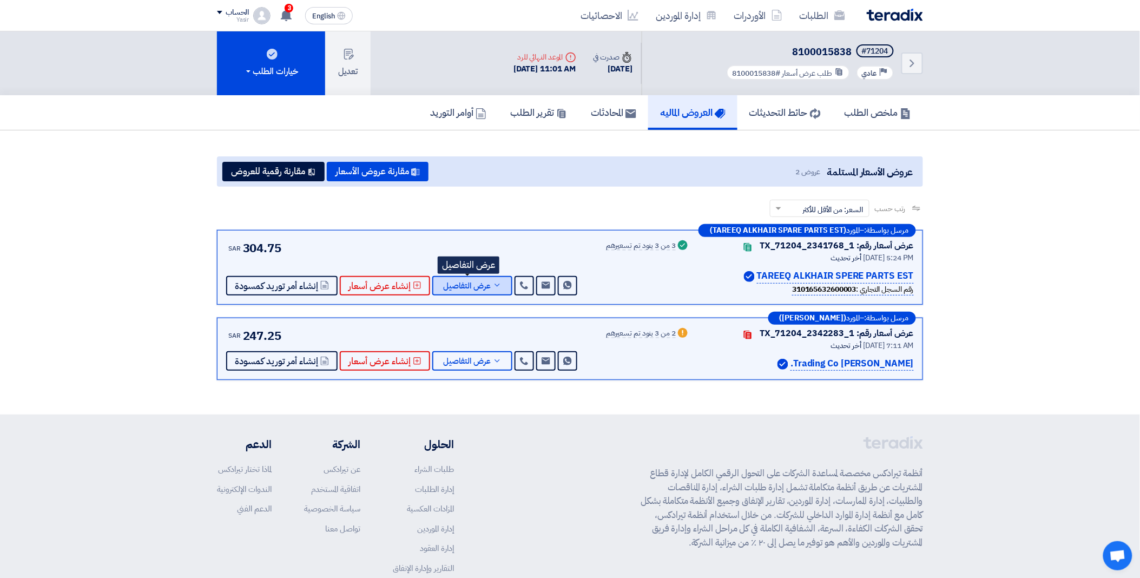
click at [462, 287] on span "عرض التفاصيل" at bounding box center [467, 286] width 48 height 8
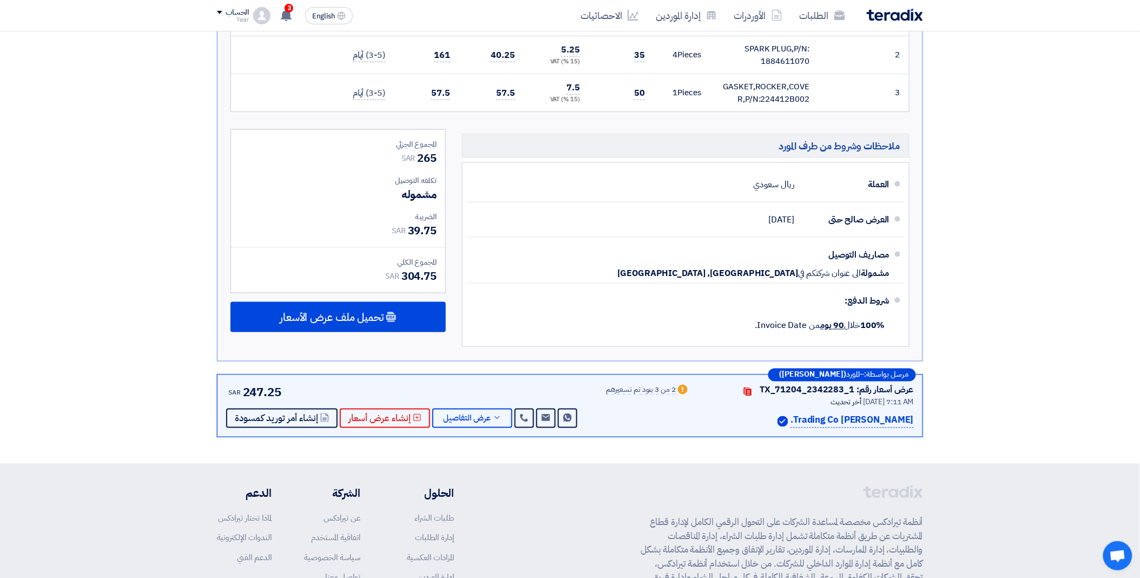
scroll to position [420, 0]
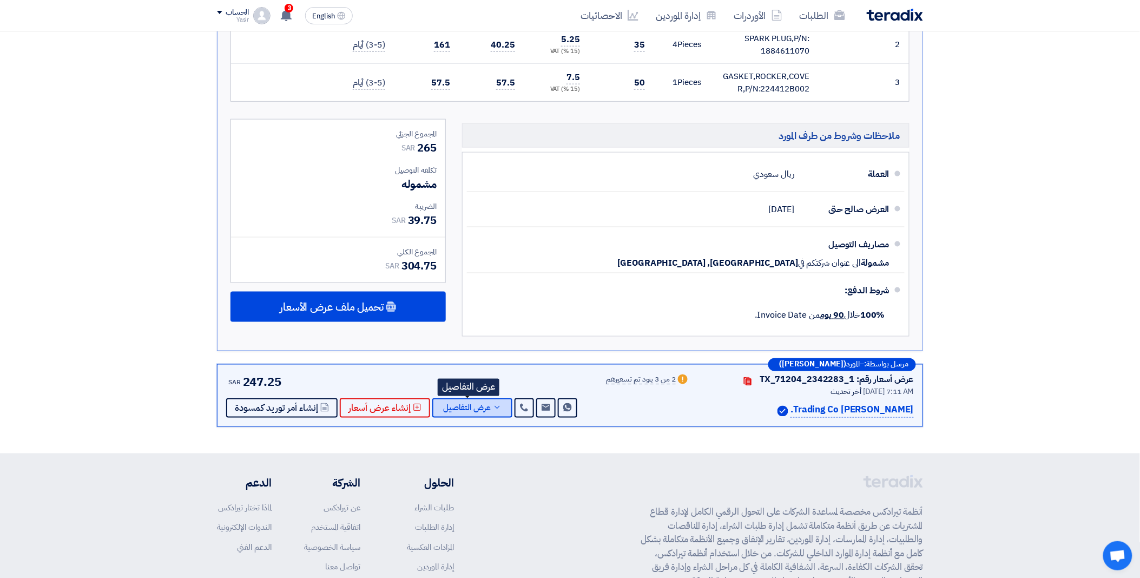
click at [463, 404] on span "عرض التفاصيل" at bounding box center [467, 408] width 48 height 8
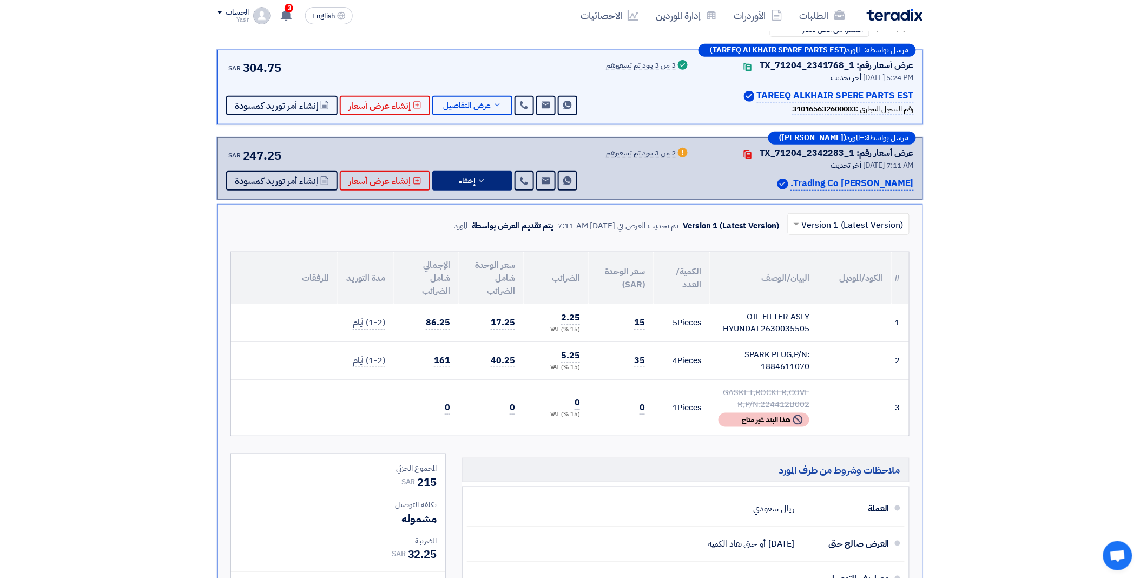
scroll to position [0, 0]
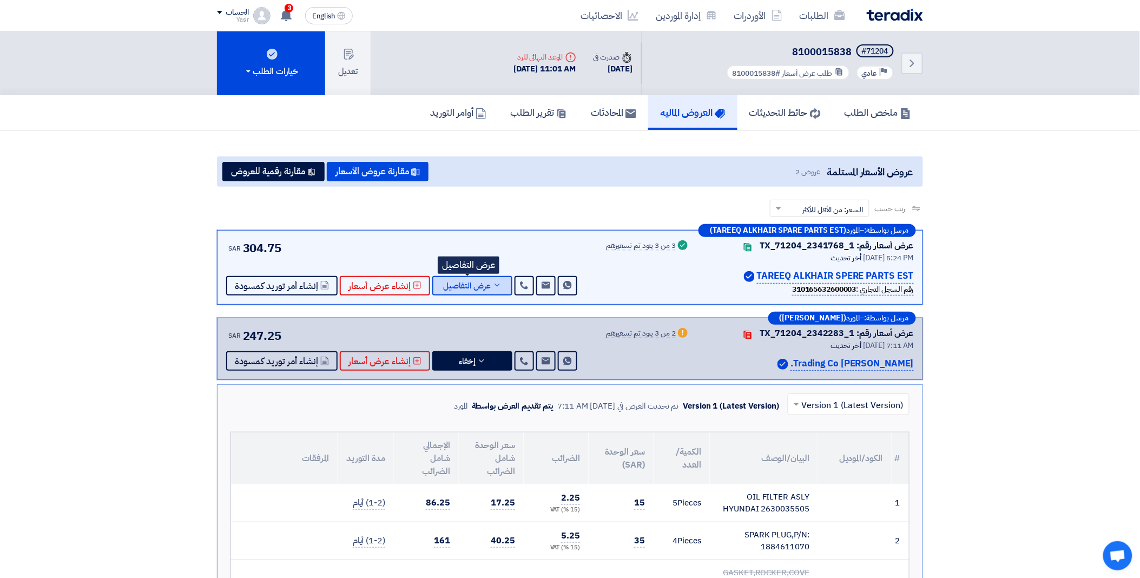
click at [467, 282] on span "عرض التفاصيل" at bounding box center [467, 286] width 48 height 8
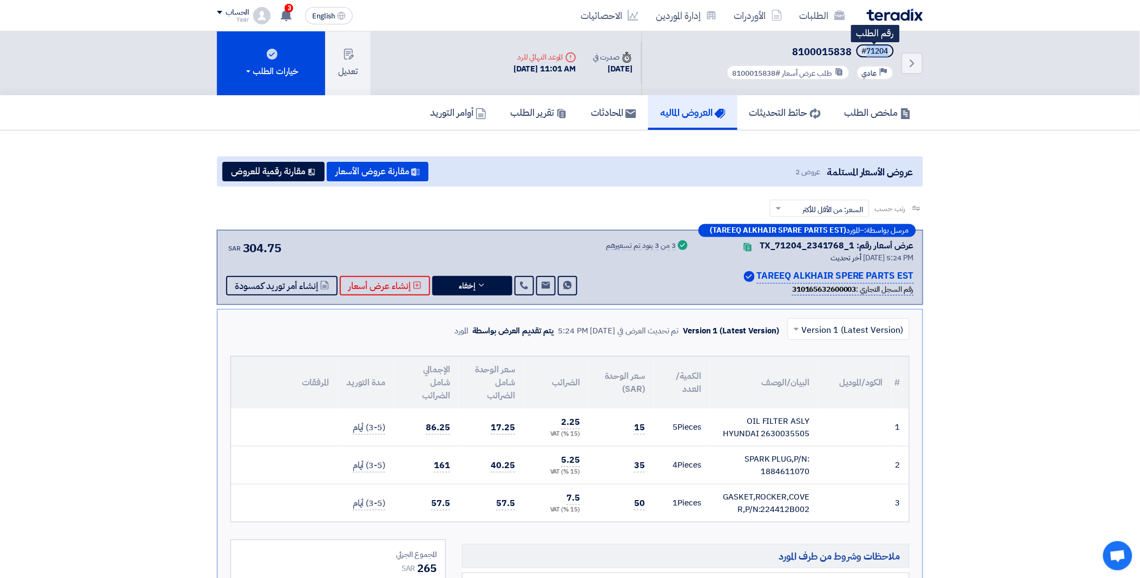
drag, startPoint x: 866, startPoint y: 51, endPoint x: 889, endPoint y: 51, distance: 22.7
click at [889, 51] on span "#71204" at bounding box center [874, 50] width 37 height 13
copy div "71204"
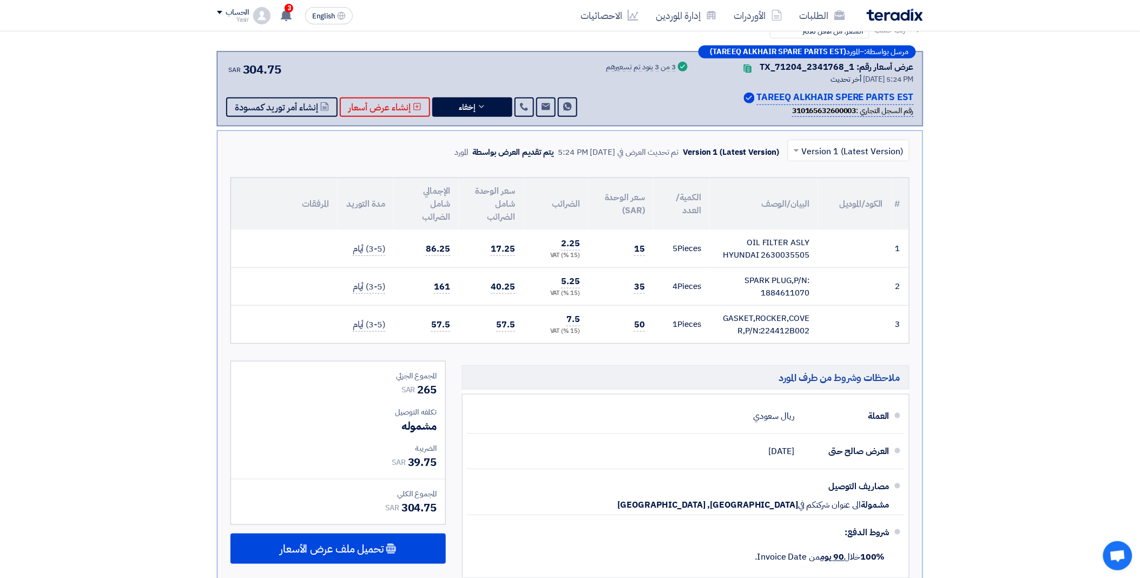
scroll to position [180, 0]
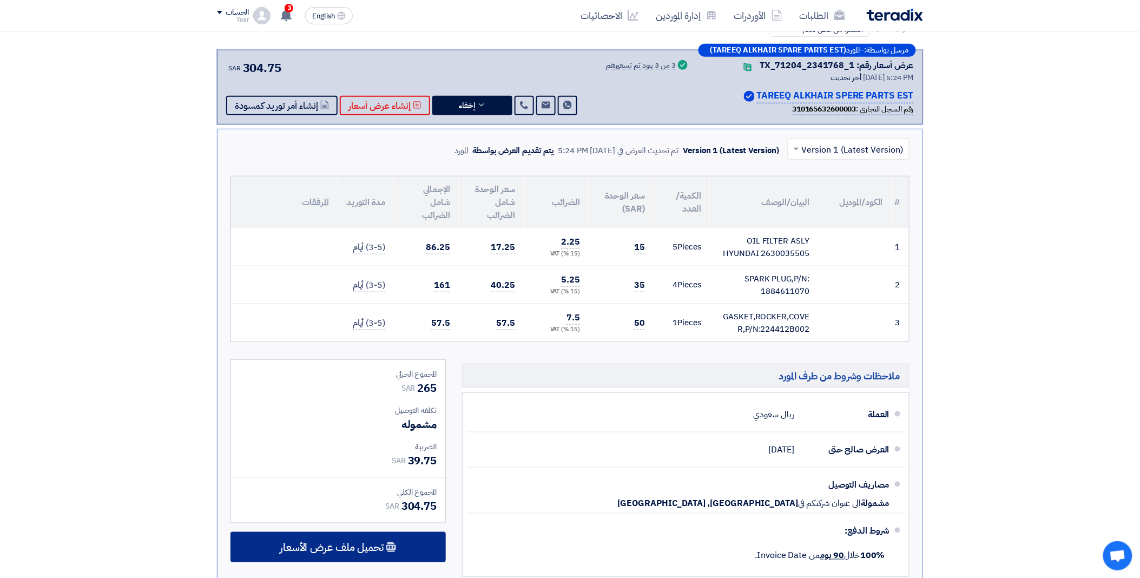
click at [374, 544] on span "تحميل ملف عرض الأسعار" at bounding box center [332, 547] width 104 height 10
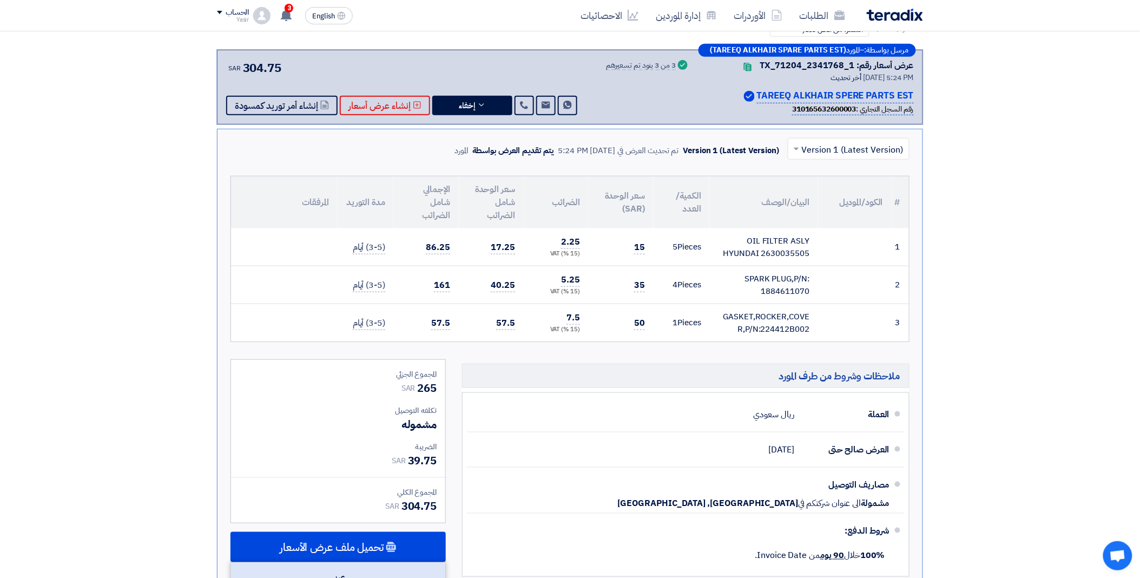
click at [366, 564] on div "عربي" at bounding box center [338, 577] width 214 height 31
